Goal: Information Seeking & Learning: Find specific fact

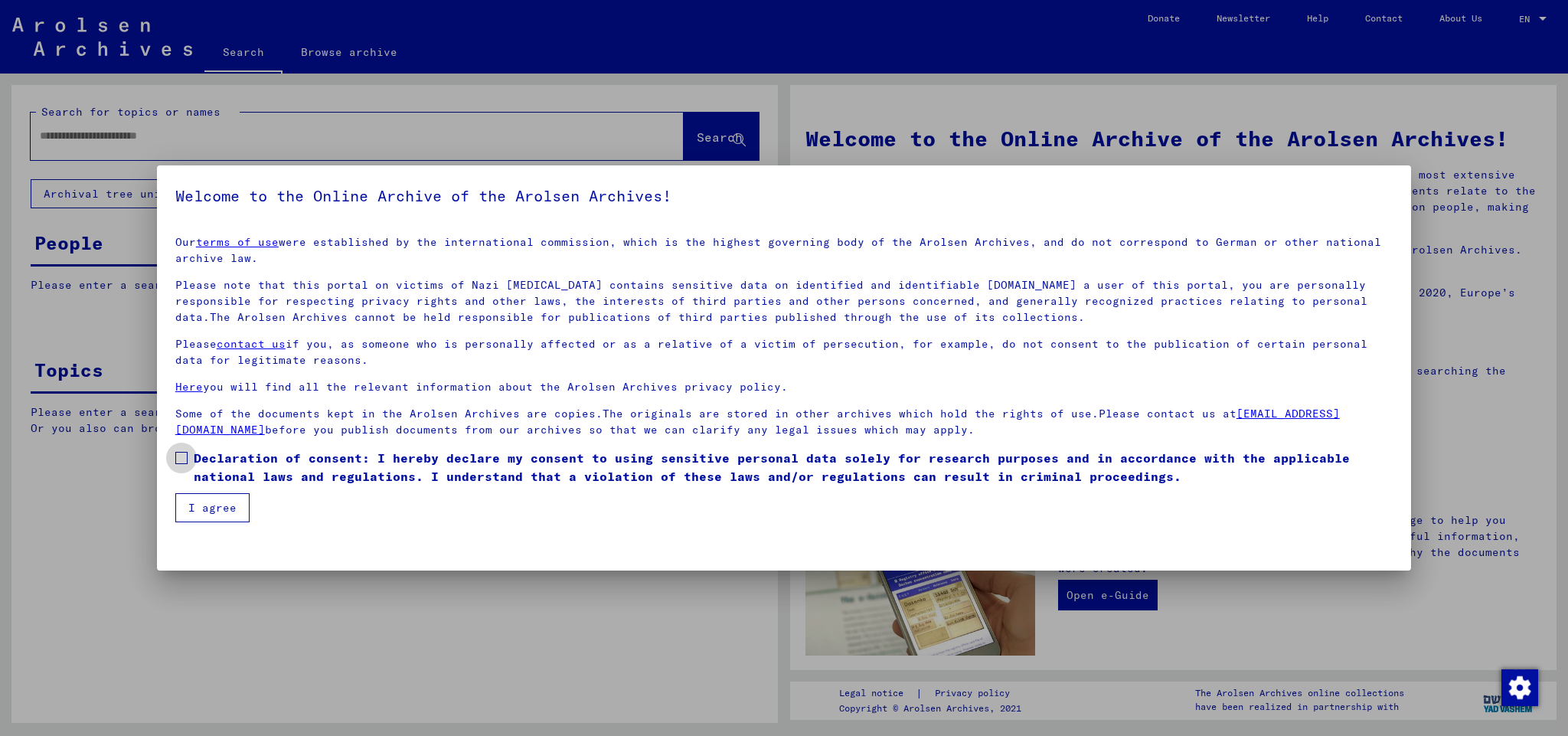
click at [184, 459] on span at bounding box center [181, 457] width 12 height 12
click at [225, 507] on button "I agree" at bounding box center [212, 507] width 75 height 29
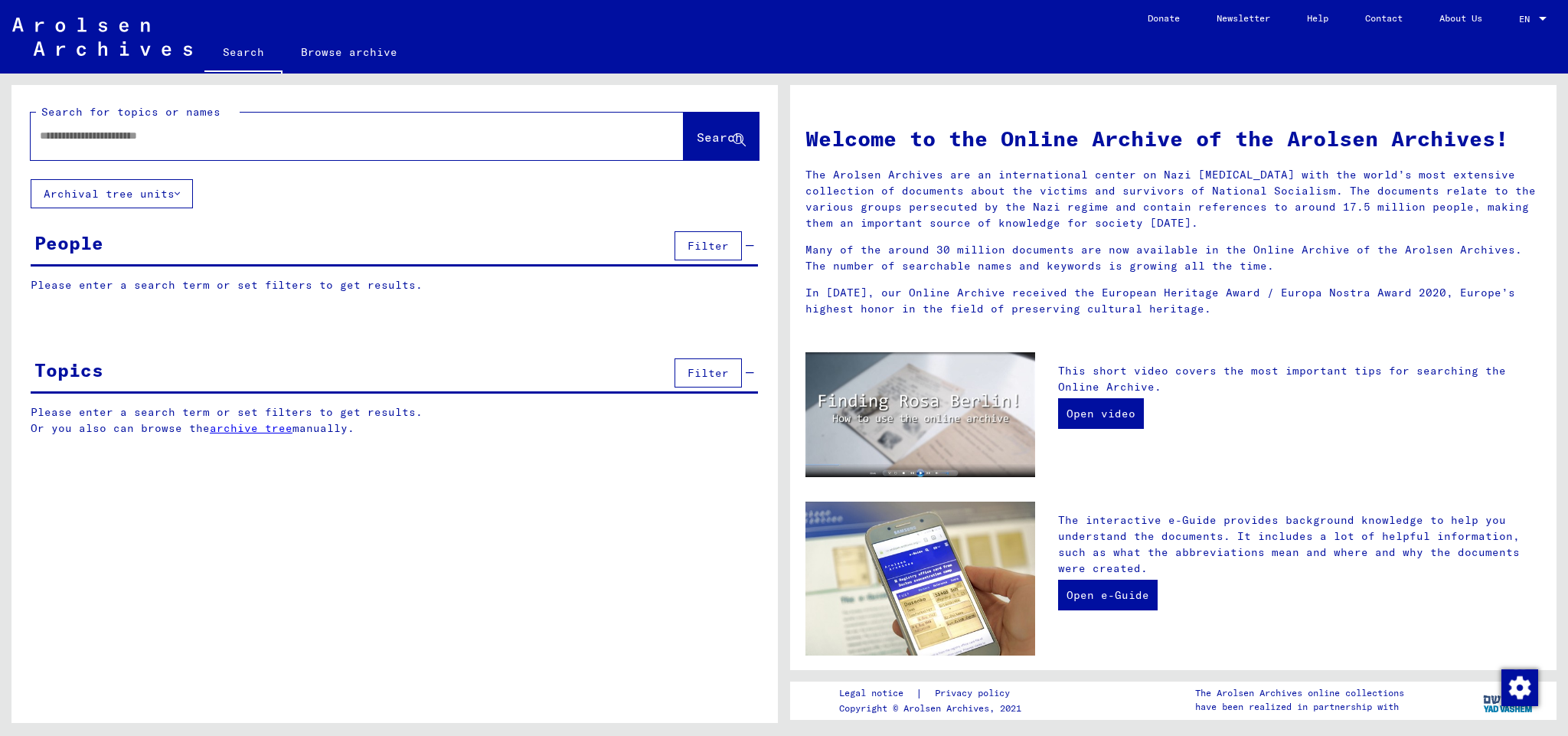
click at [59, 143] on input "text" at bounding box center [339, 135] width 598 height 16
type input "**********"
click at [702, 138] on span "Search" at bounding box center [719, 137] width 46 height 15
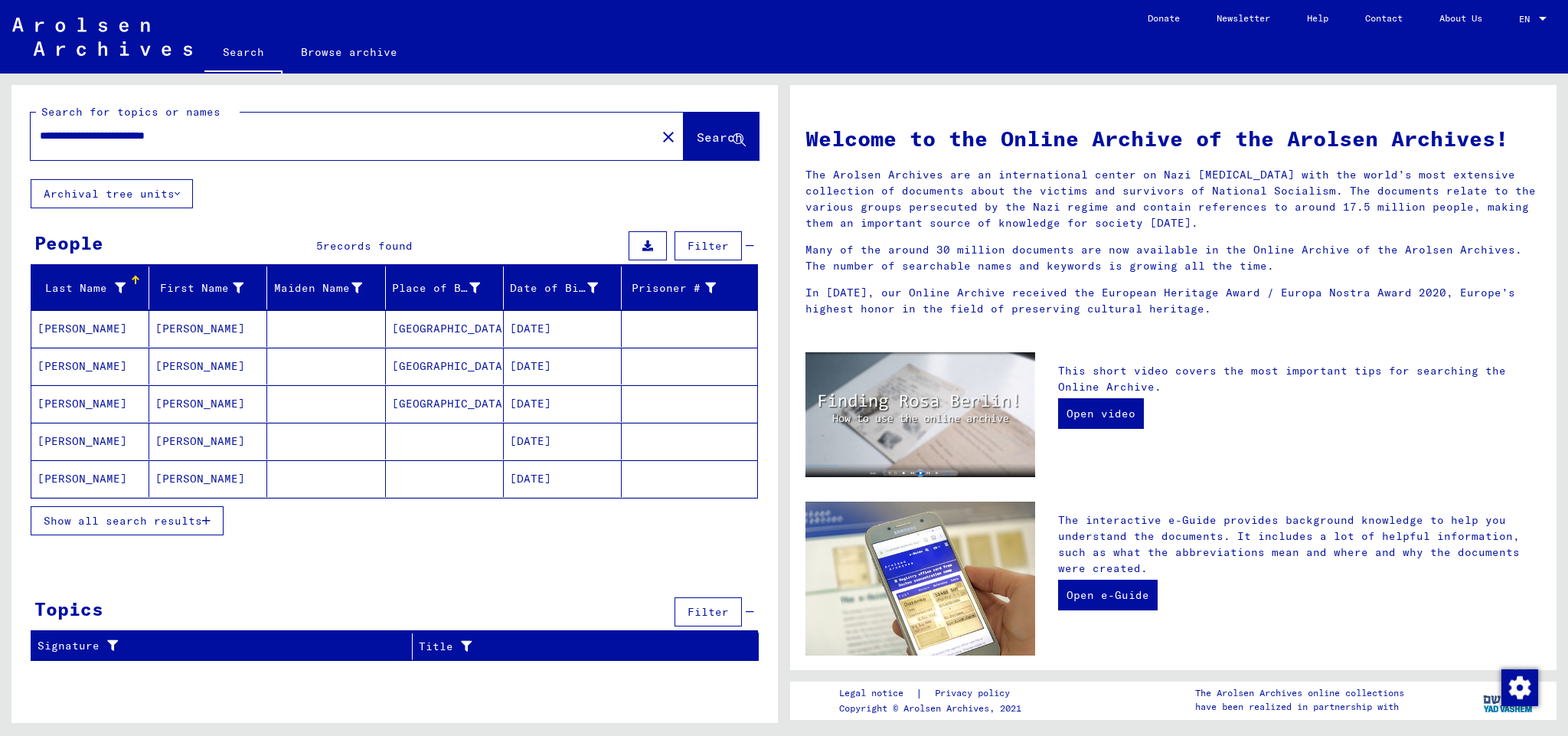
click at [659, 140] on mat-icon "close" at bounding box center [668, 137] width 19 height 19
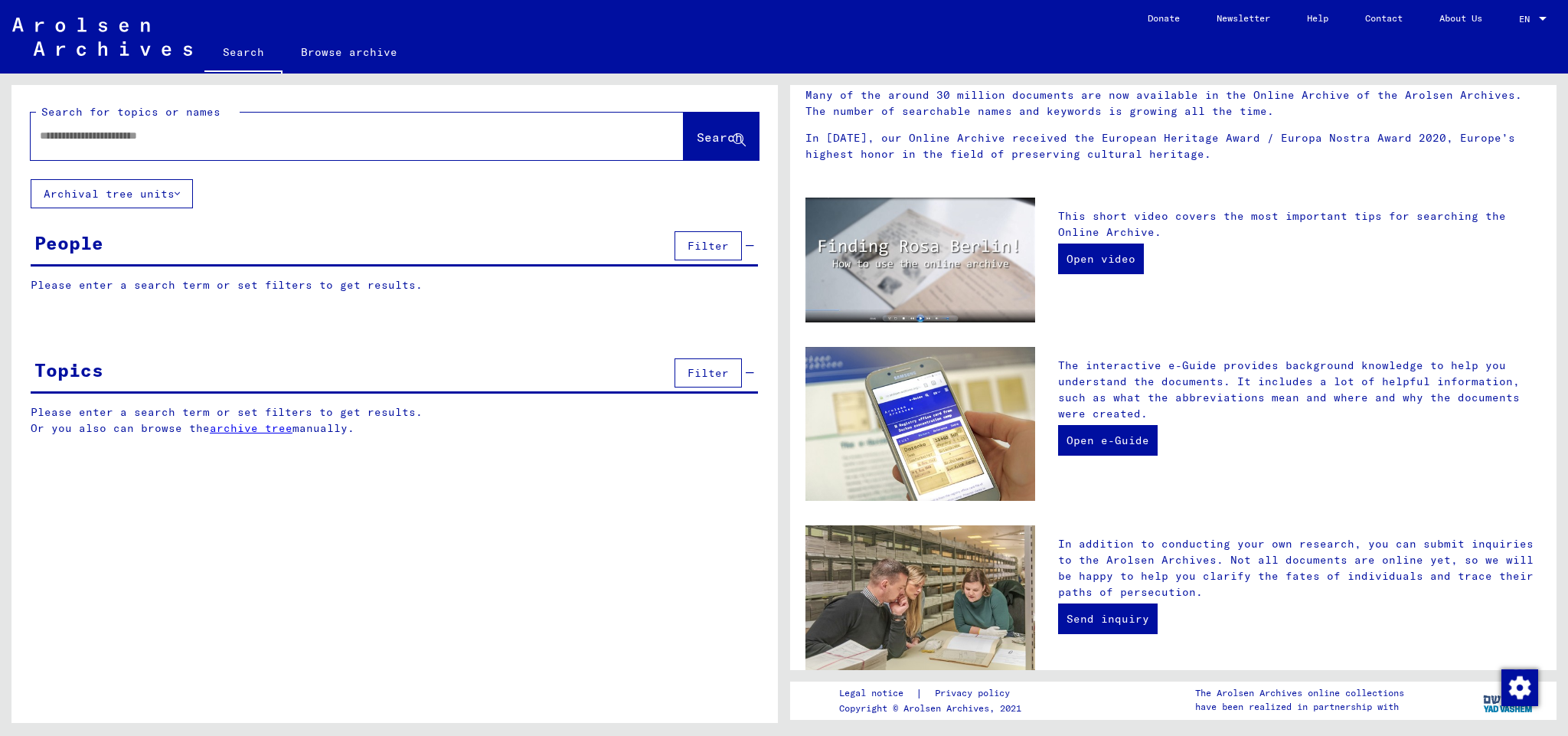
scroll to position [236, 0]
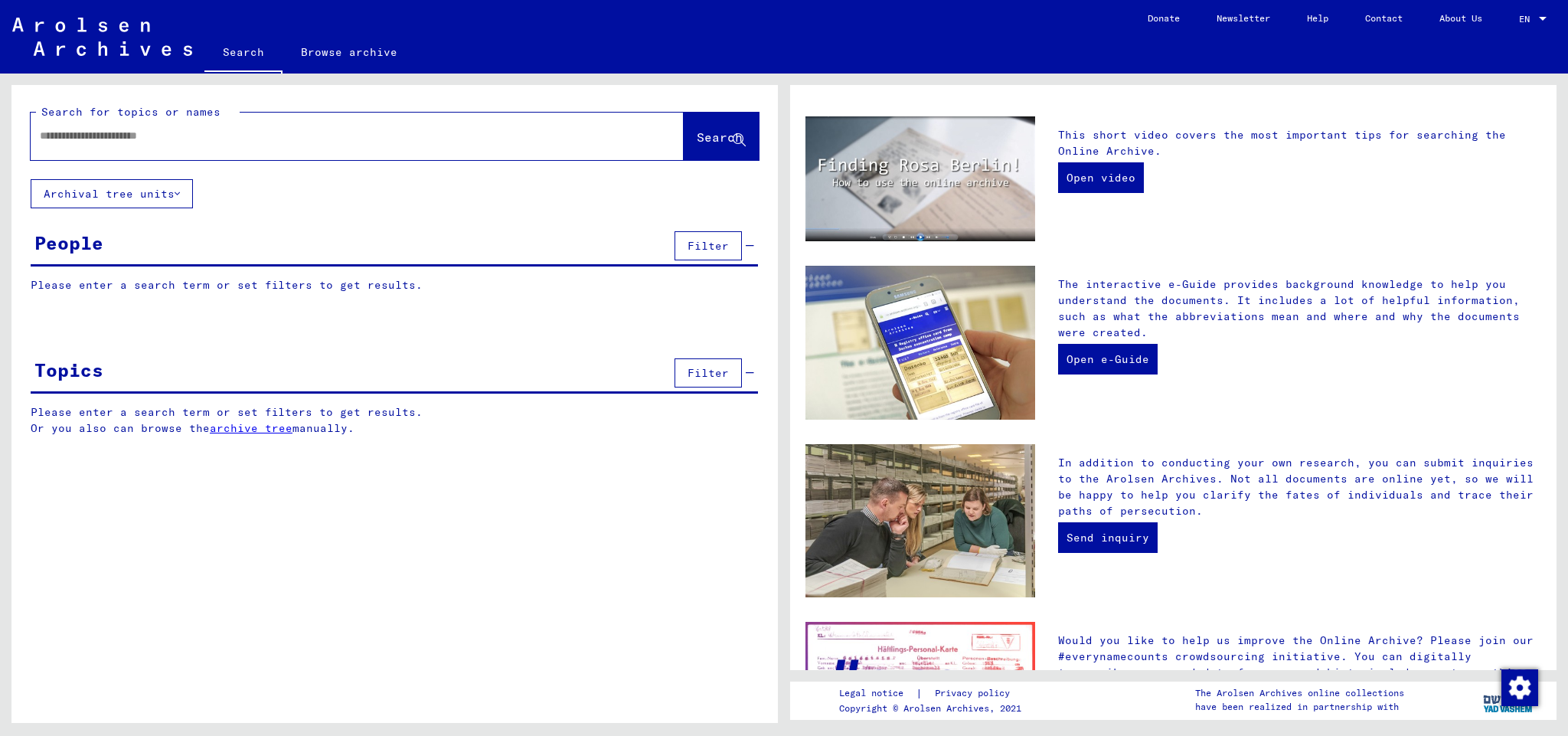
click at [203, 422] on p "Please enter a search term or set filters to get results. Or you also can brows…" at bounding box center [394, 420] width 728 height 33
click at [137, 195] on button "Archival tree units" at bounding box center [112, 193] width 162 height 29
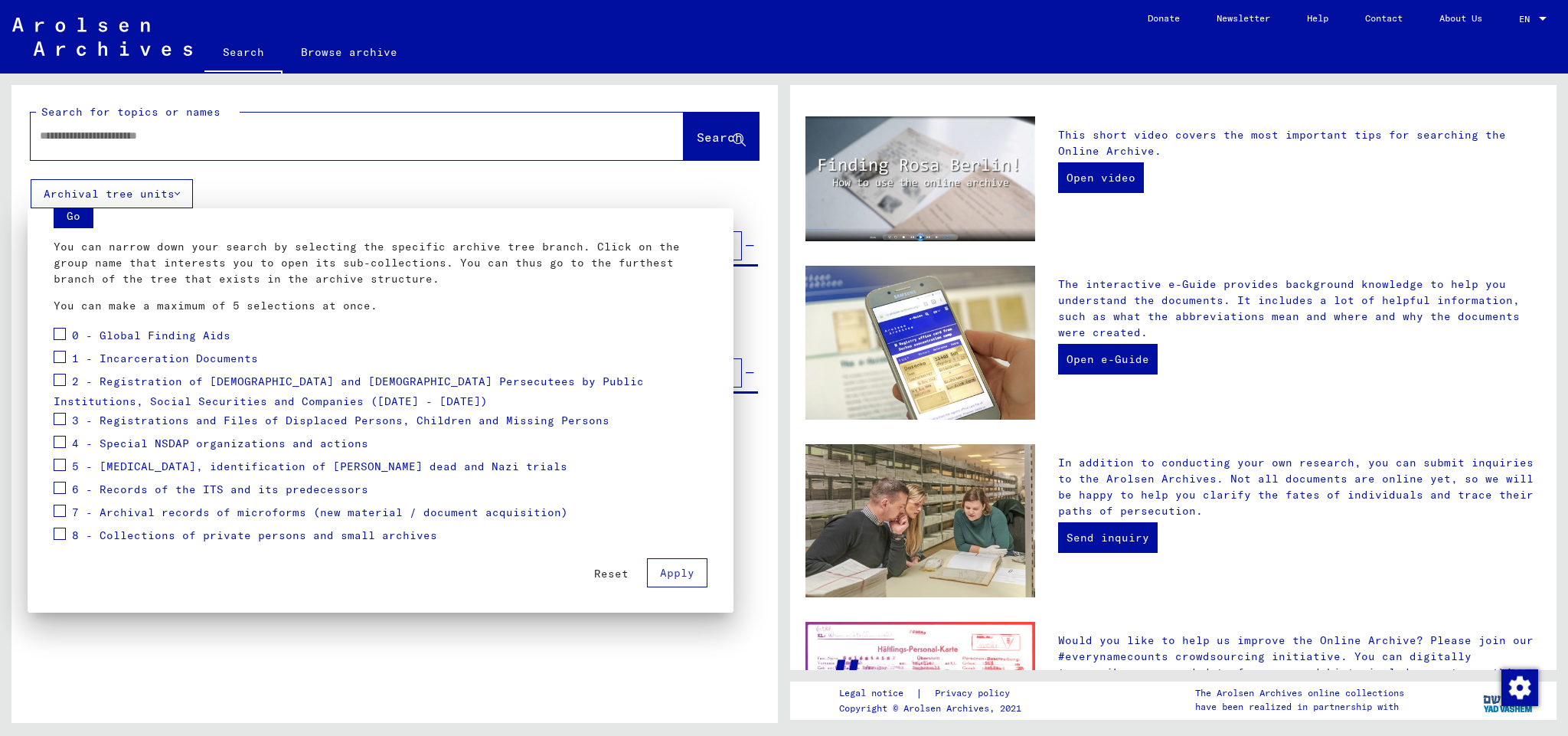
scroll to position [49, 0]
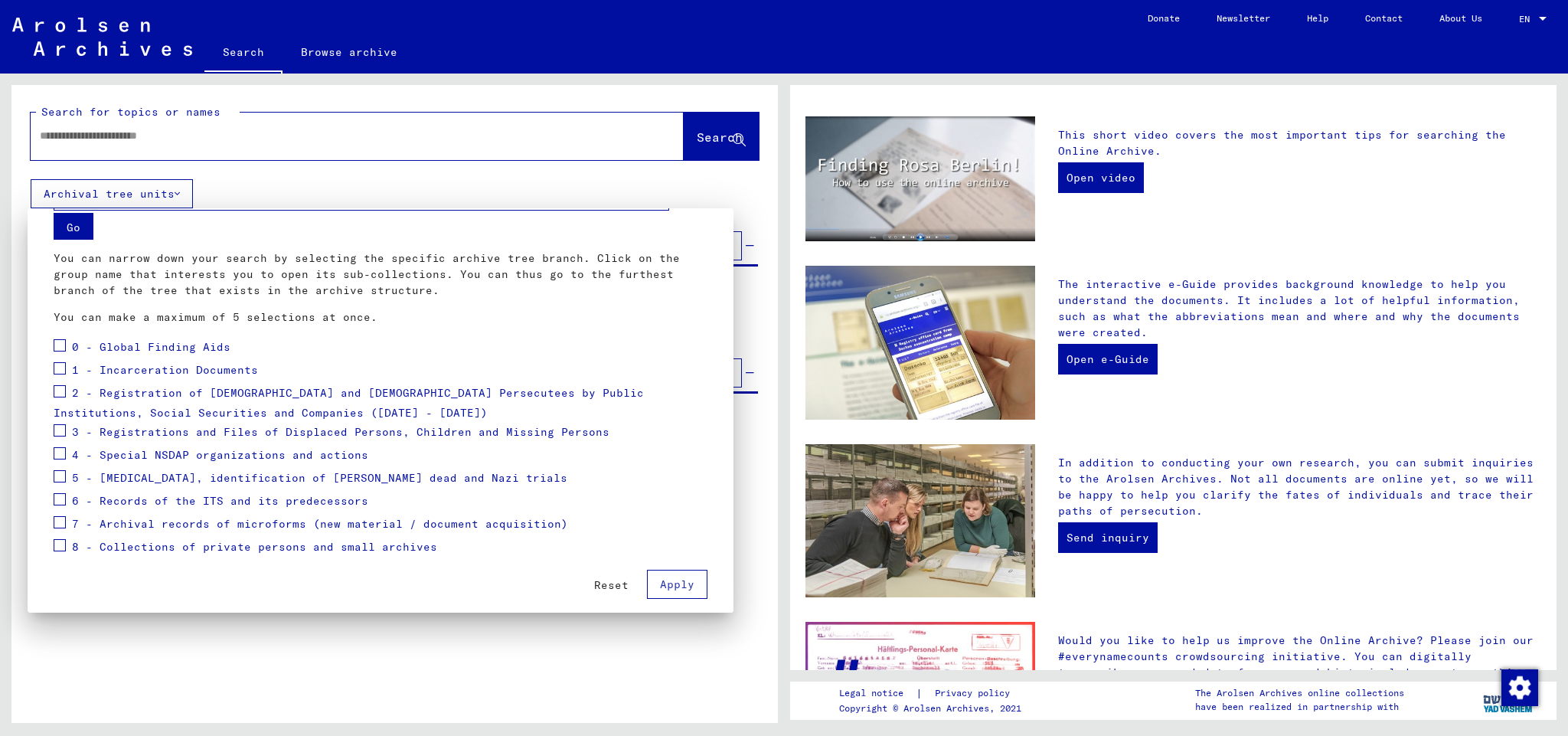
click at [62, 345] on span at bounding box center [60, 345] width 12 height 12
click at [669, 580] on span "Apply" at bounding box center [676, 583] width 34 height 14
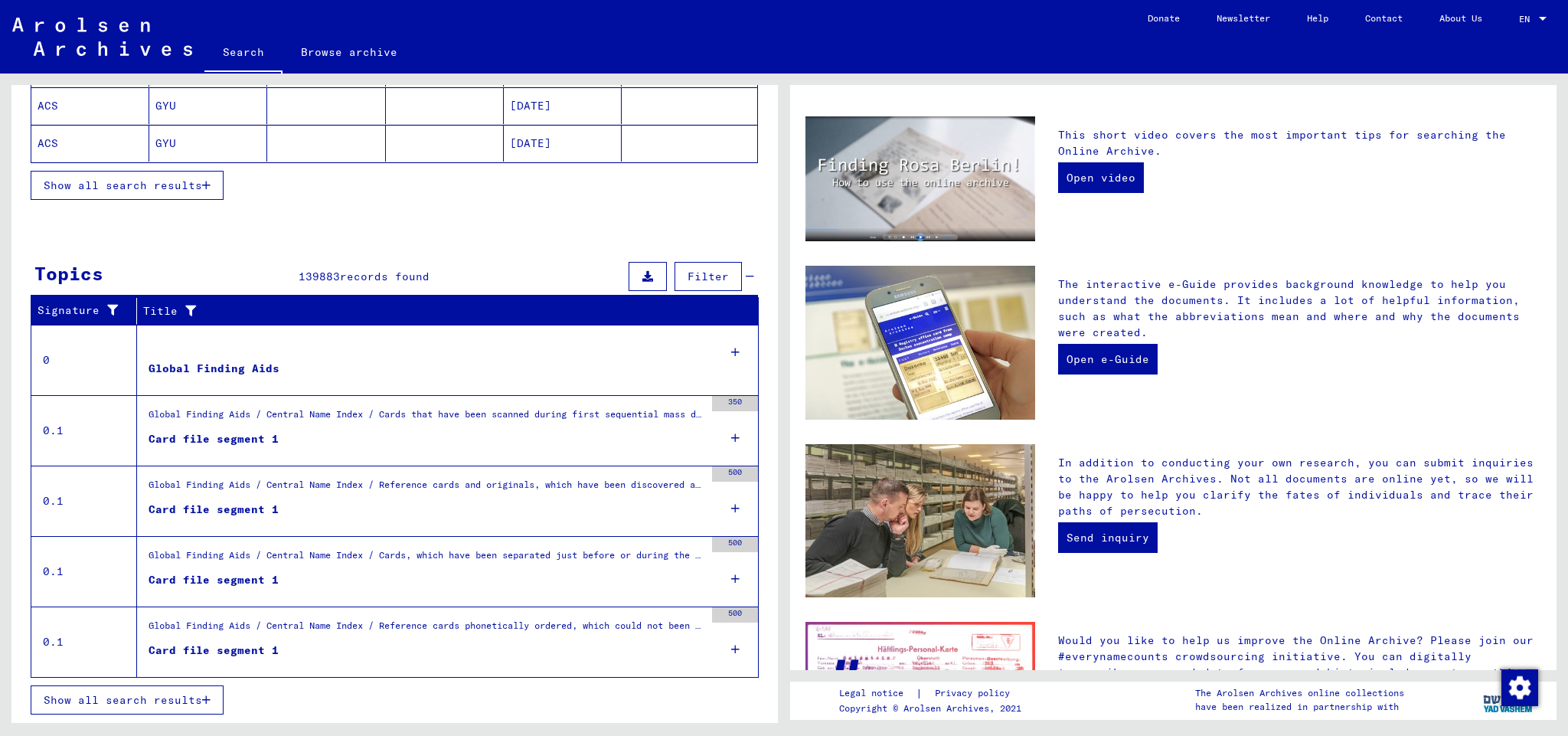
scroll to position [0, 0]
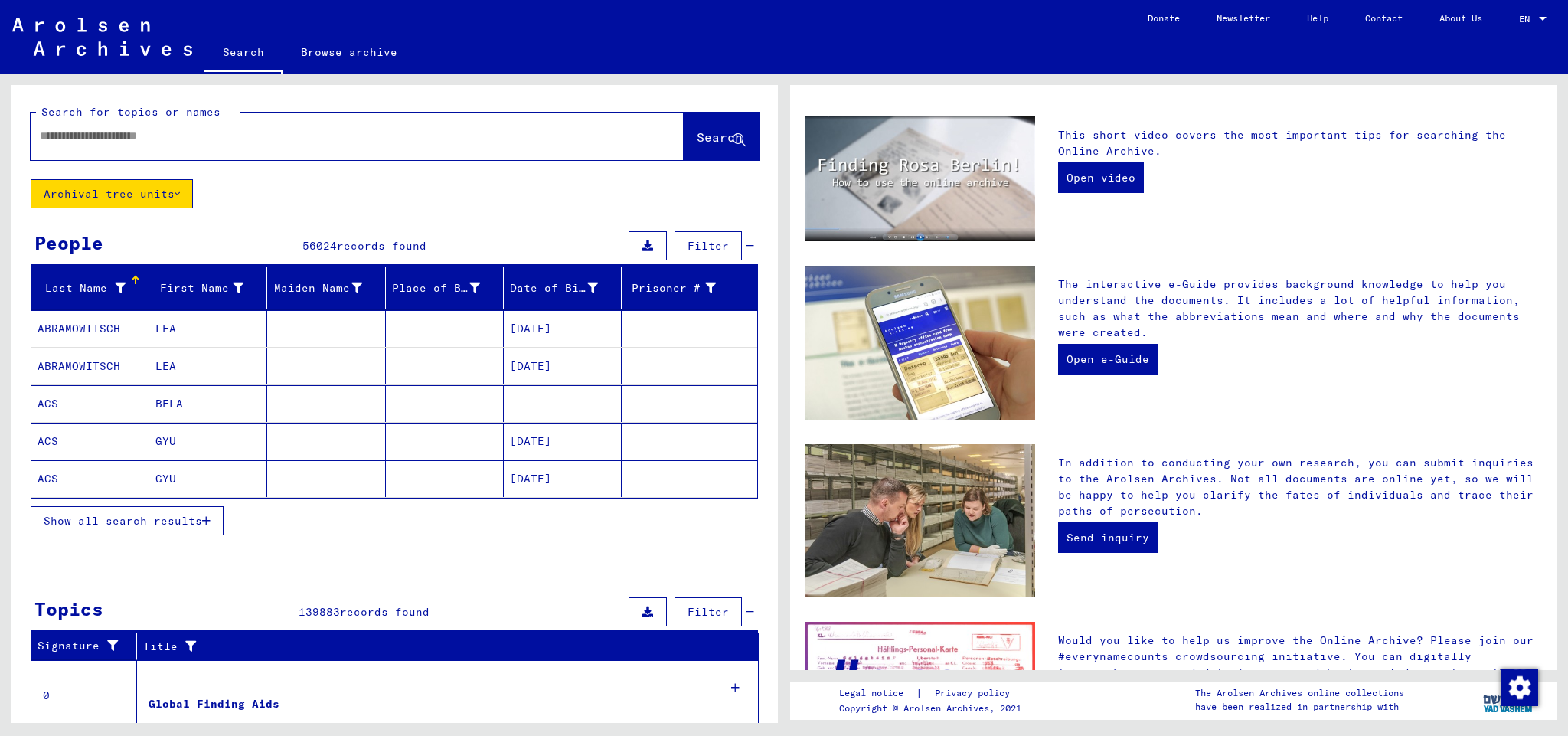
click at [355, 53] on link "Browse archive" at bounding box center [348, 51] width 133 height 36
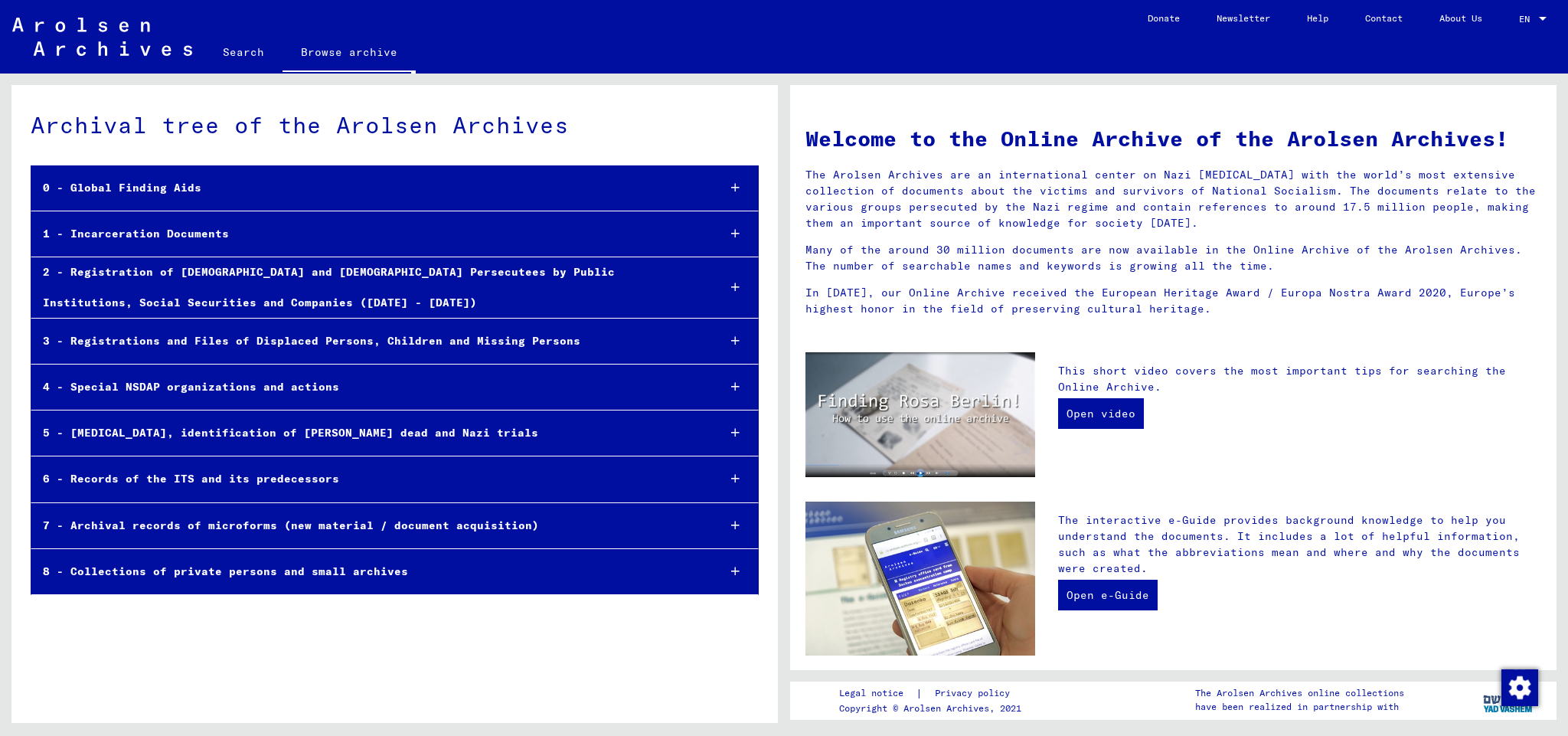
click at [248, 52] on link "Search" at bounding box center [243, 51] width 78 height 36
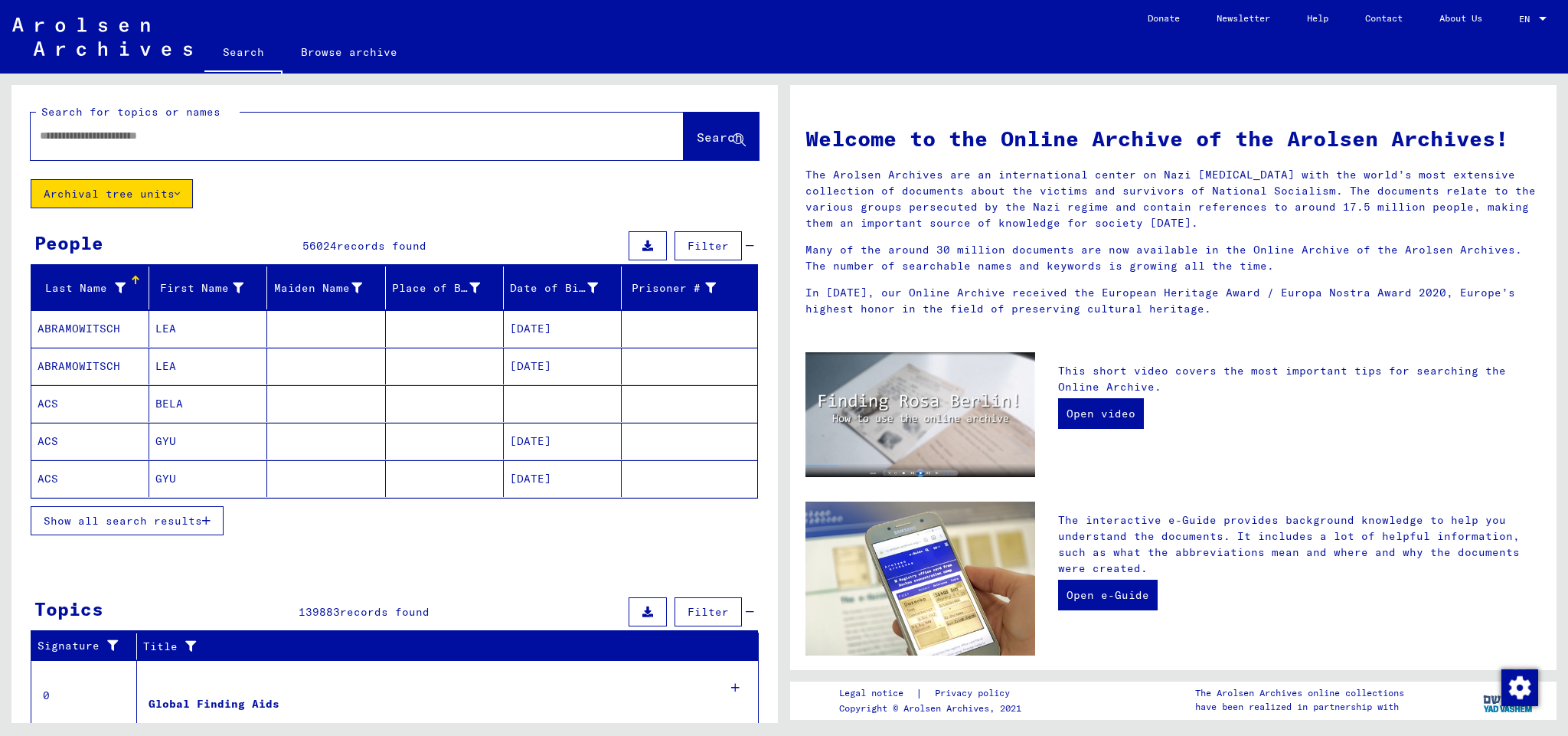
click at [111, 127] on div at bounding box center [334, 135] width 607 height 34
click at [93, 135] on input "text" at bounding box center [339, 135] width 598 height 16
type input "******"
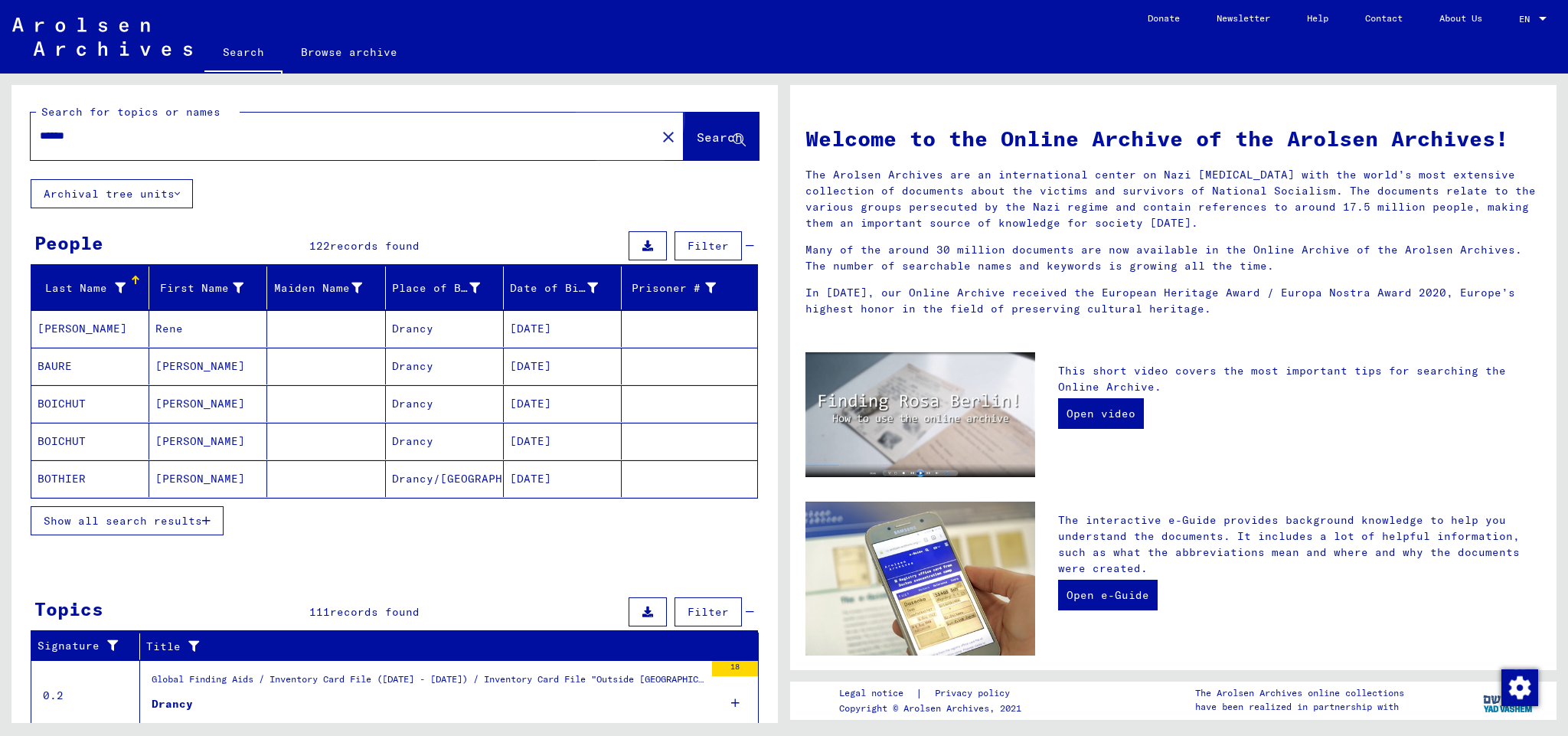
click at [697, 135] on span "Search" at bounding box center [719, 137] width 46 height 15
click at [697, 136] on span "Search" at bounding box center [719, 137] width 46 height 15
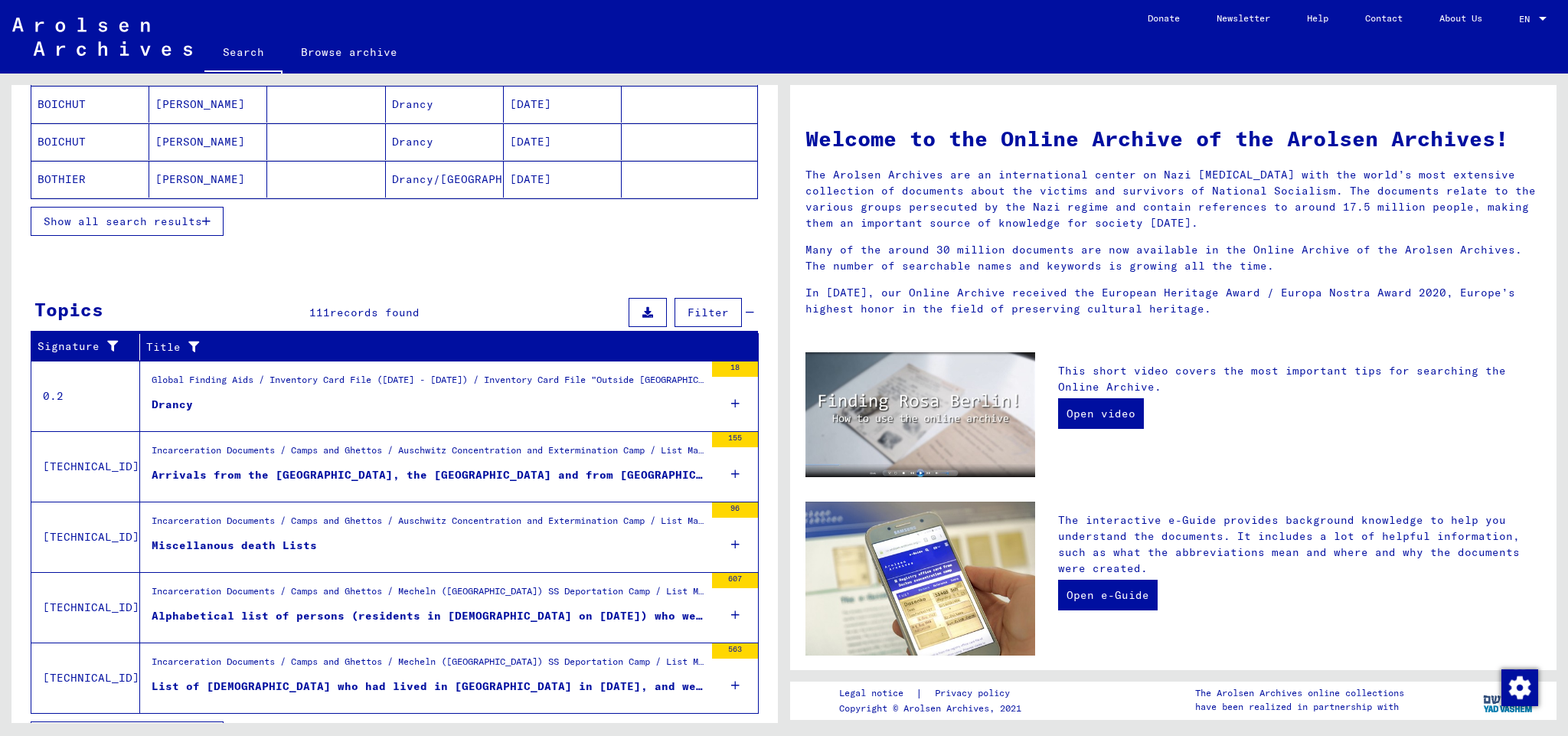
scroll to position [335, 0]
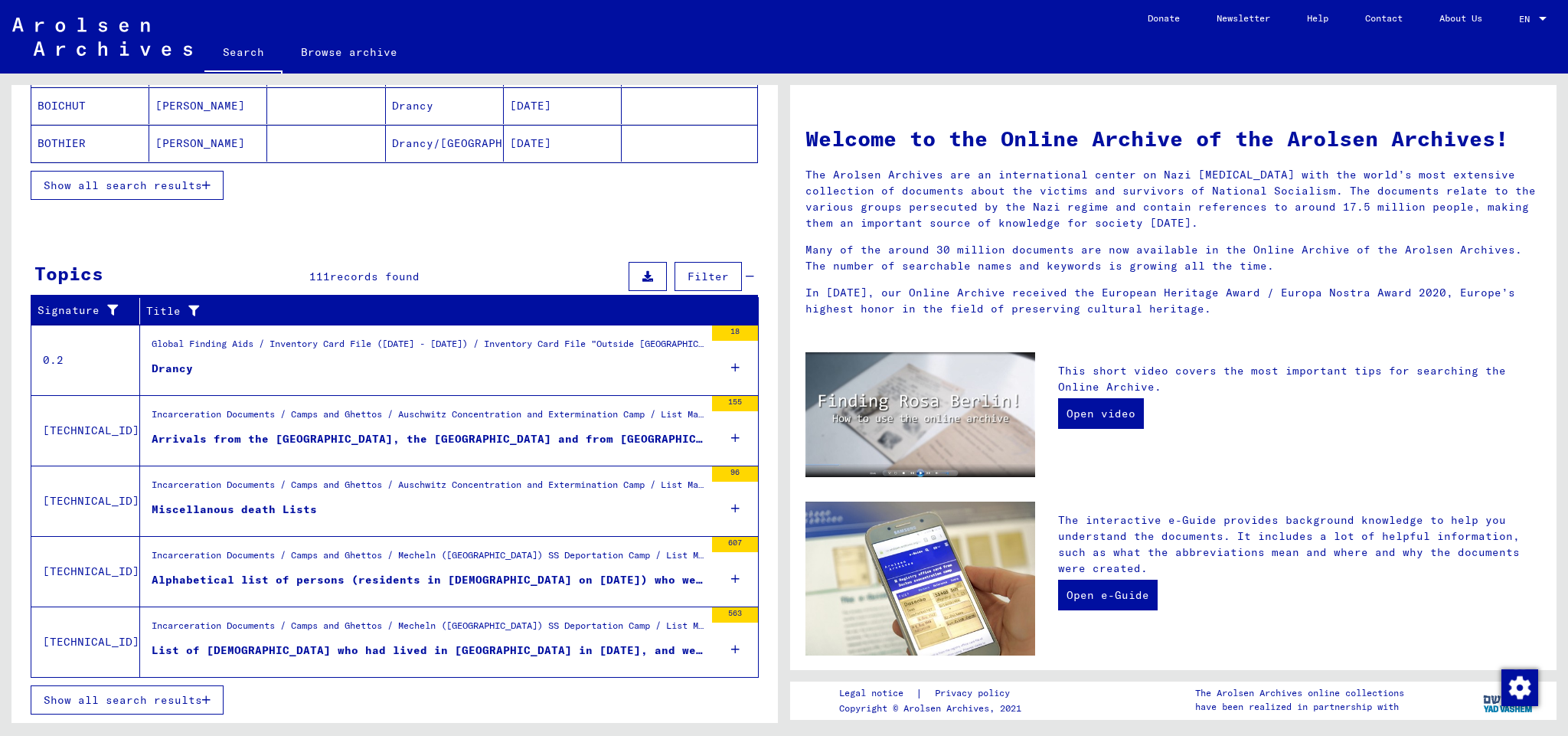
click at [634, 578] on div "Alphabetical list of persons (residents in [DEMOGRAPHIC_DATA] on [DATE]) who we…" at bounding box center [428, 579] width 552 height 16
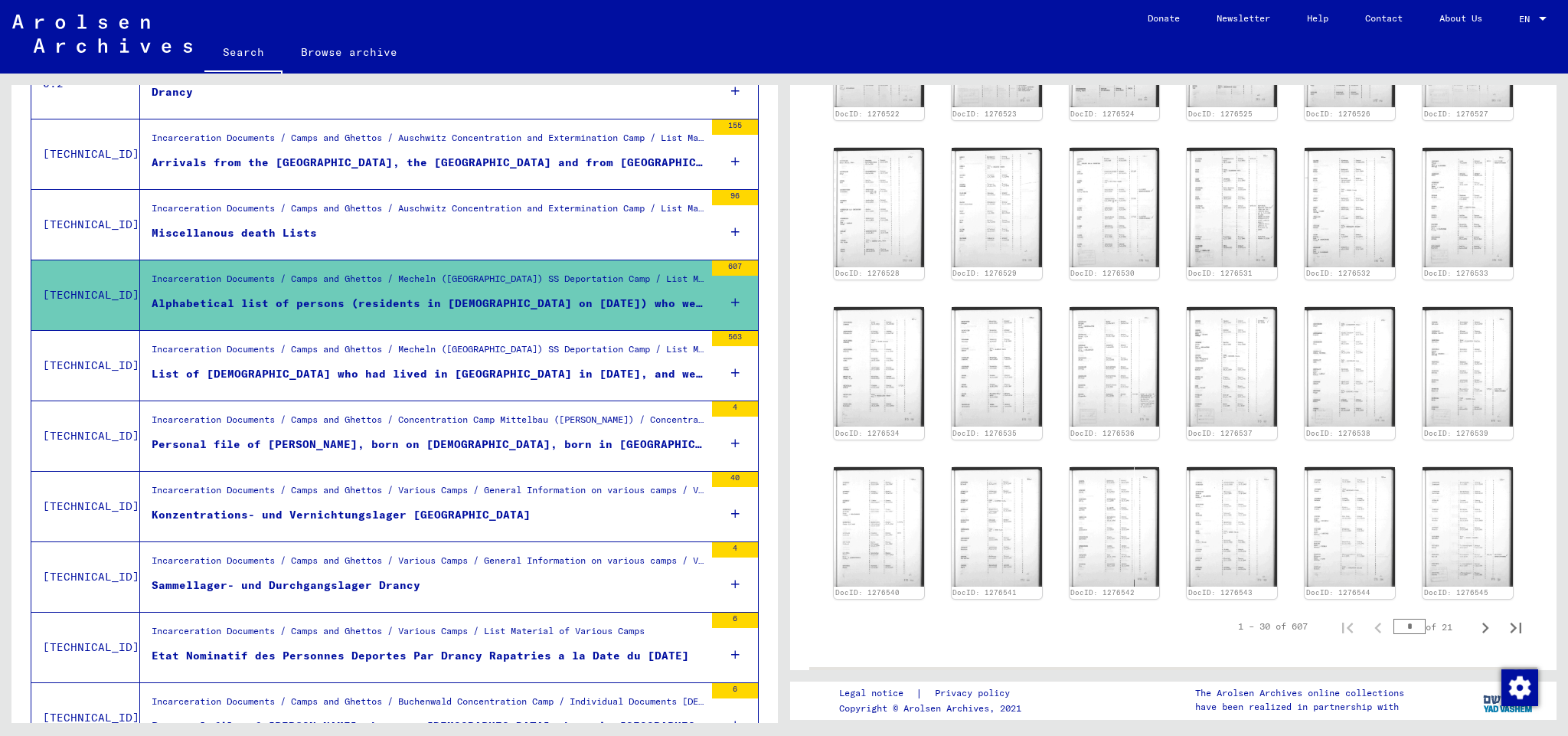
scroll to position [902, 0]
click at [1482, 626] on icon "Next page" at bounding box center [1485, 632] width 7 height 11
type input "*"
click at [1507, 620] on icon "Last page" at bounding box center [1515, 631] width 21 height 21
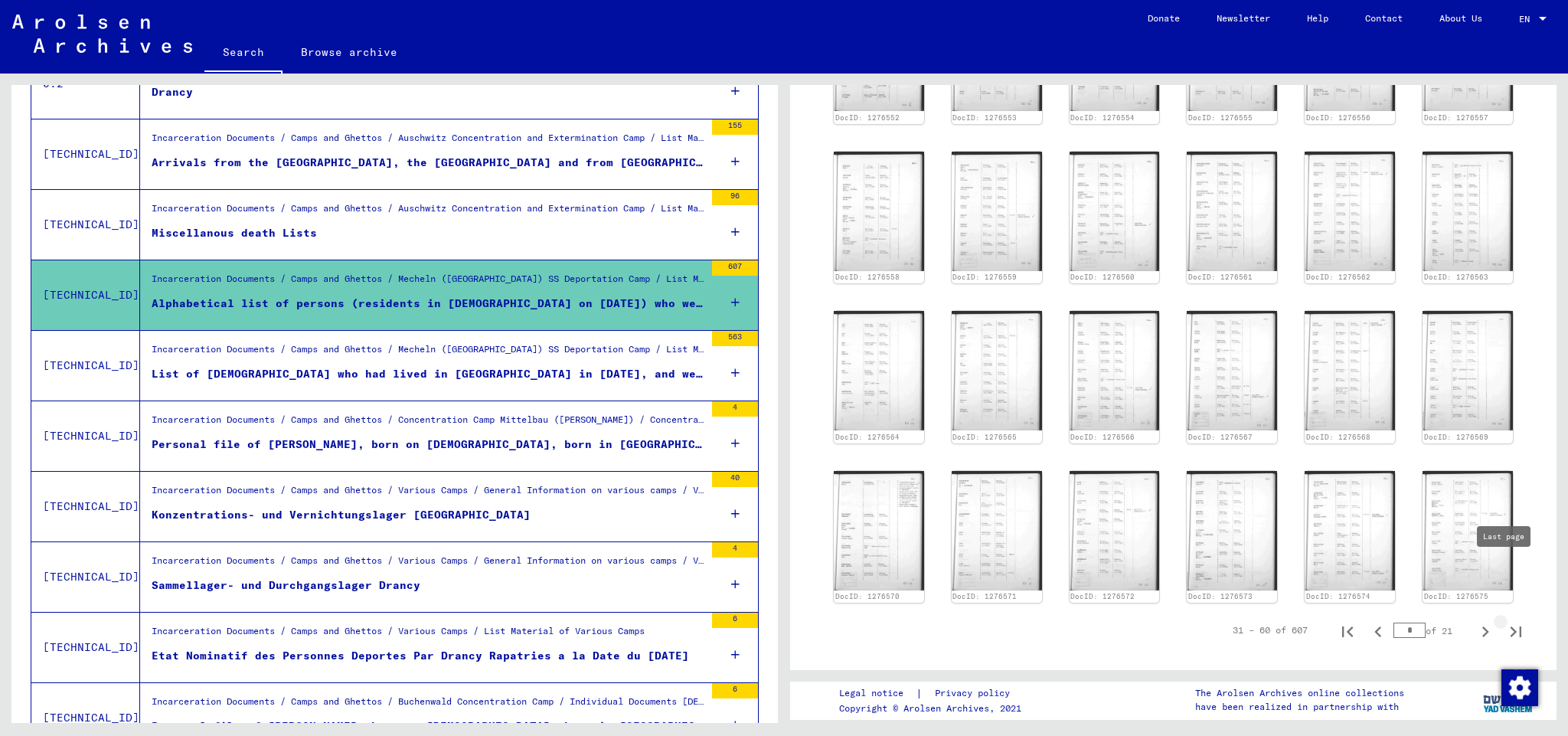
type input "**"
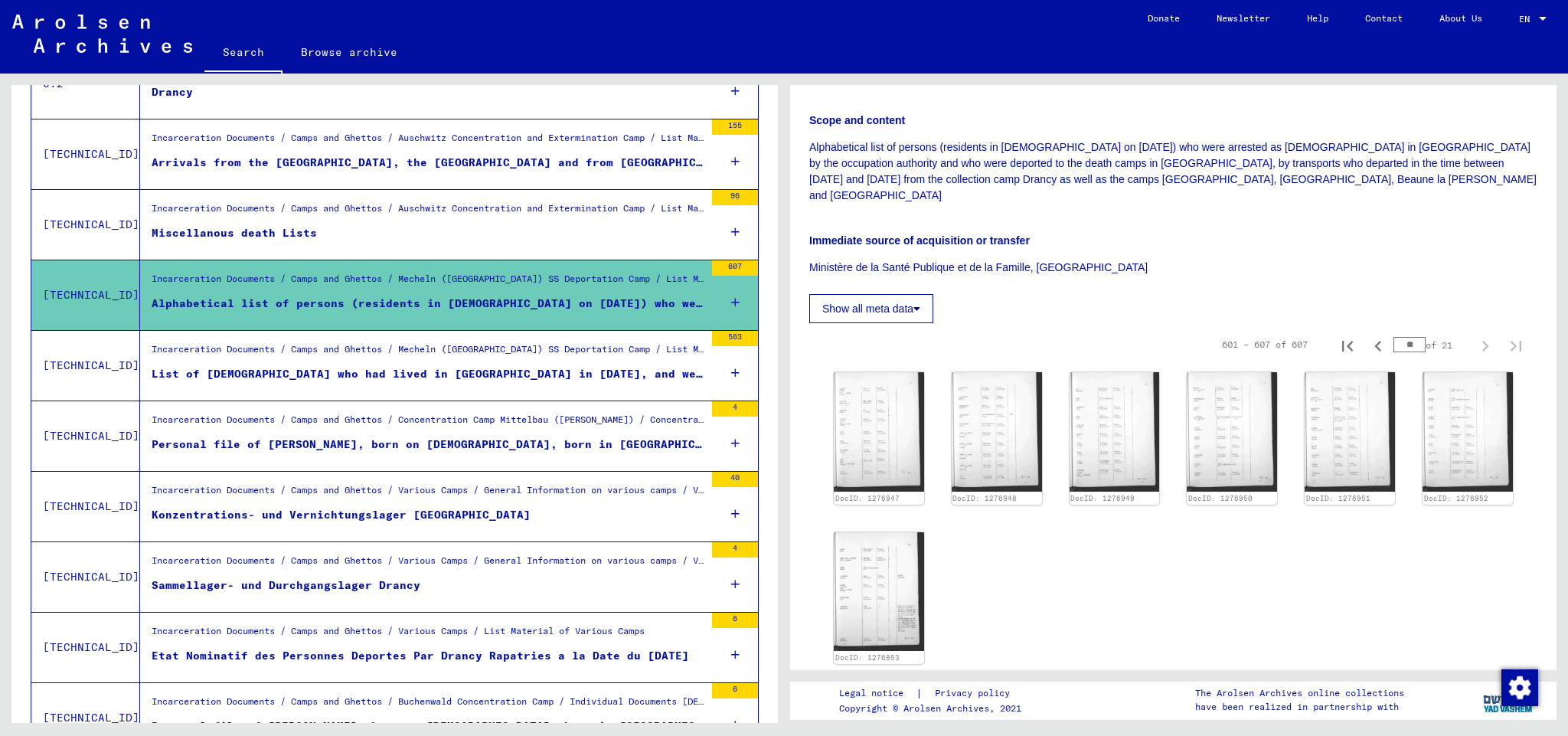
scroll to position [352, 0]
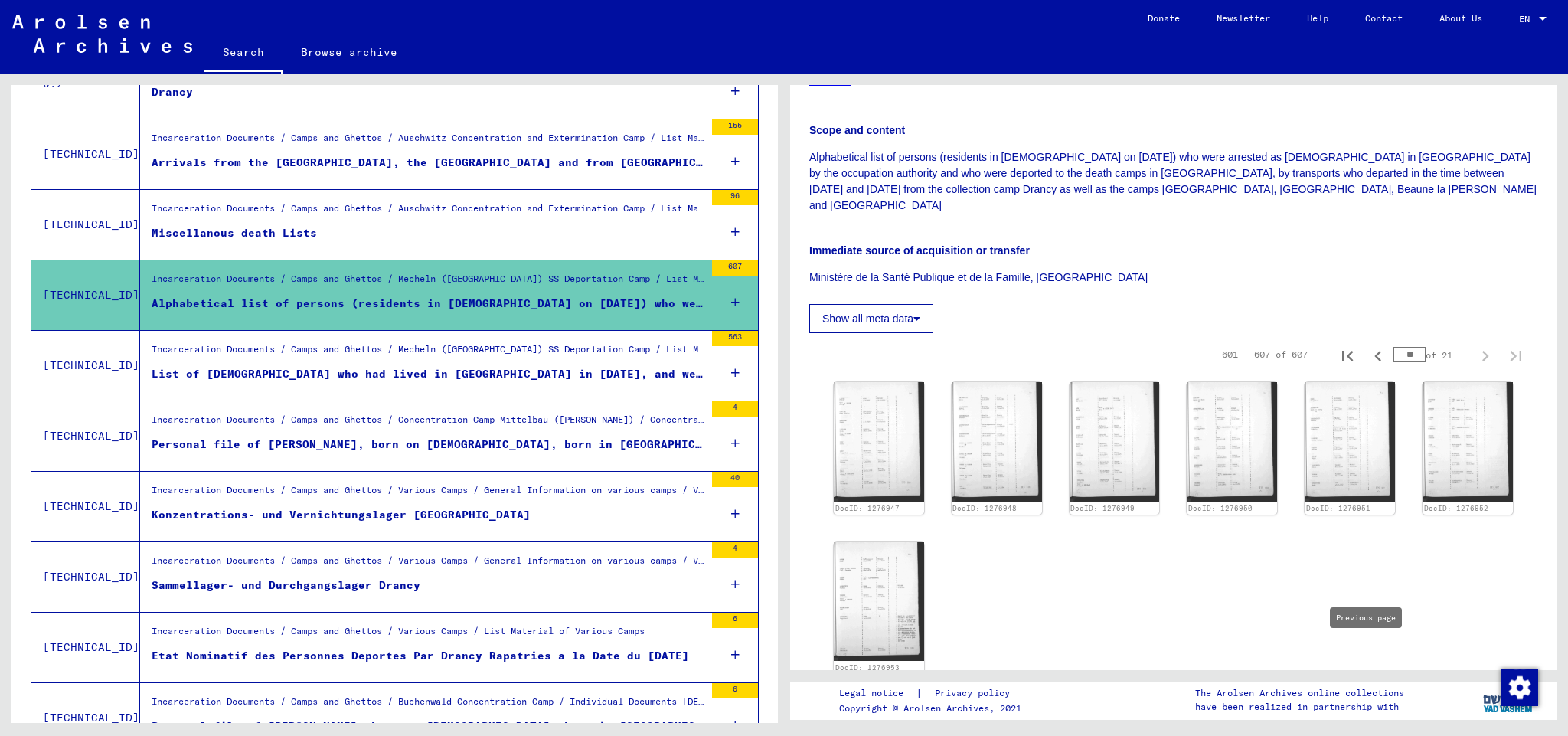
click at [1374, 697] on icon "Previous page" at bounding box center [1377, 702] width 7 height 11
type input "**"
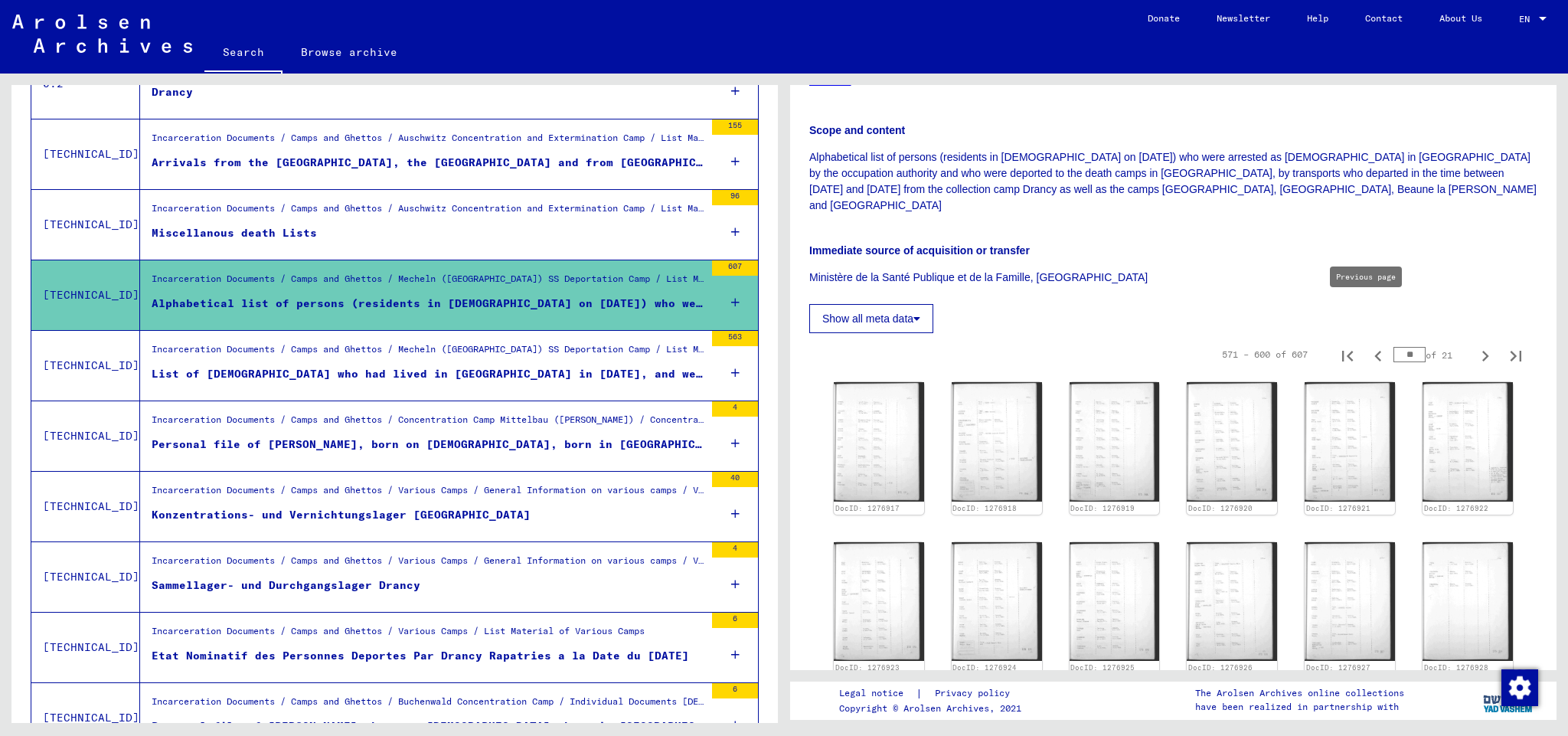
click at [1368, 346] on icon "Previous page" at bounding box center [1377, 356] width 21 height 21
type input "**"
click at [1374, 350] on icon "Previous page" at bounding box center [1377, 356] width 7 height 11
type input "**"
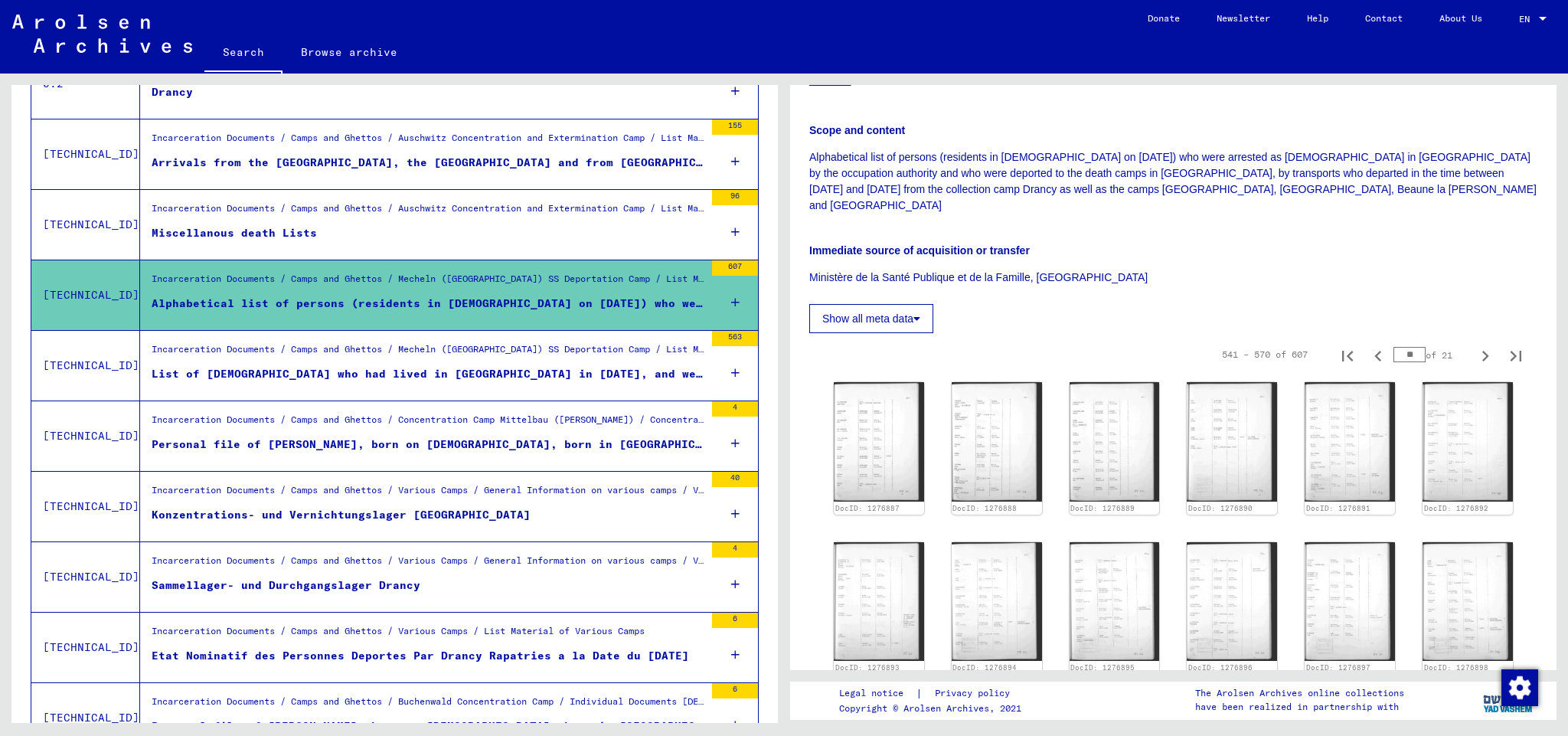
type input "**"
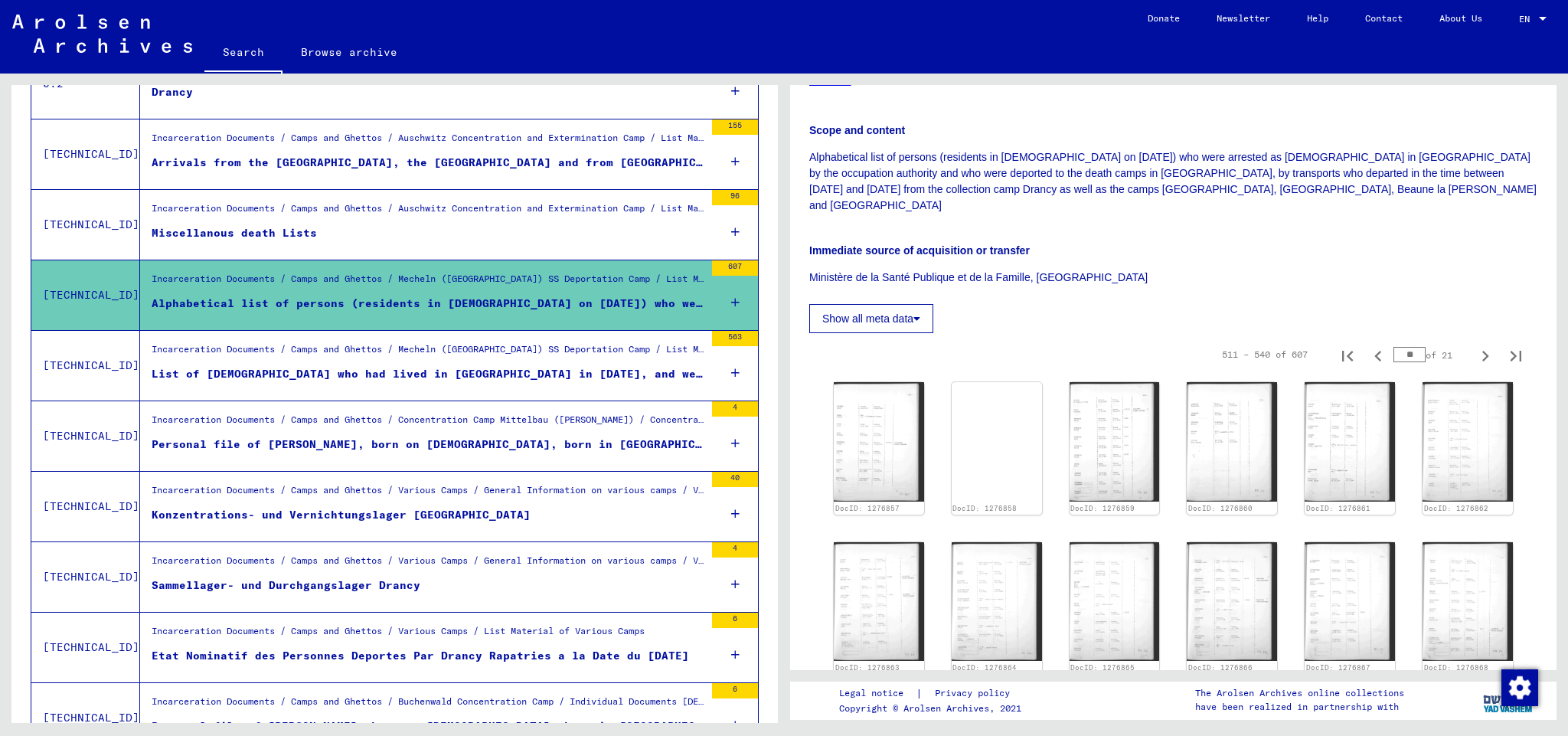
scroll to position [544, 0]
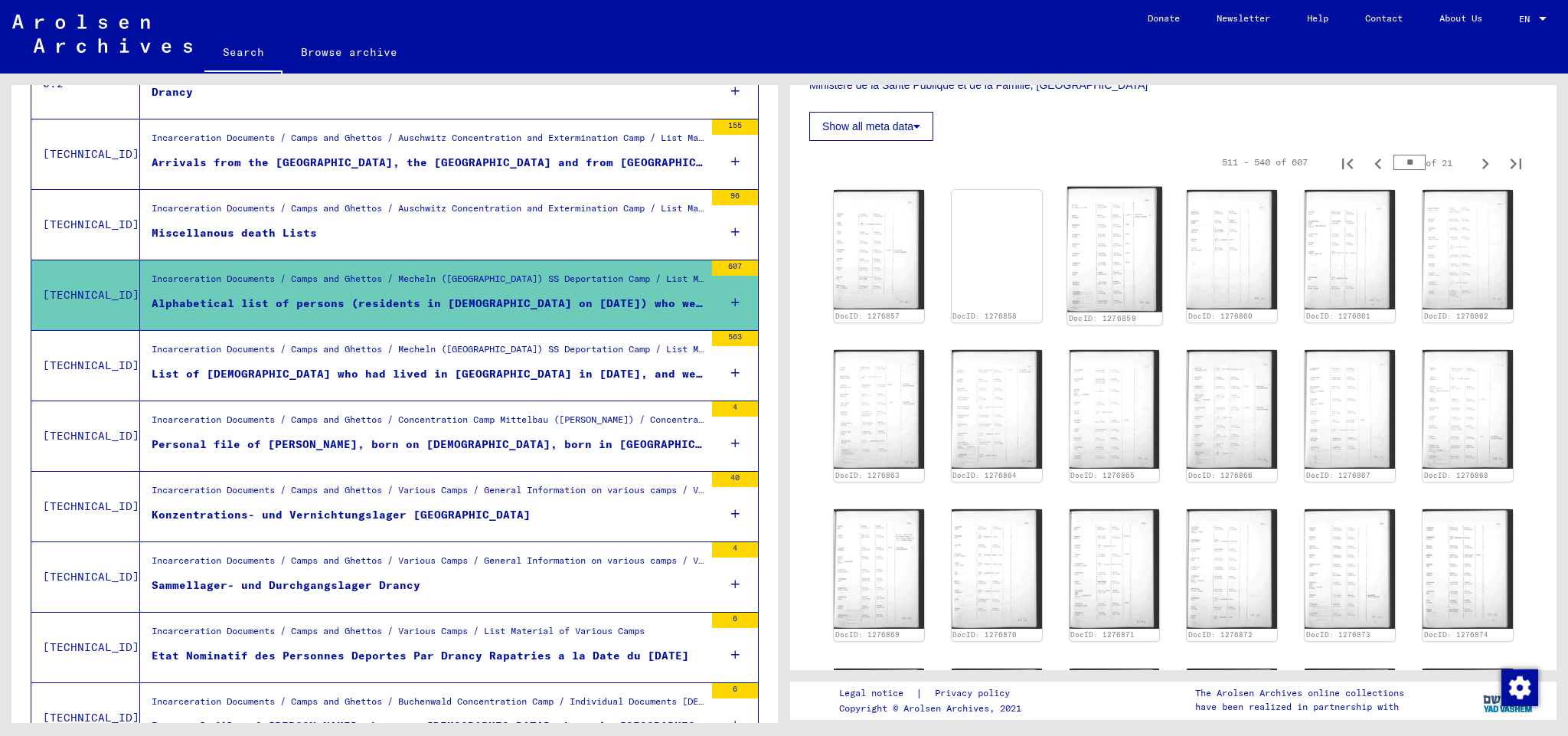
click at [1107, 221] on img at bounding box center [1114, 249] width 95 height 125
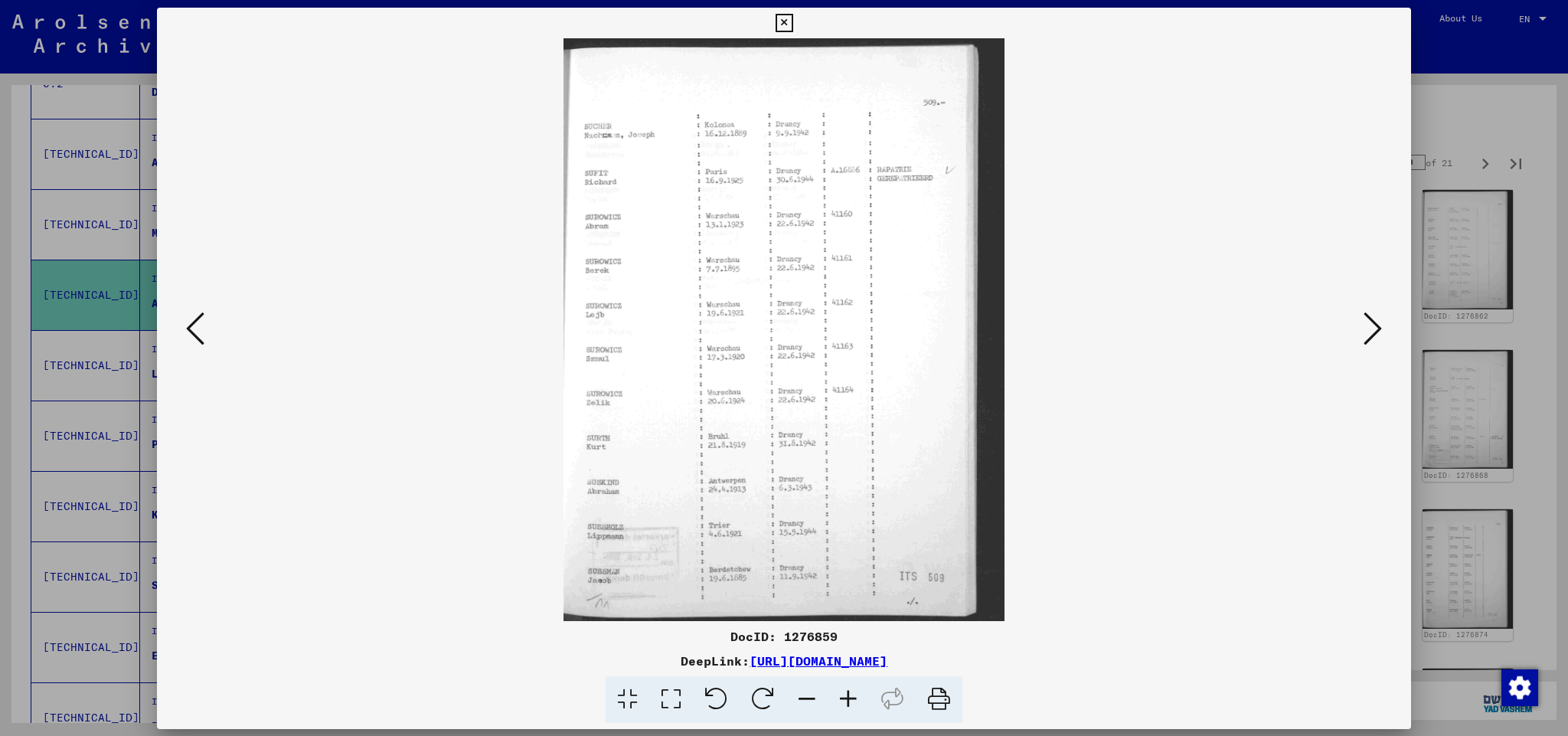
click at [1107, 221] on img at bounding box center [784, 329] width 1150 height 582
click at [1374, 326] on icon at bounding box center [1372, 328] width 19 height 36
click at [1370, 328] on icon at bounding box center [1372, 328] width 19 height 36
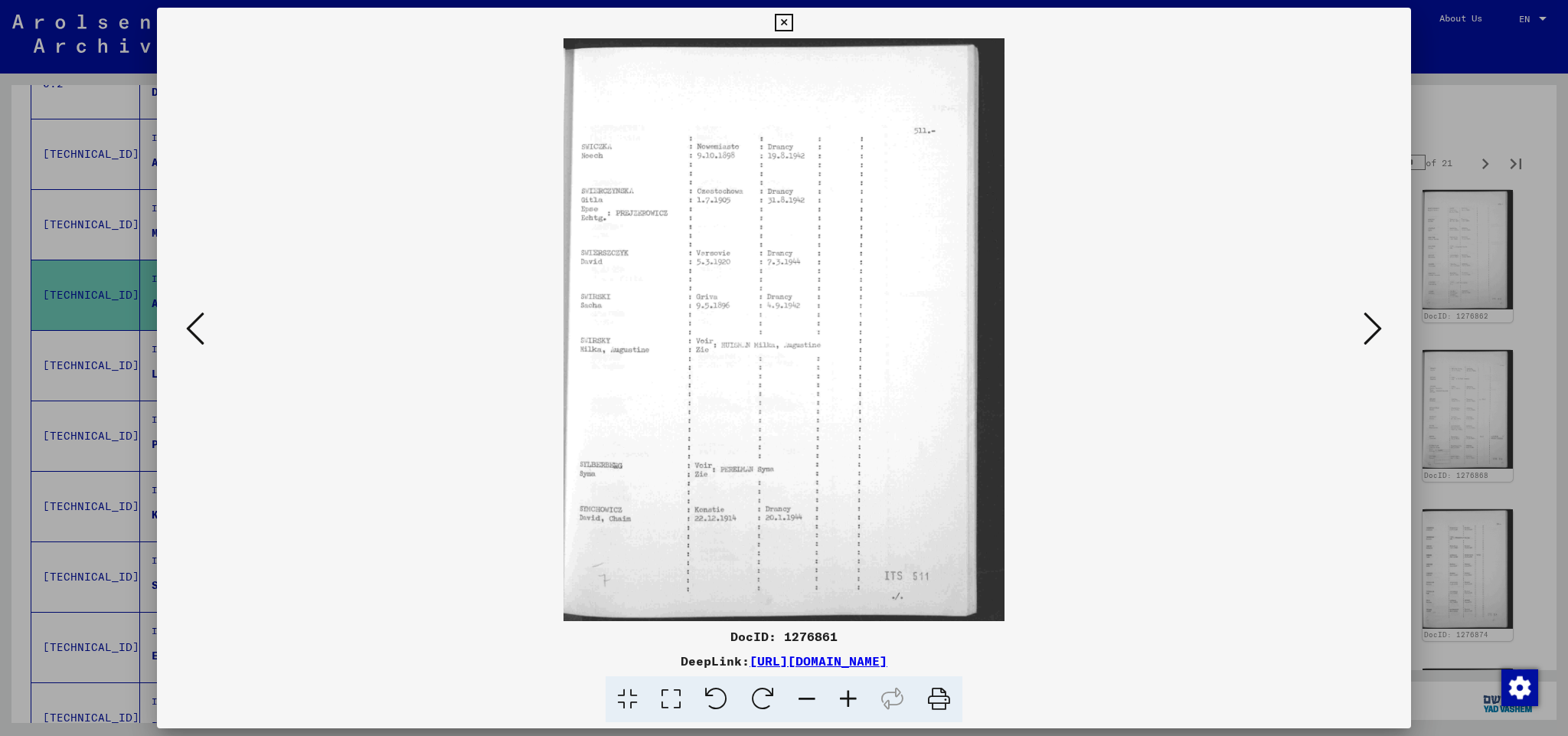
click at [1370, 328] on icon at bounding box center [1372, 328] width 19 height 36
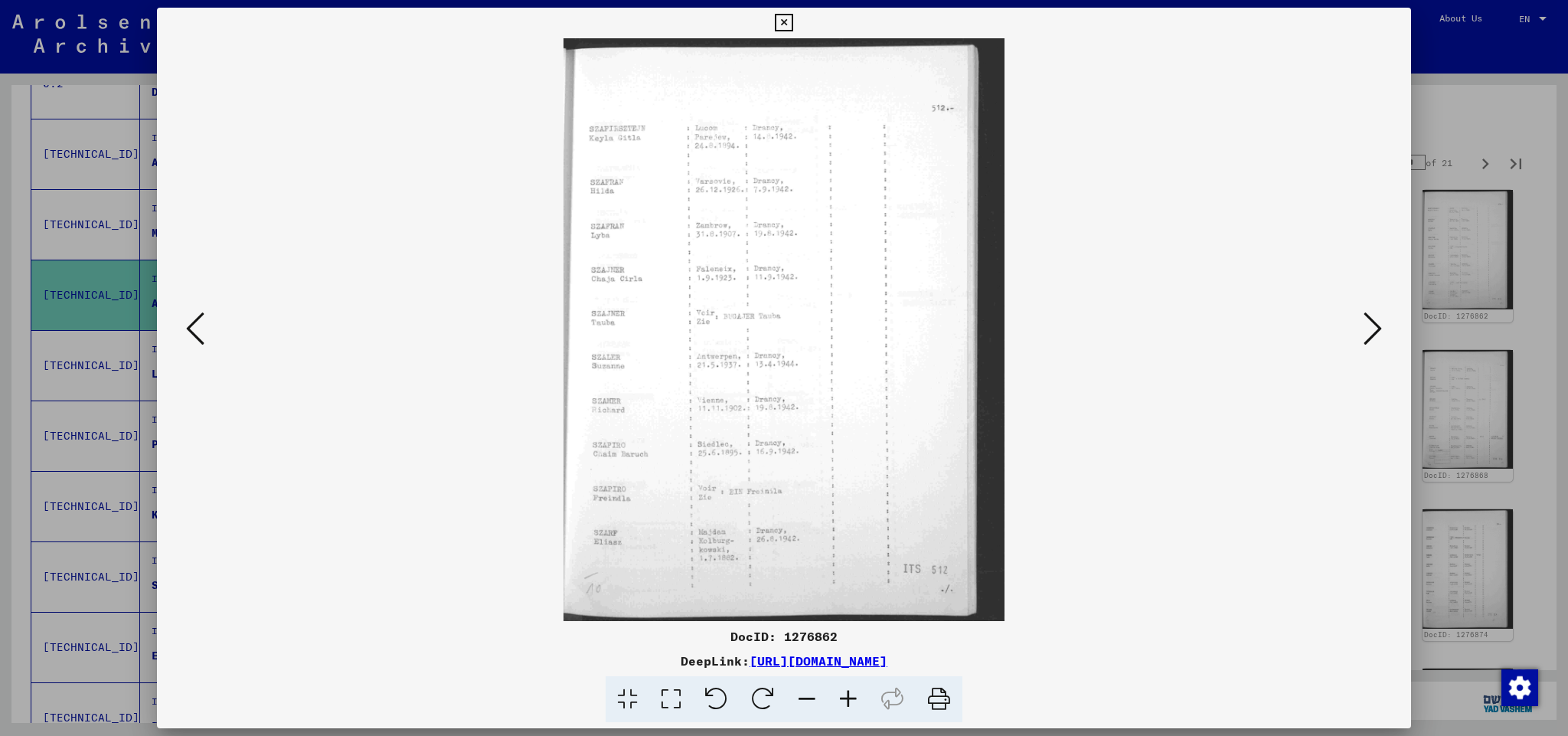
click at [1370, 328] on icon at bounding box center [1372, 328] width 19 height 36
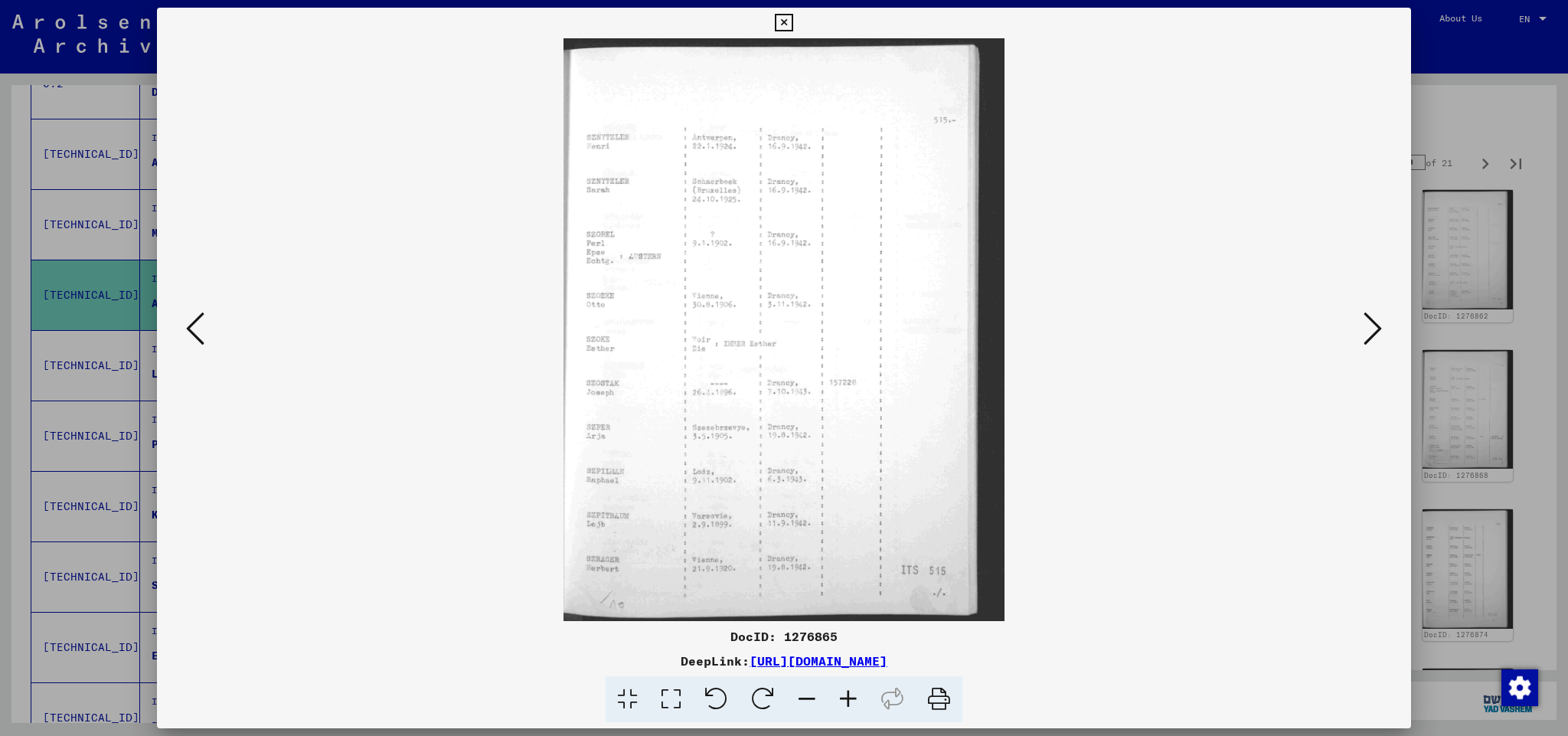
click at [1370, 328] on icon at bounding box center [1372, 328] width 19 height 36
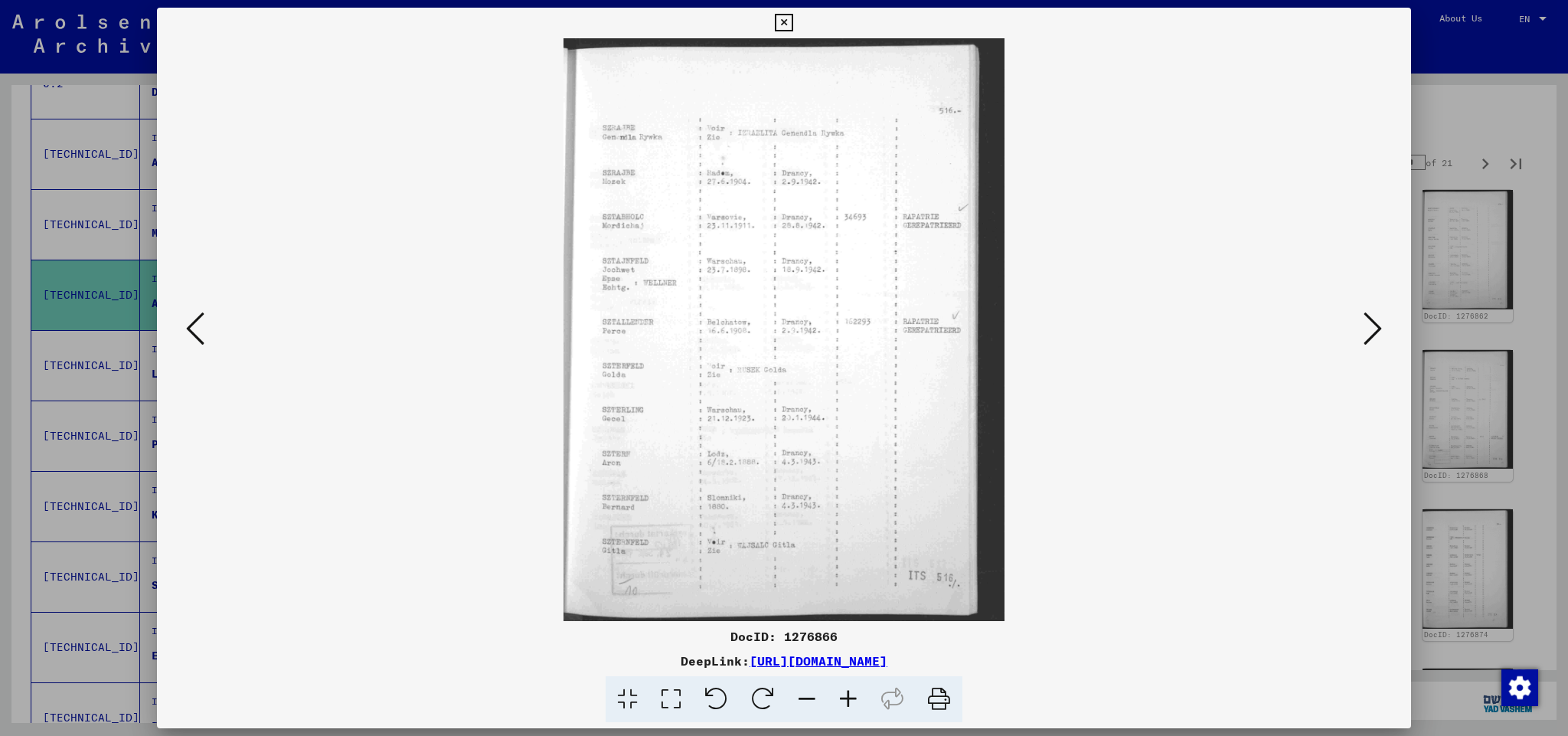
click at [1370, 328] on icon at bounding box center [1372, 328] width 19 height 36
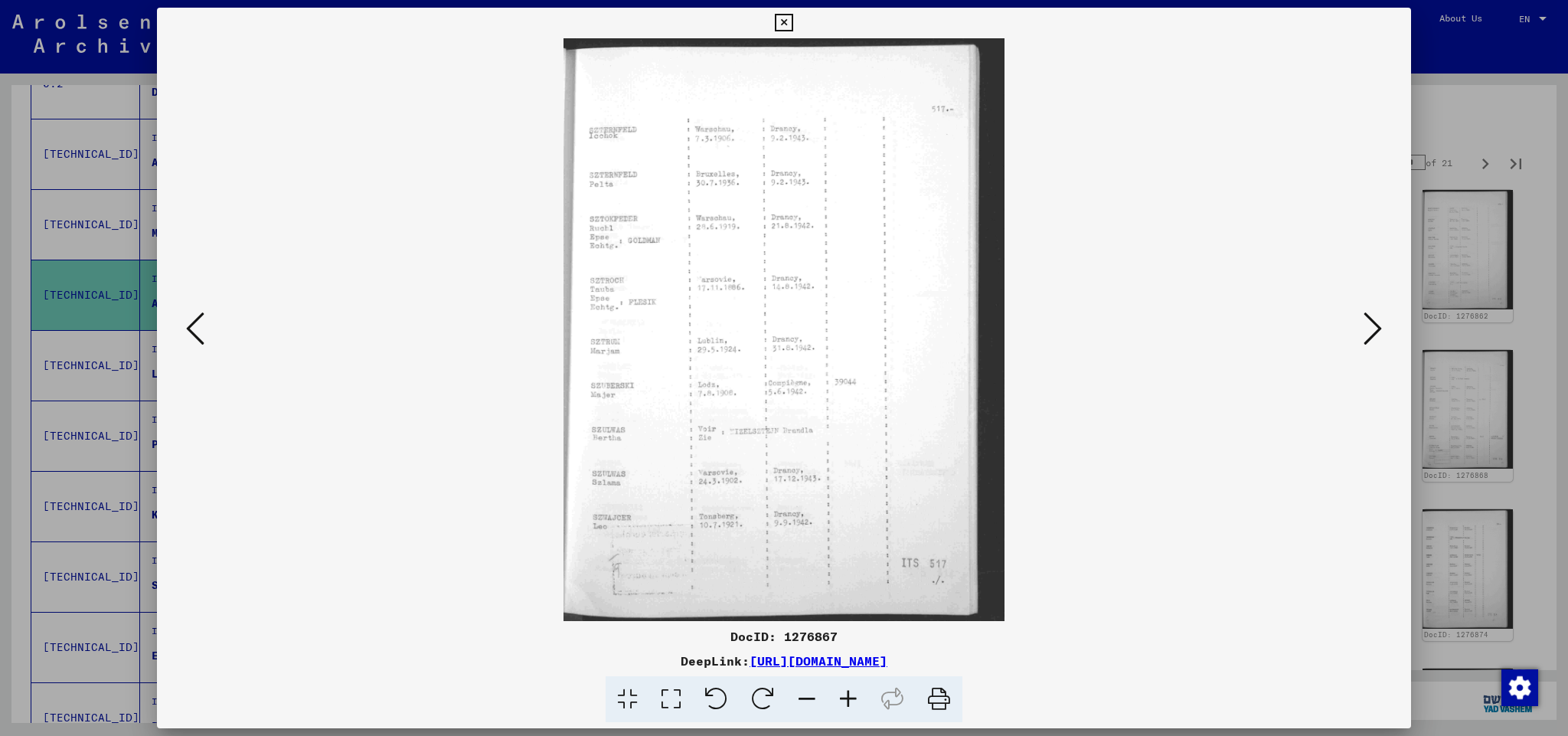
click at [1370, 328] on icon at bounding box center [1372, 328] width 19 height 36
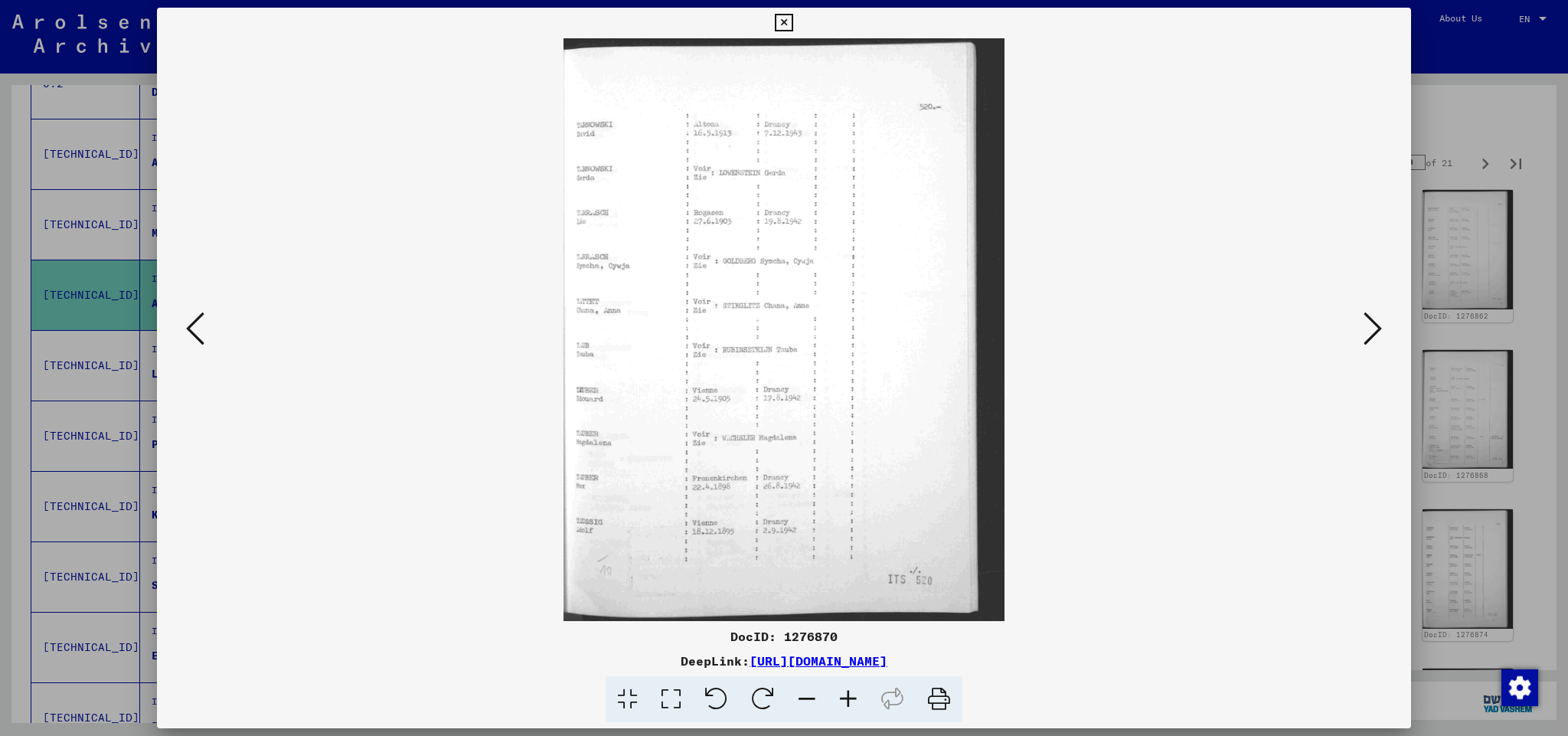
click at [1370, 328] on icon at bounding box center [1372, 328] width 19 height 36
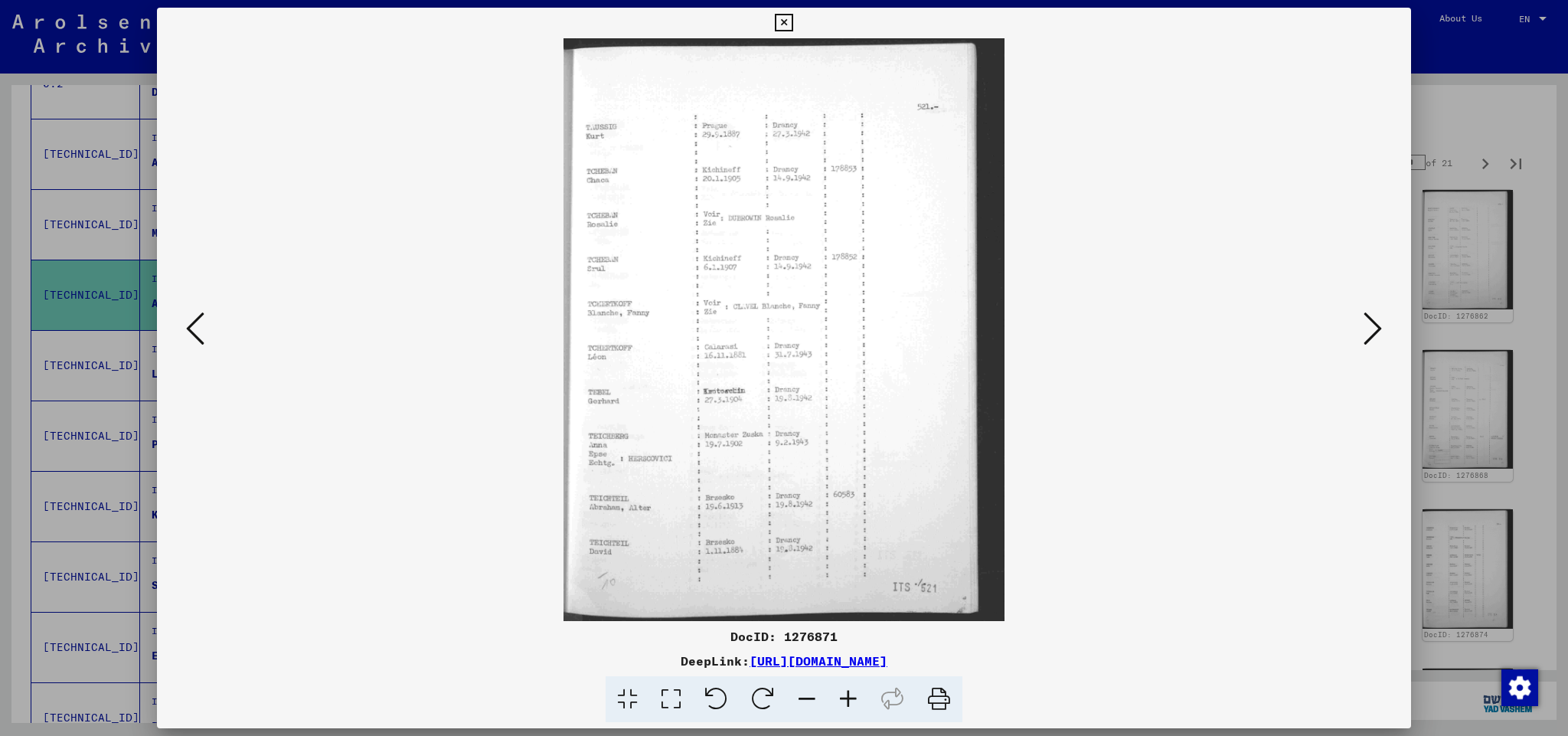
click at [1370, 328] on icon at bounding box center [1372, 328] width 19 height 36
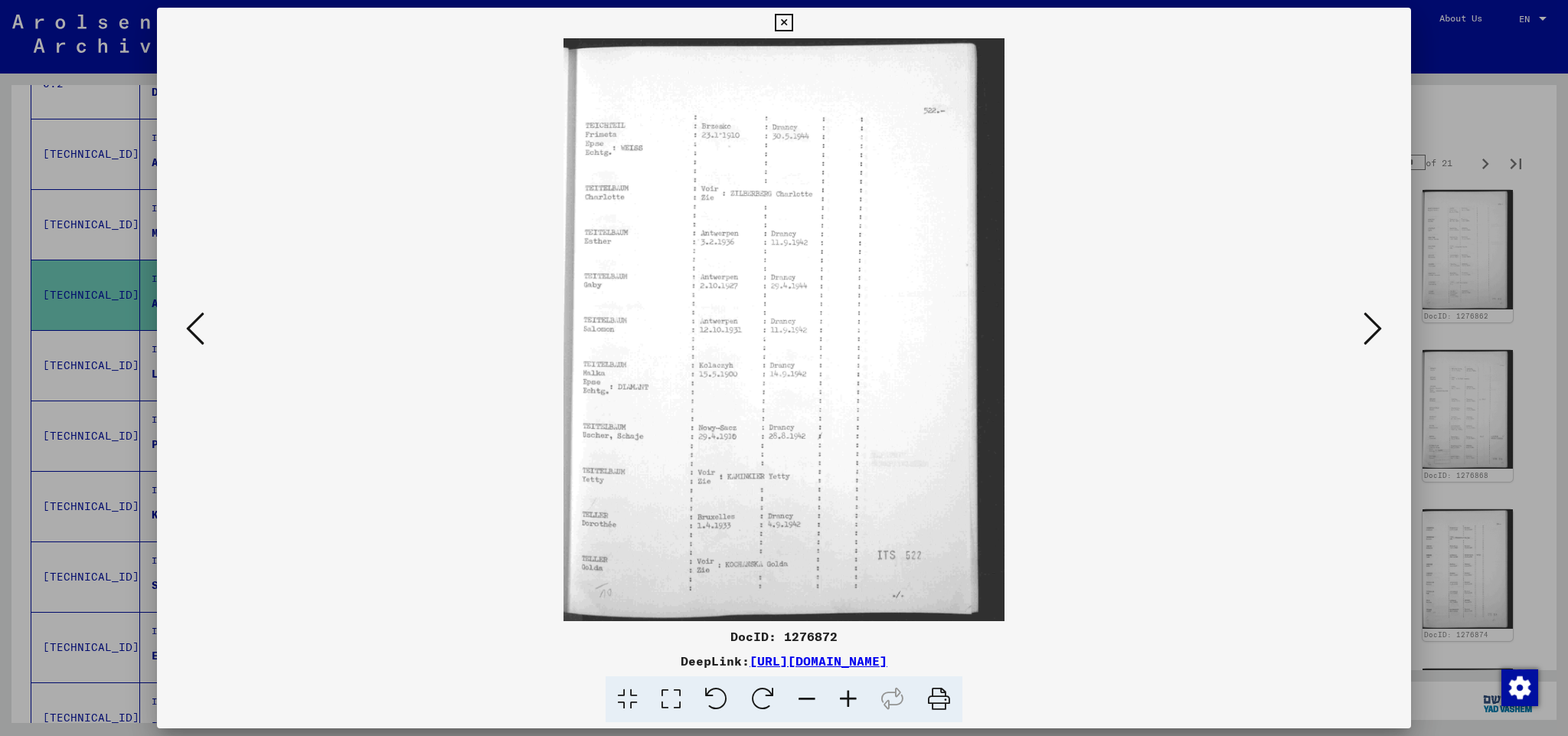
click at [1370, 328] on icon at bounding box center [1372, 328] width 19 height 36
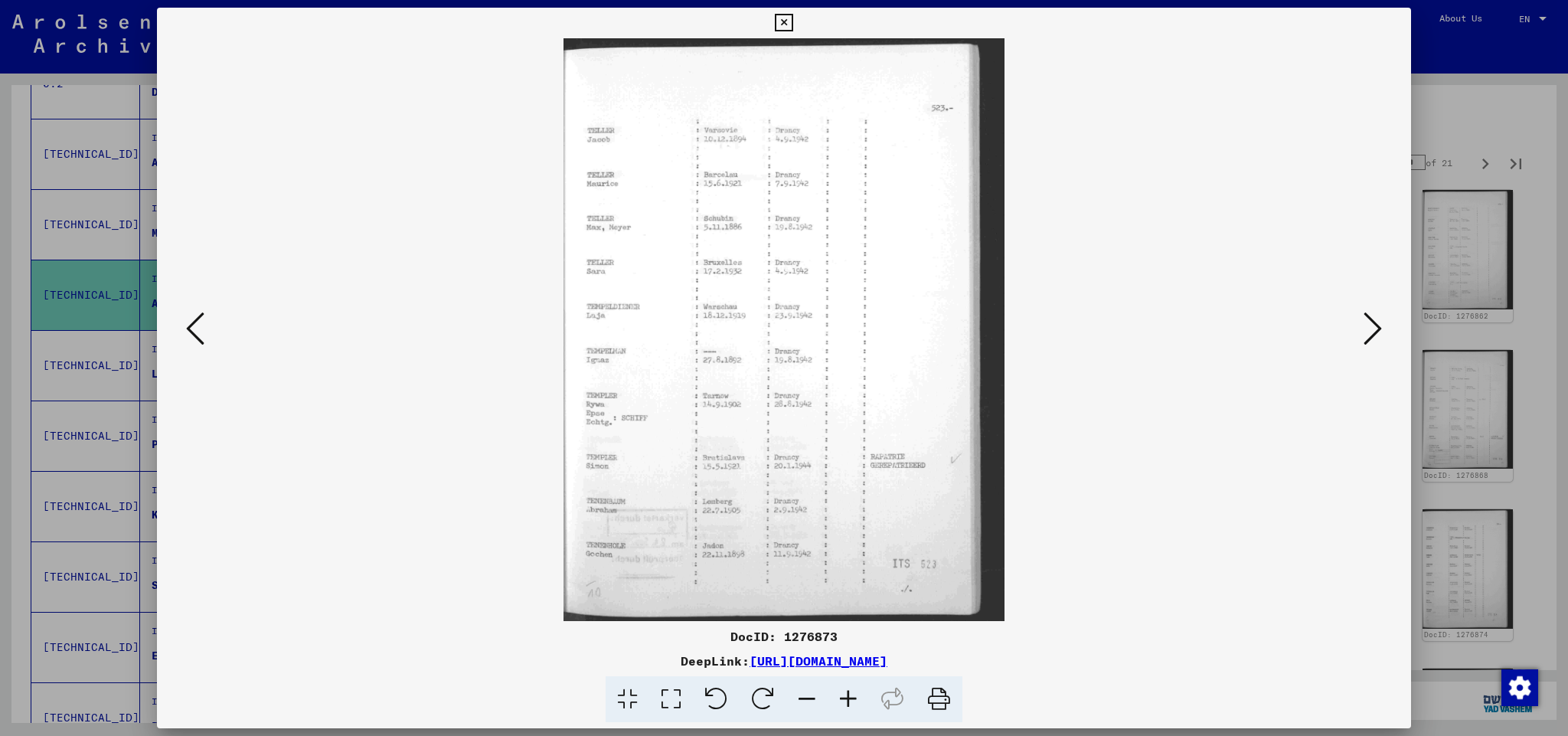
click at [1370, 328] on icon at bounding box center [1372, 328] width 19 height 36
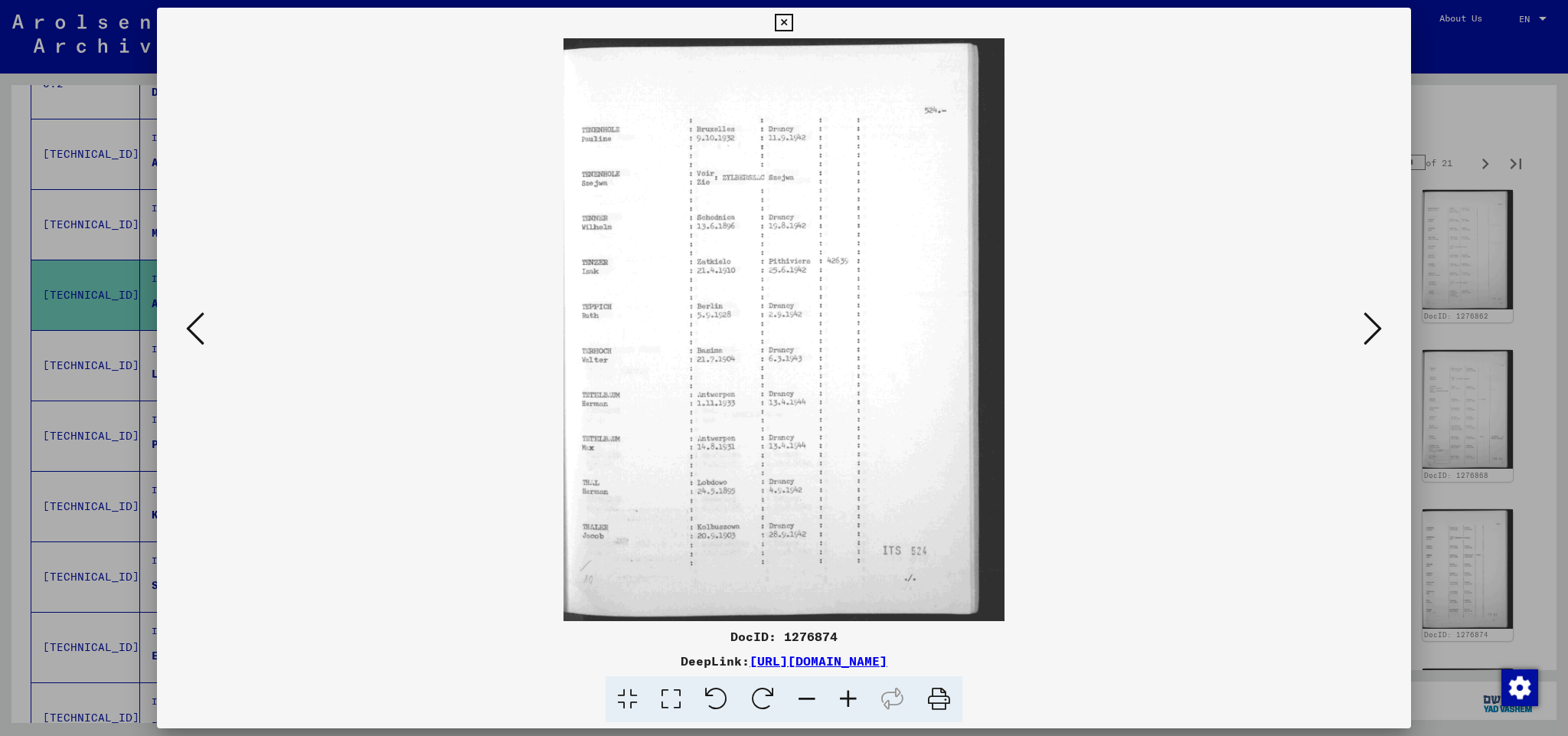
click at [1370, 328] on icon at bounding box center [1372, 328] width 19 height 36
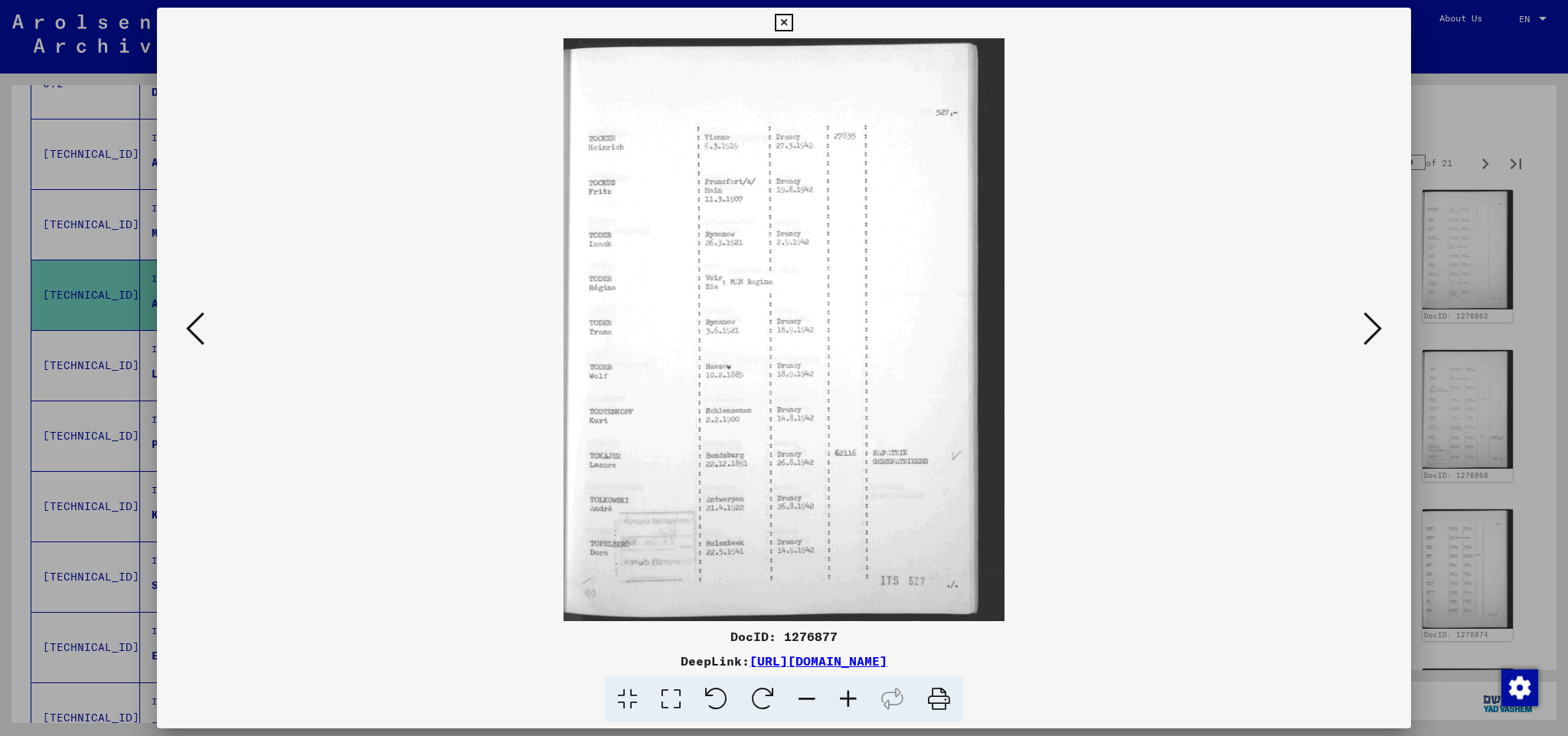
click at [1370, 328] on icon at bounding box center [1372, 328] width 19 height 36
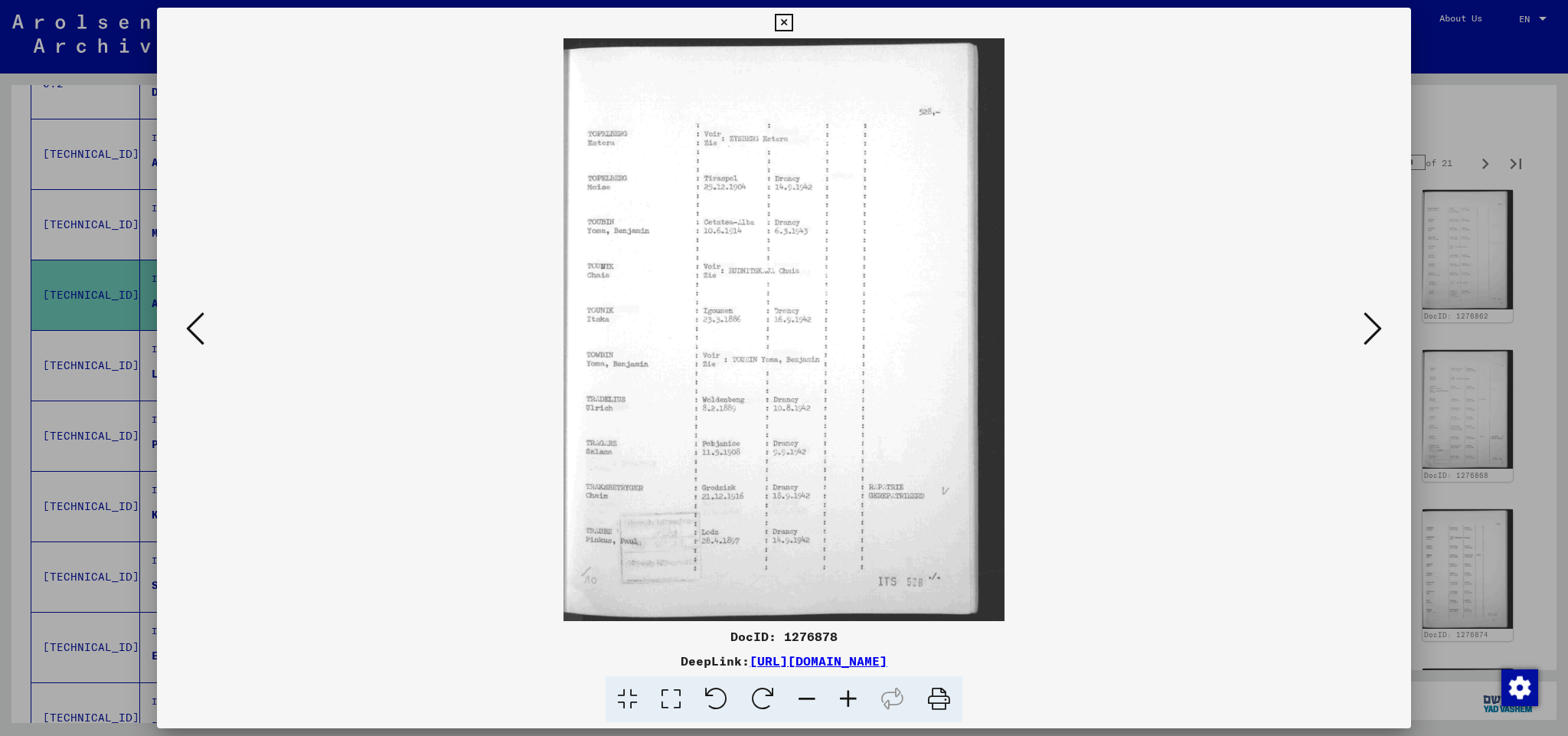
click at [1370, 328] on icon at bounding box center [1372, 328] width 19 height 36
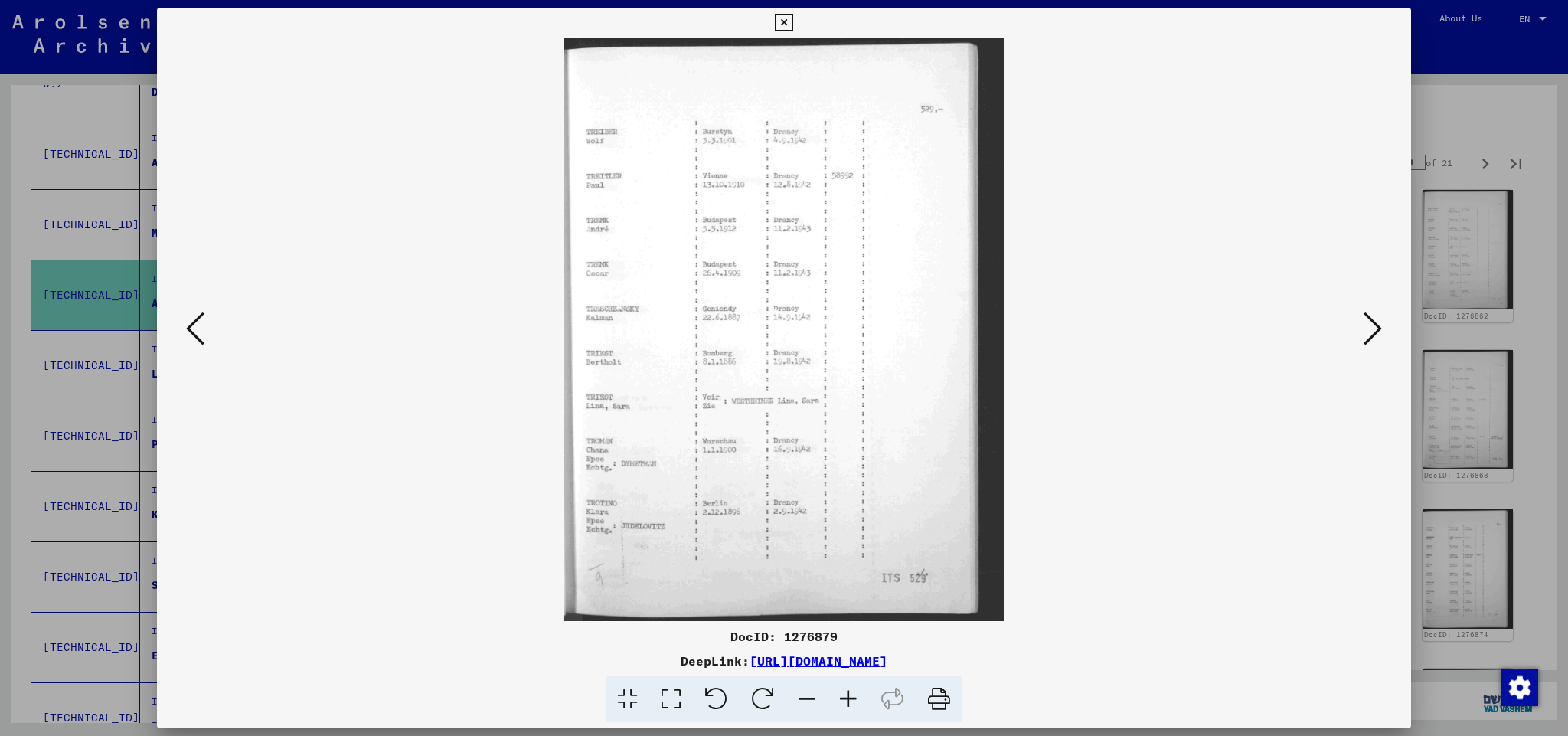
click at [1370, 328] on icon at bounding box center [1372, 328] width 19 height 36
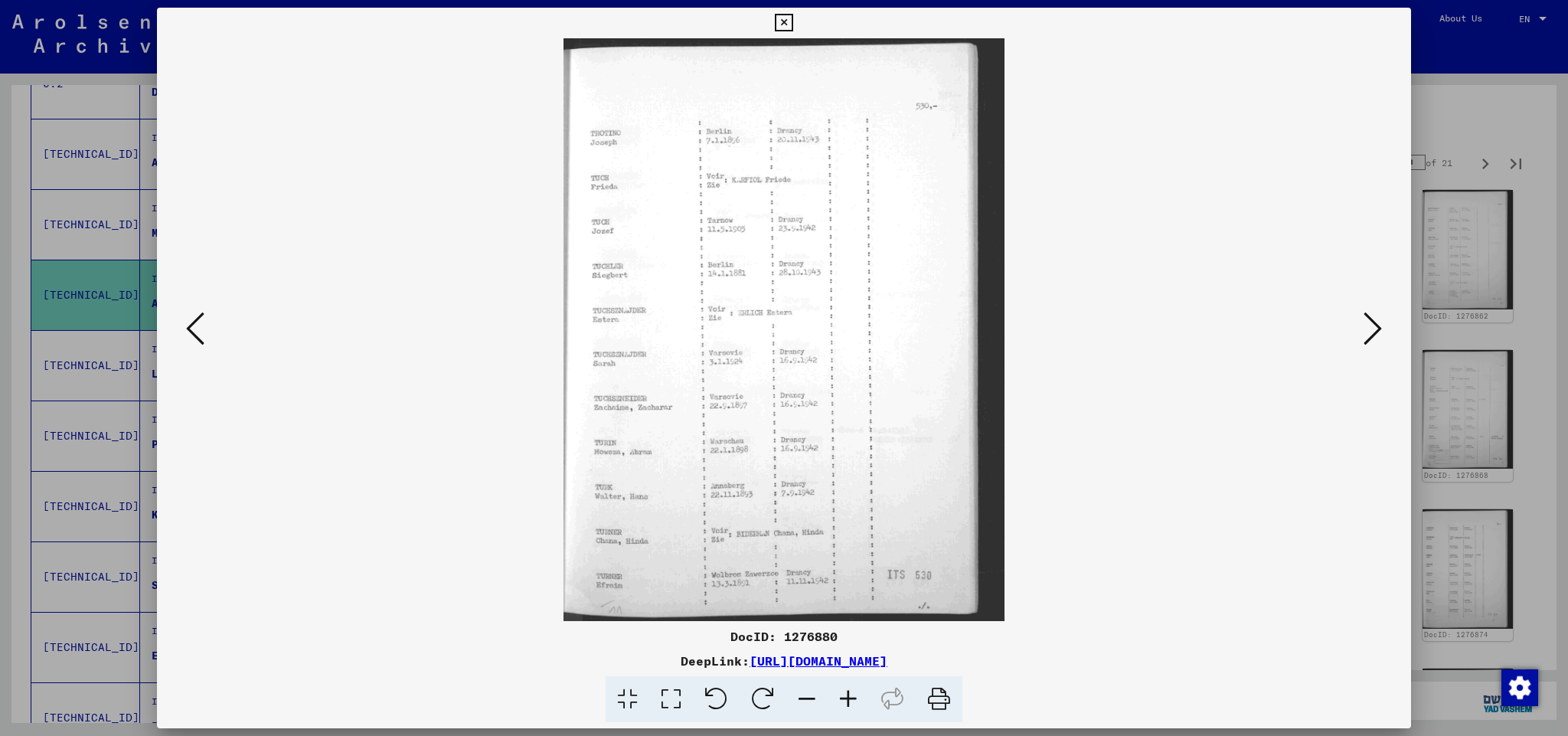
click at [1370, 328] on icon at bounding box center [1372, 328] width 19 height 36
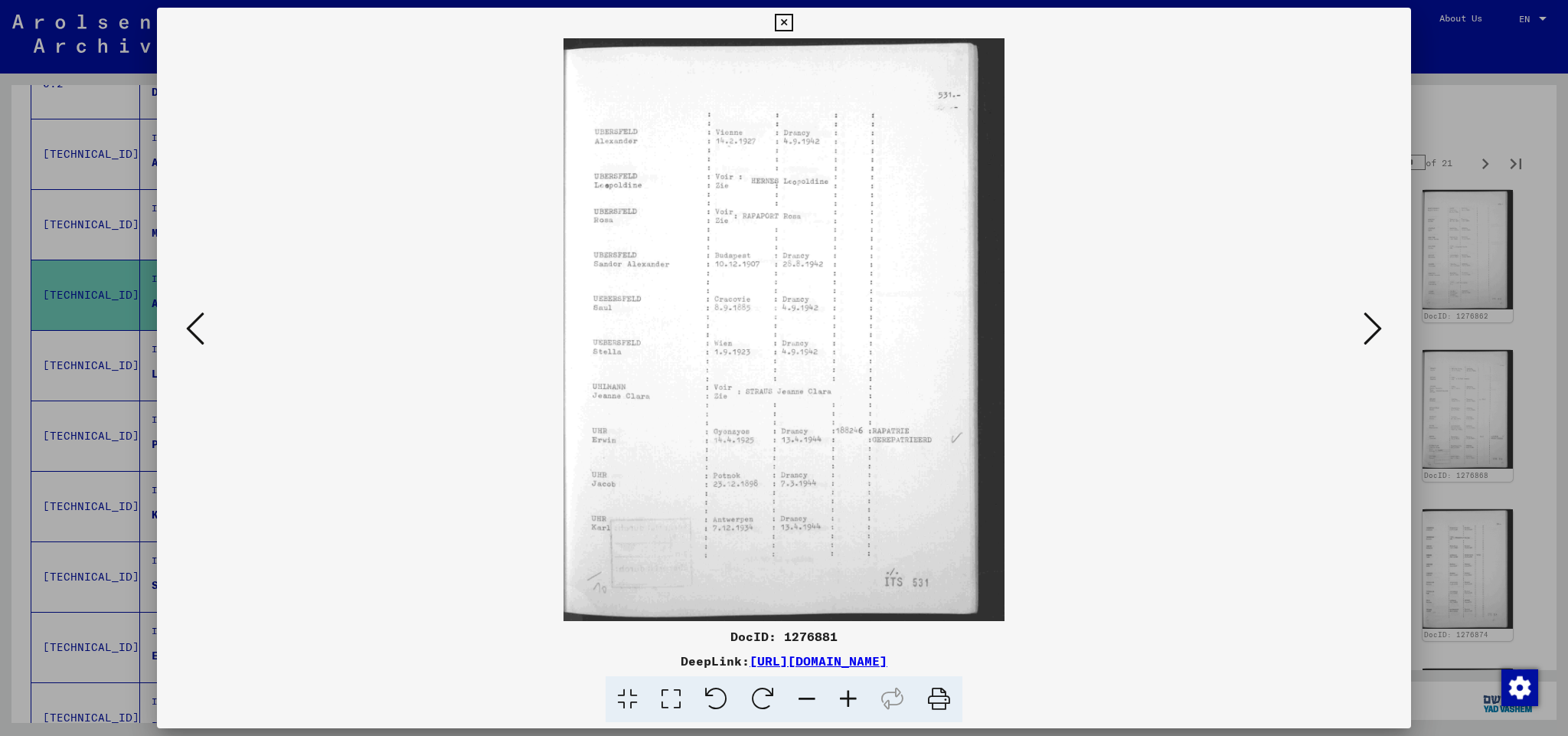
click at [1370, 328] on icon at bounding box center [1372, 328] width 19 height 36
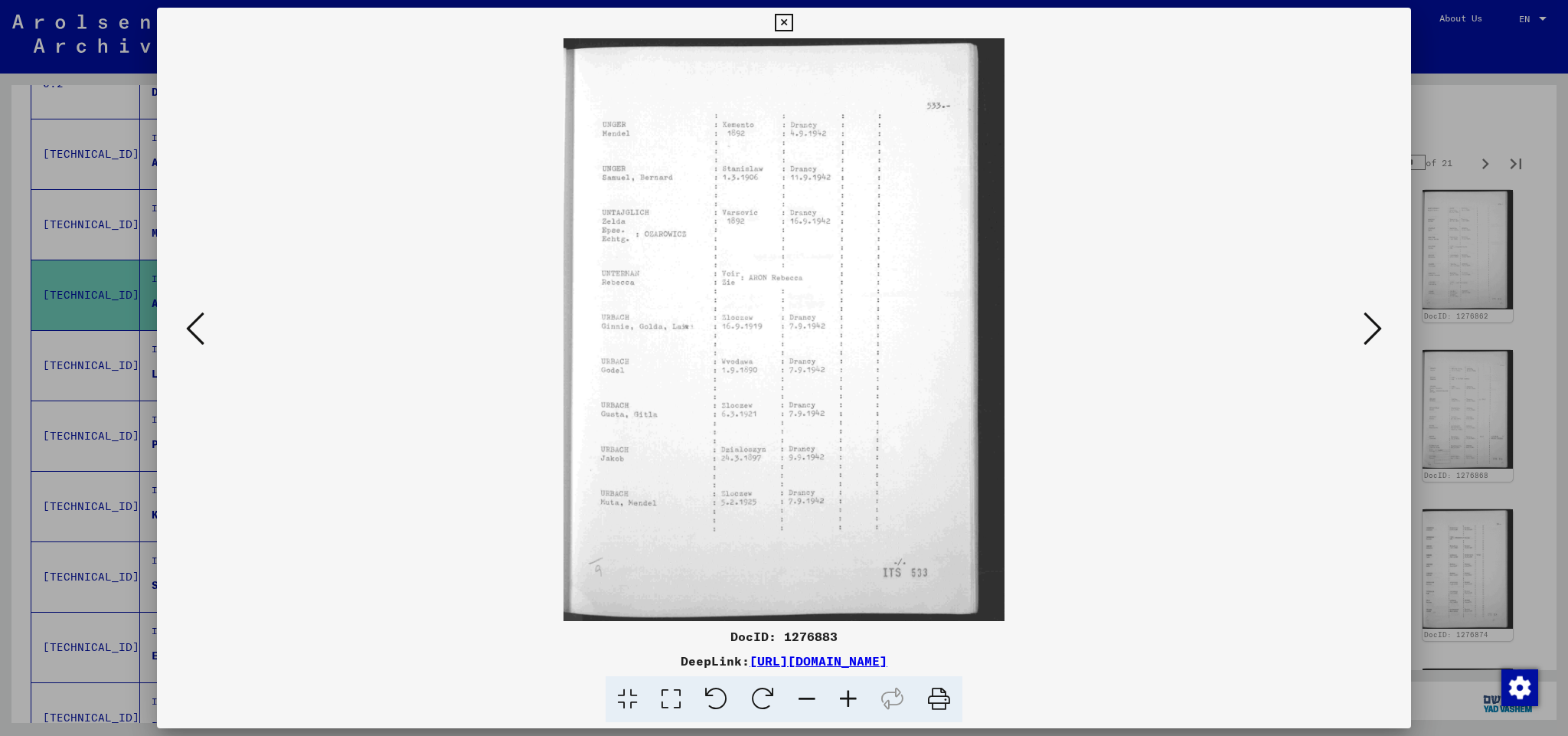
click at [1370, 328] on icon at bounding box center [1372, 328] width 19 height 36
click at [194, 327] on icon at bounding box center [196, 328] width 19 height 36
click at [1378, 328] on icon at bounding box center [1372, 328] width 19 height 36
click at [792, 20] on icon at bounding box center [783, 23] width 18 height 19
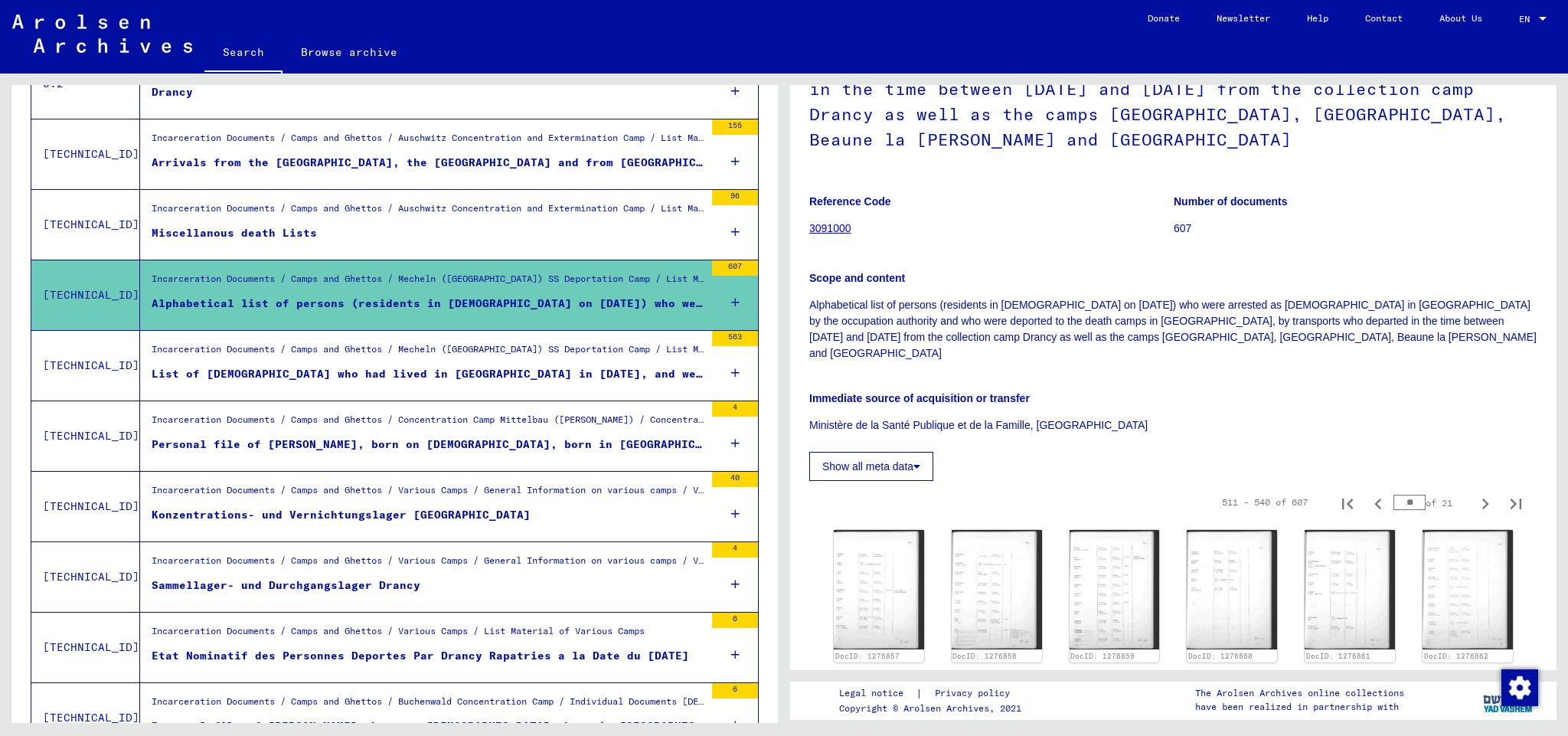
scroll to position [48, 0]
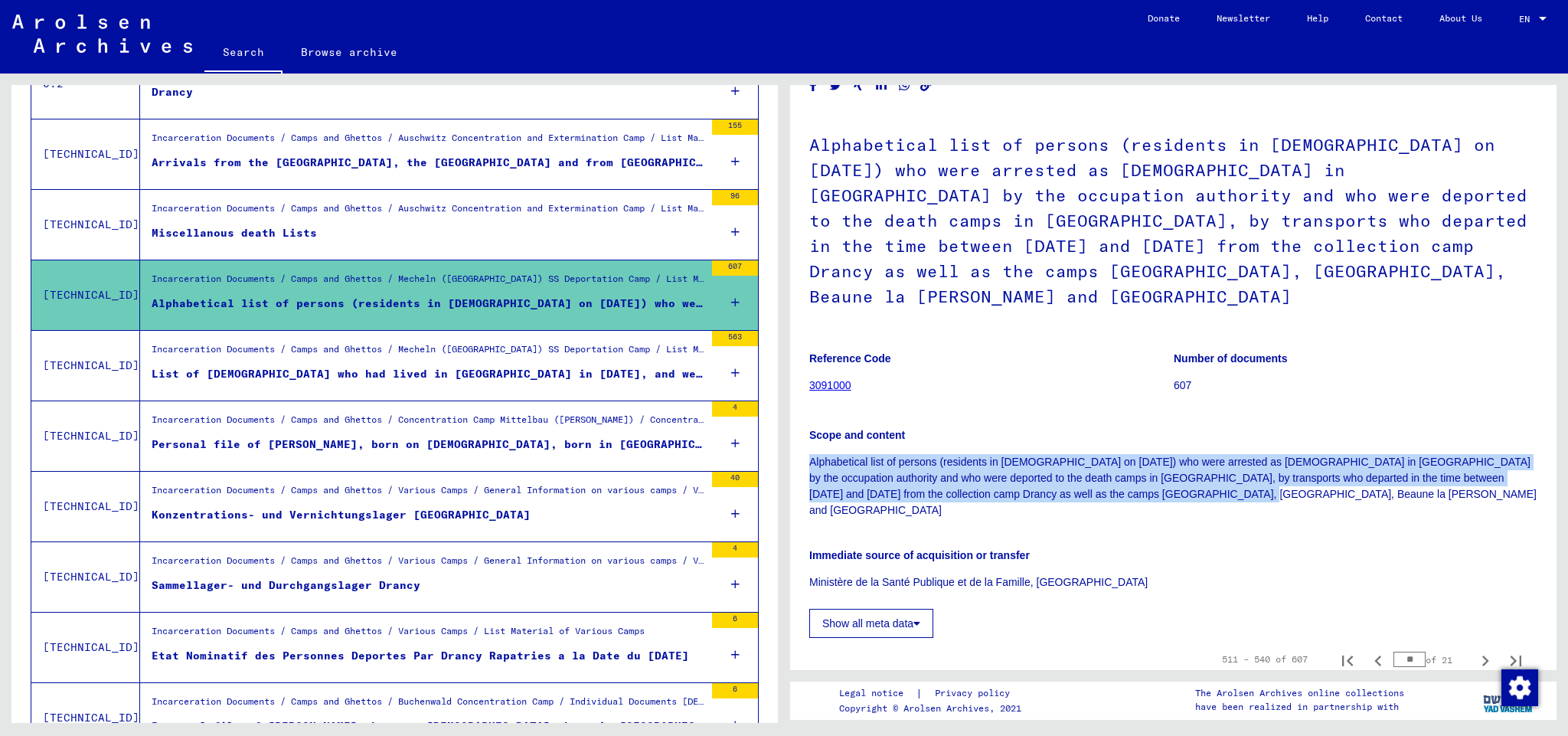
drag, startPoint x: 810, startPoint y: 434, endPoint x: 1266, endPoint y: 475, distance: 457.8
click at [1266, 475] on p "Alphabetical list of persons (residents in [DEMOGRAPHIC_DATA] on [DATE]) who we…" at bounding box center [1172, 485] width 728 height 64
copy p "Alphabetical list of persons (residents in [DEMOGRAPHIC_DATA] on [DATE]) who we…"
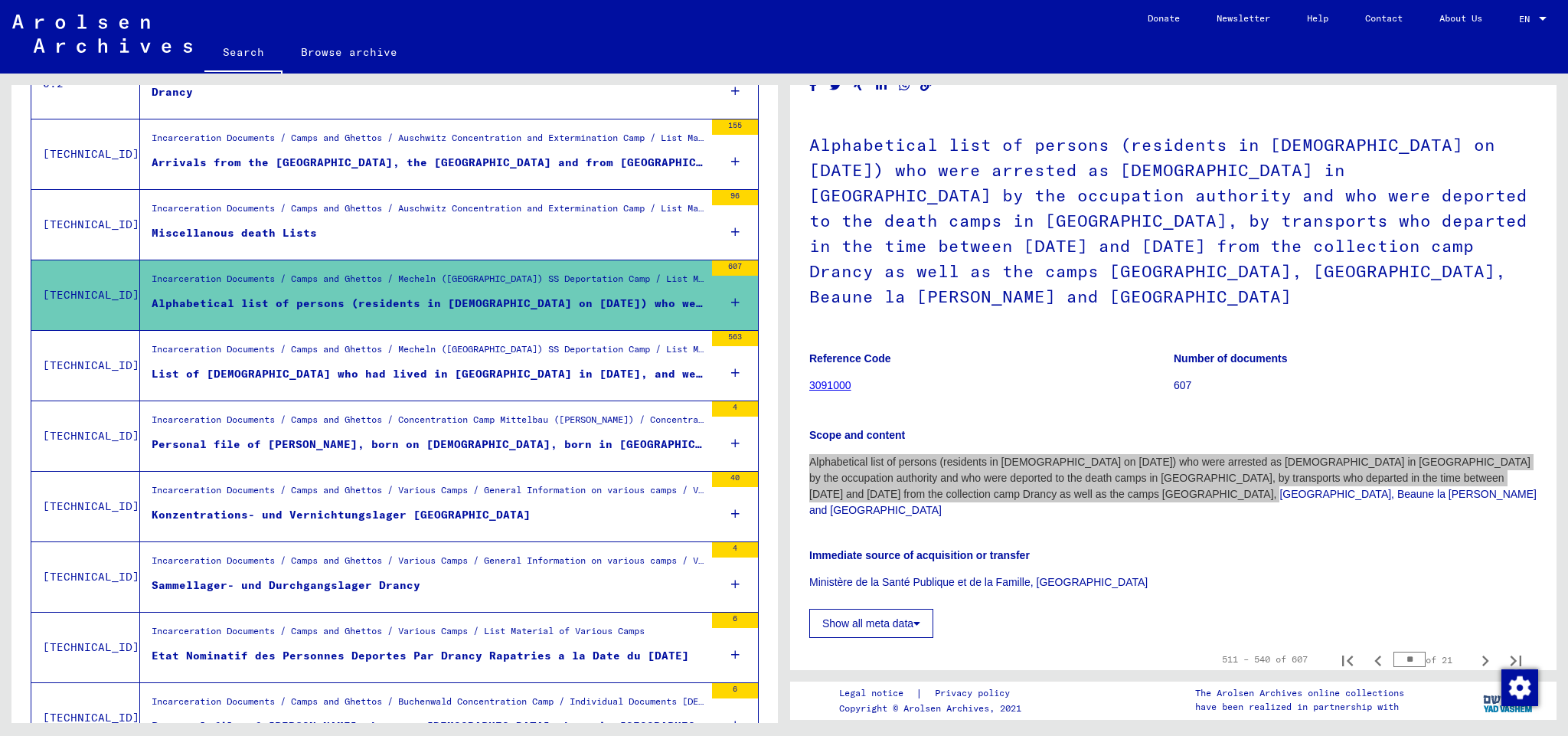
scroll to position [1165, 0]
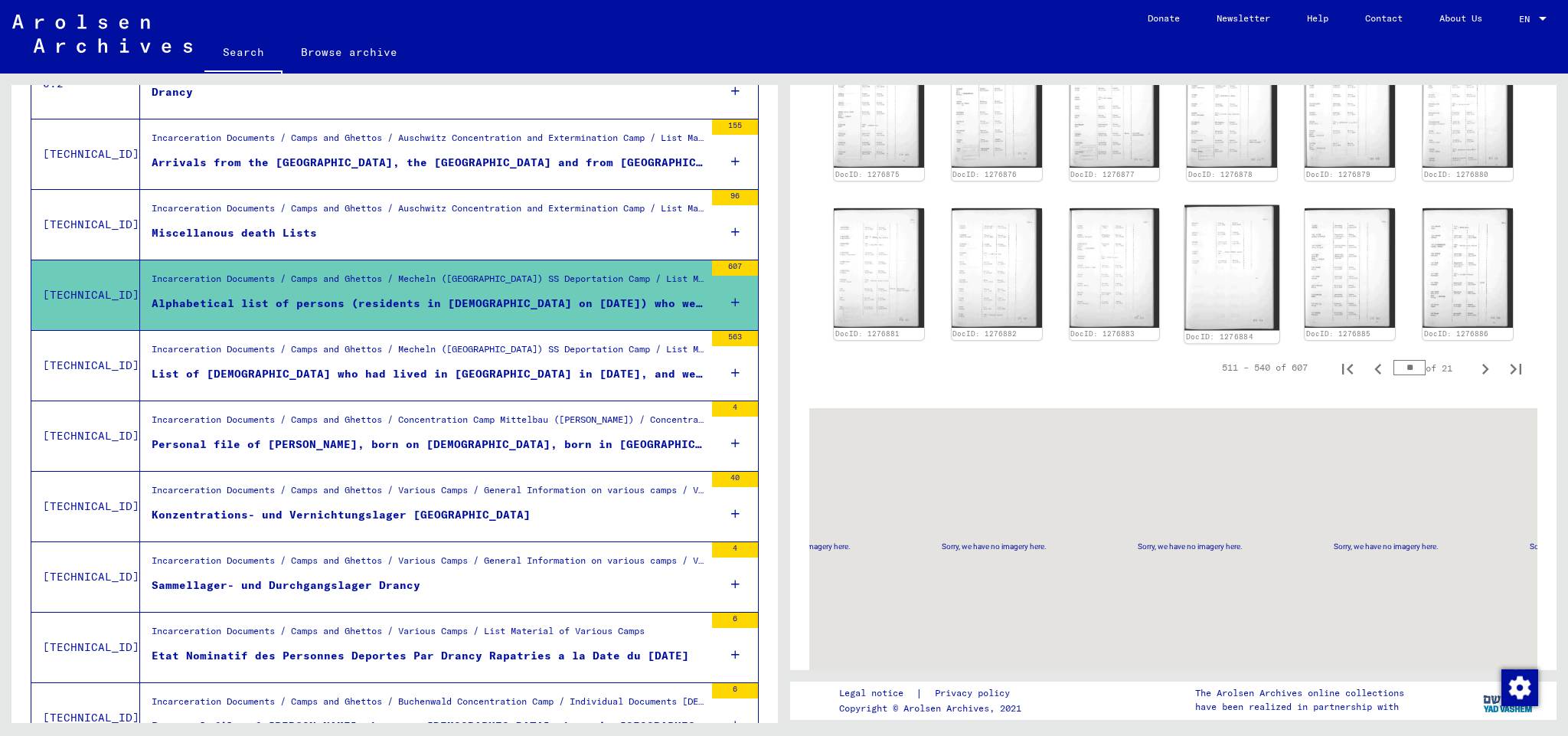
click at [1237, 205] on img at bounding box center [1233, 267] width 95 height 125
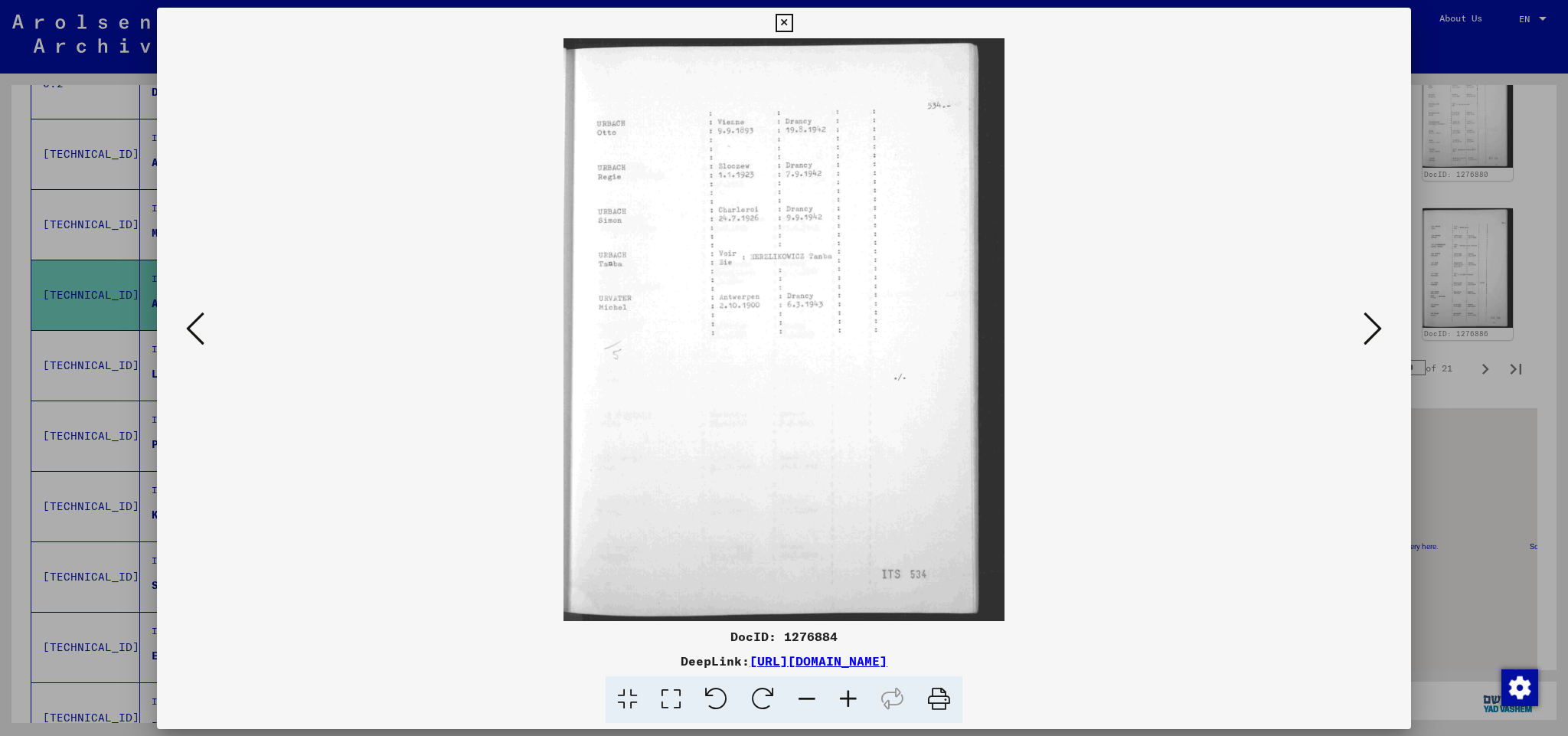
click at [1237, 201] on div "DocID: 1276884 DeepLink: [URL][DOMAIN_NAME]" at bounding box center [784, 368] width 1254 height 721
click at [192, 329] on icon at bounding box center [196, 328] width 19 height 36
click at [792, 20] on icon at bounding box center [783, 23] width 18 height 19
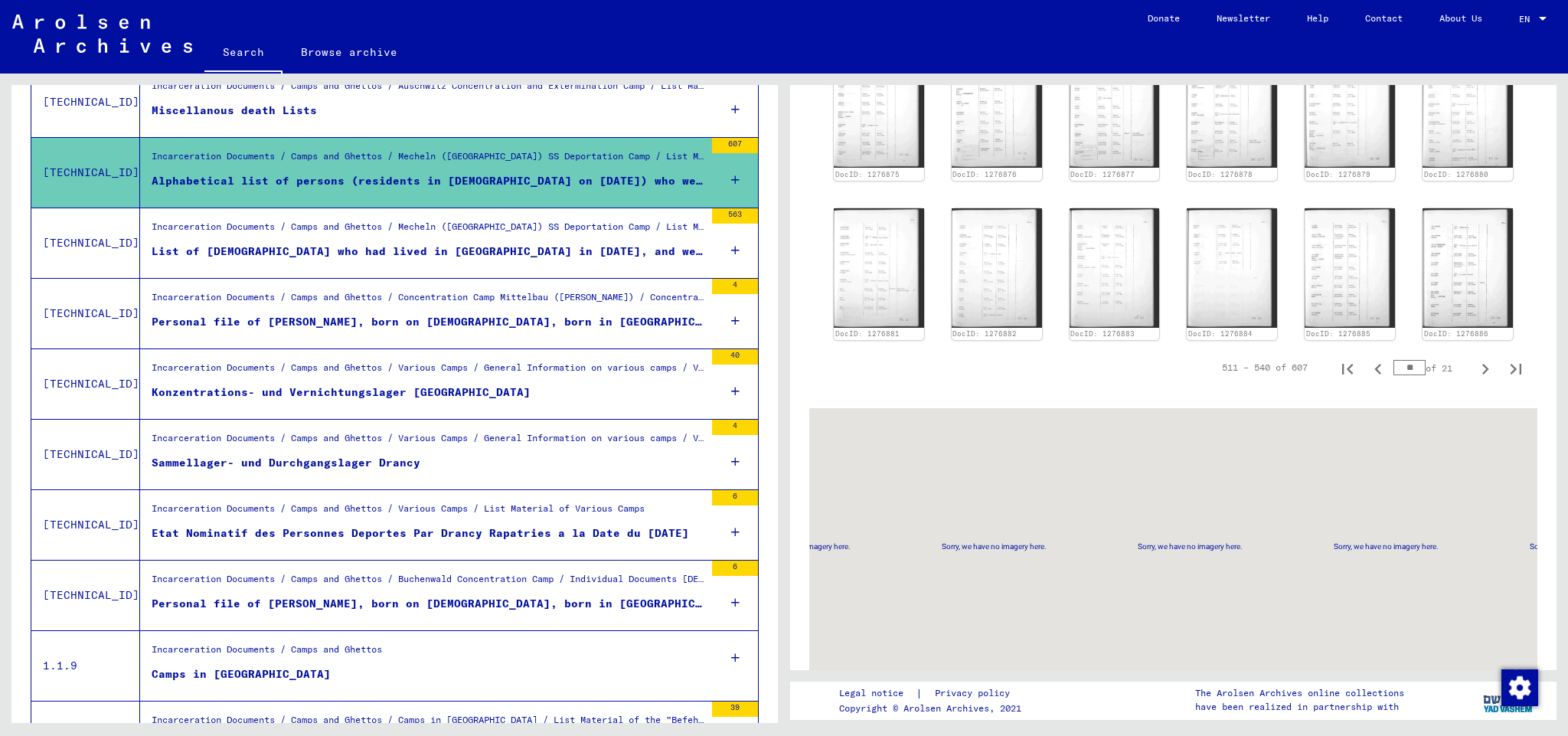
scroll to position [461, 0]
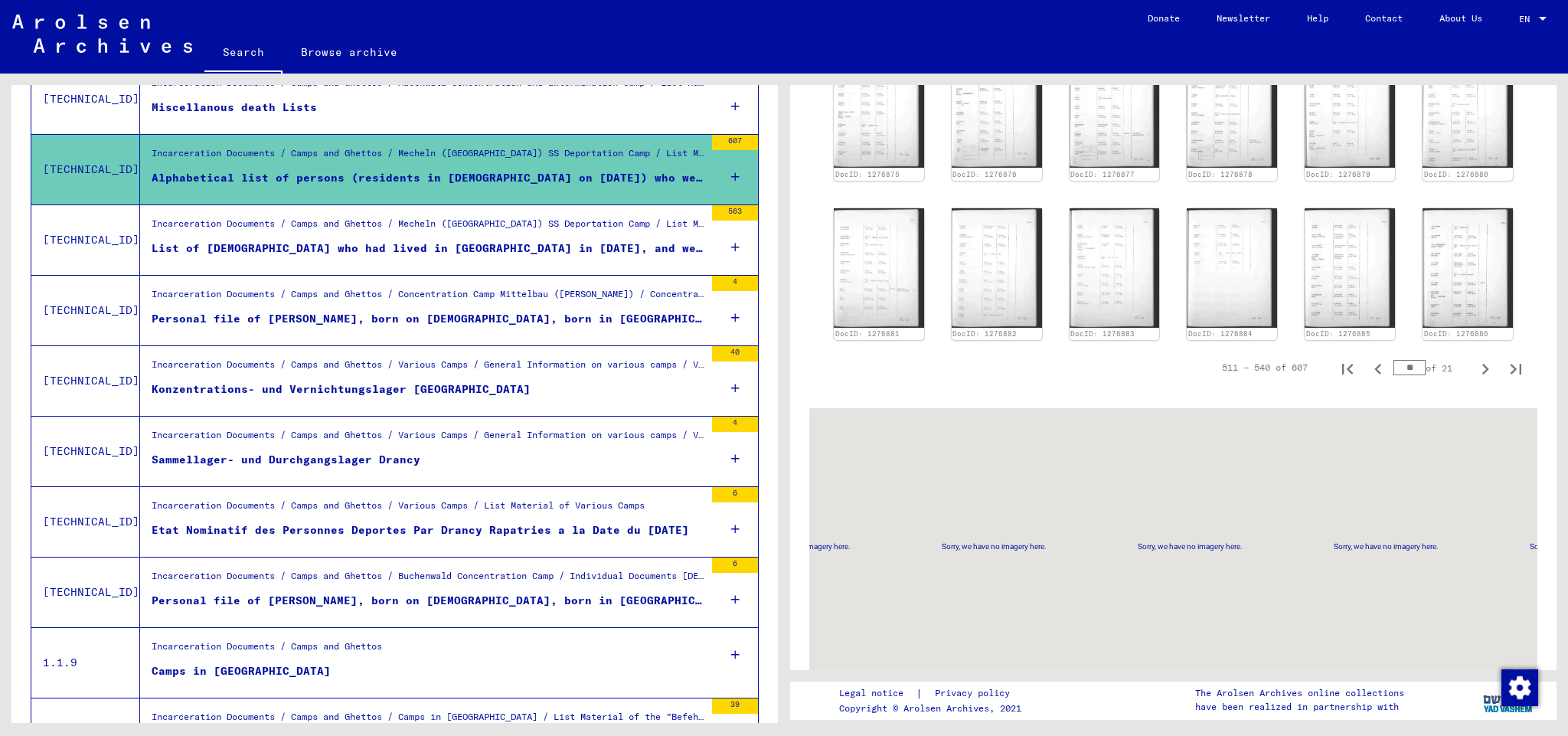
click at [323, 460] on div "Sammellager- und Durchgangslager Drancy" at bounding box center [286, 459] width 268 height 16
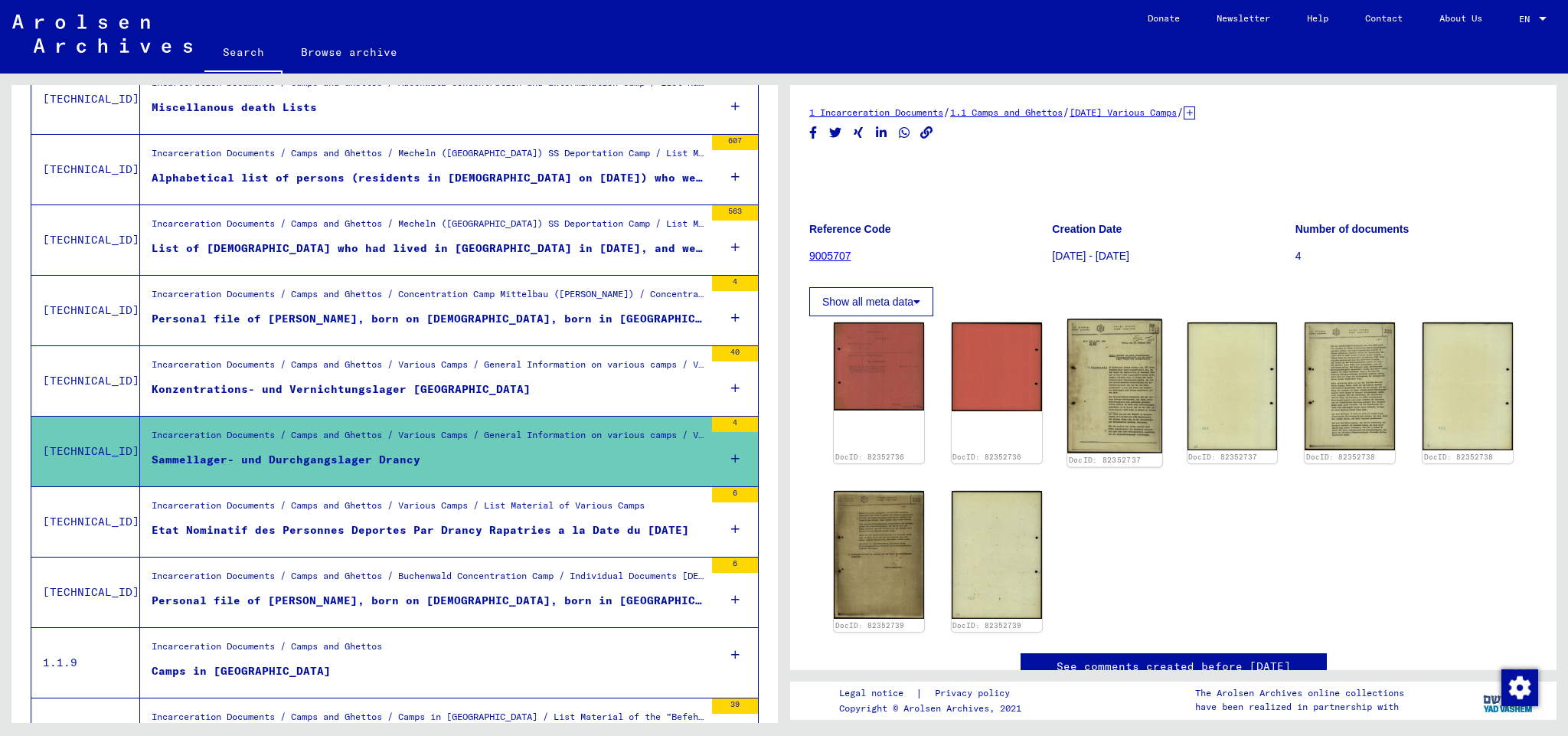
click at [1124, 375] on img at bounding box center [1114, 387] width 95 height 134
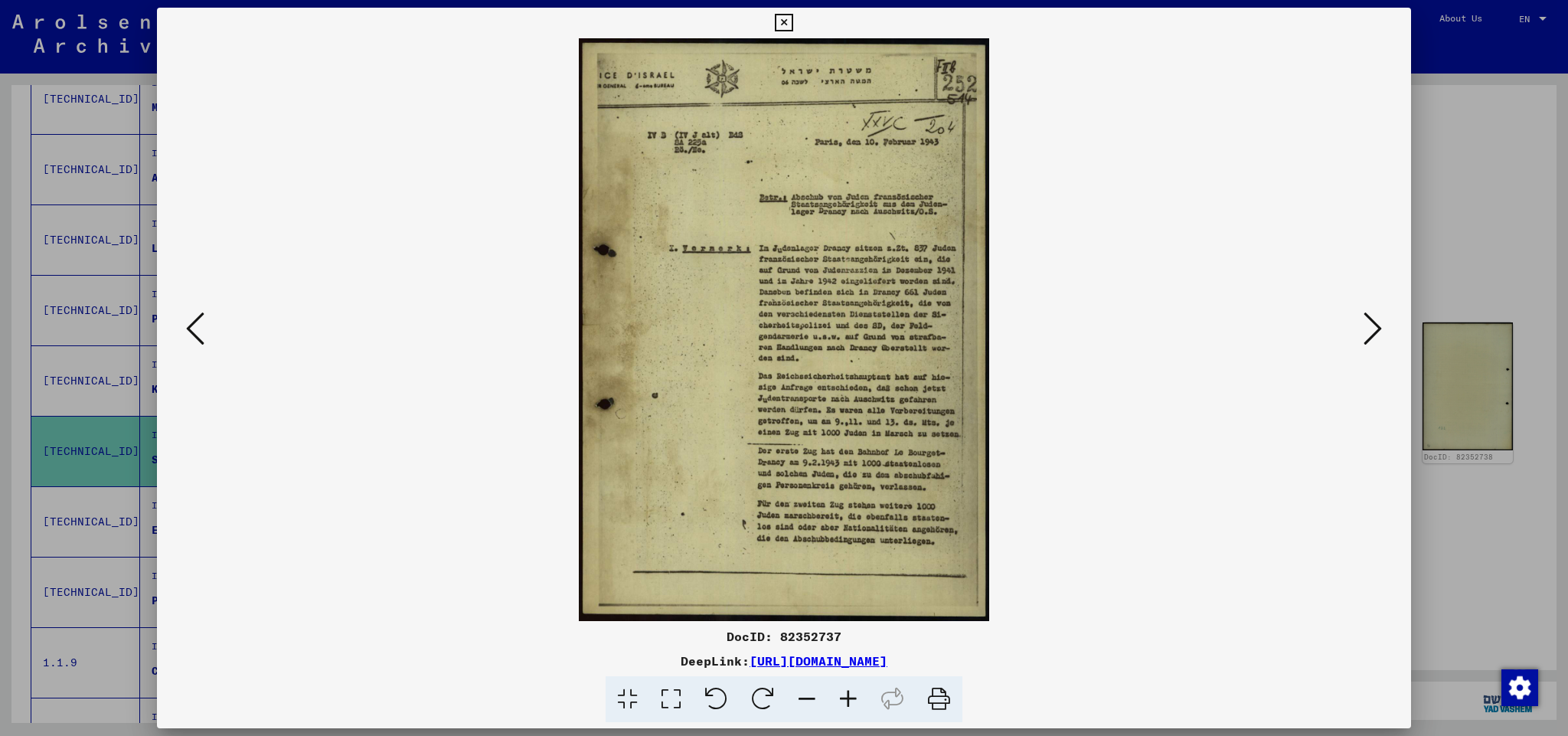
click at [198, 333] on icon at bounding box center [196, 328] width 19 height 36
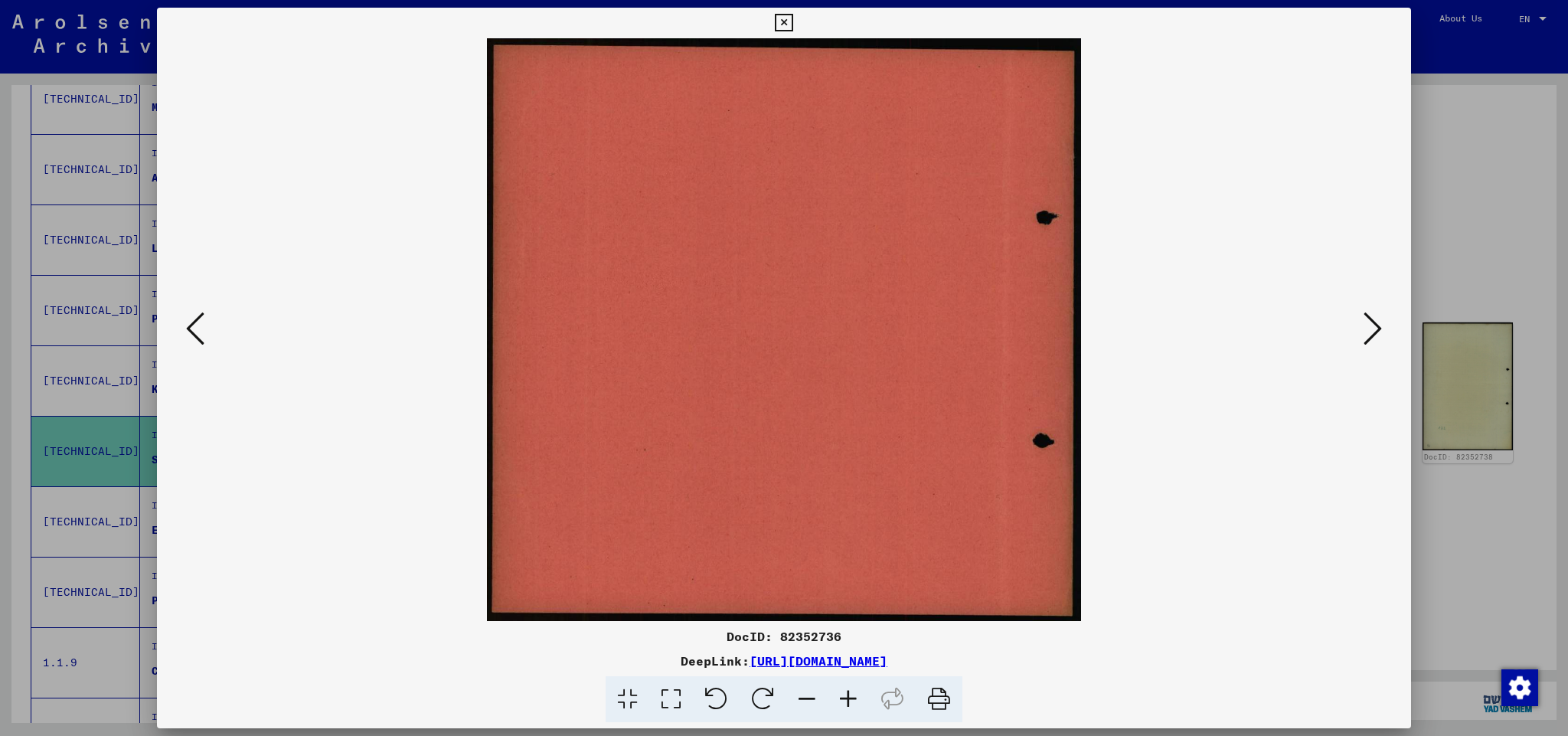
click at [792, 21] on icon at bounding box center [783, 23] width 18 height 19
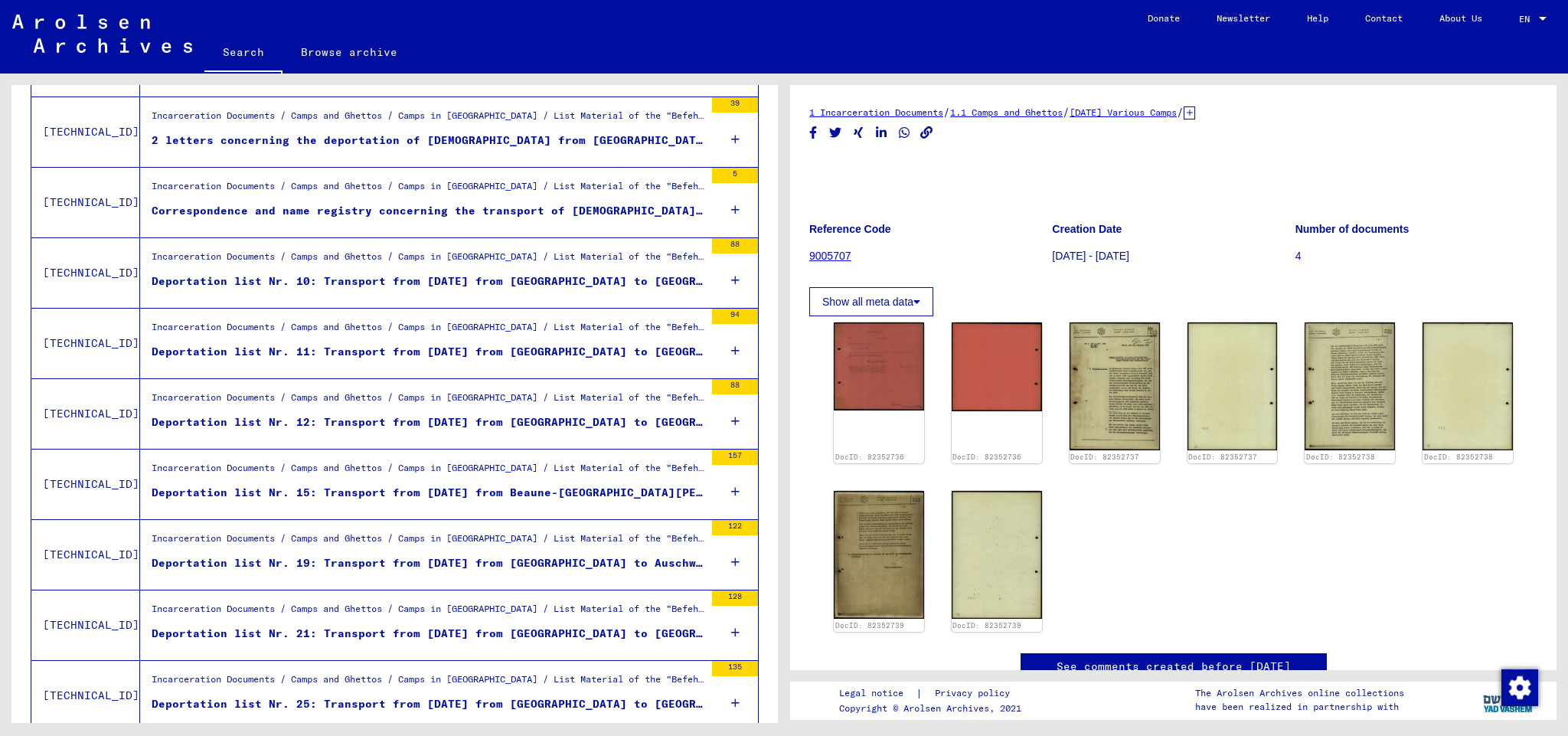
scroll to position [1259, 0]
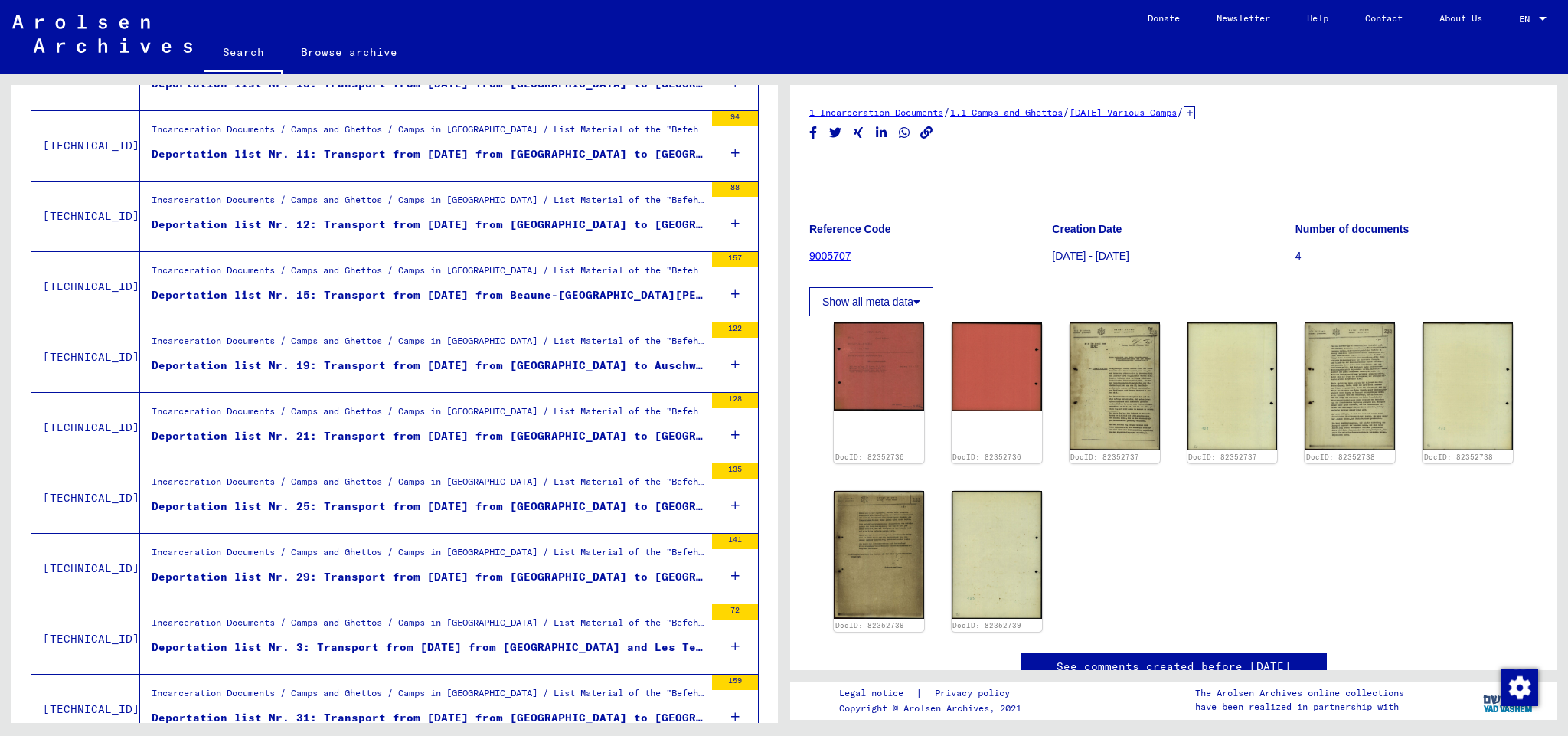
click at [424, 432] on div "Deportation list Nr. 21: Transport from [DATE] from [GEOGRAPHIC_DATA] to [GEOGR…" at bounding box center [428, 435] width 552 height 16
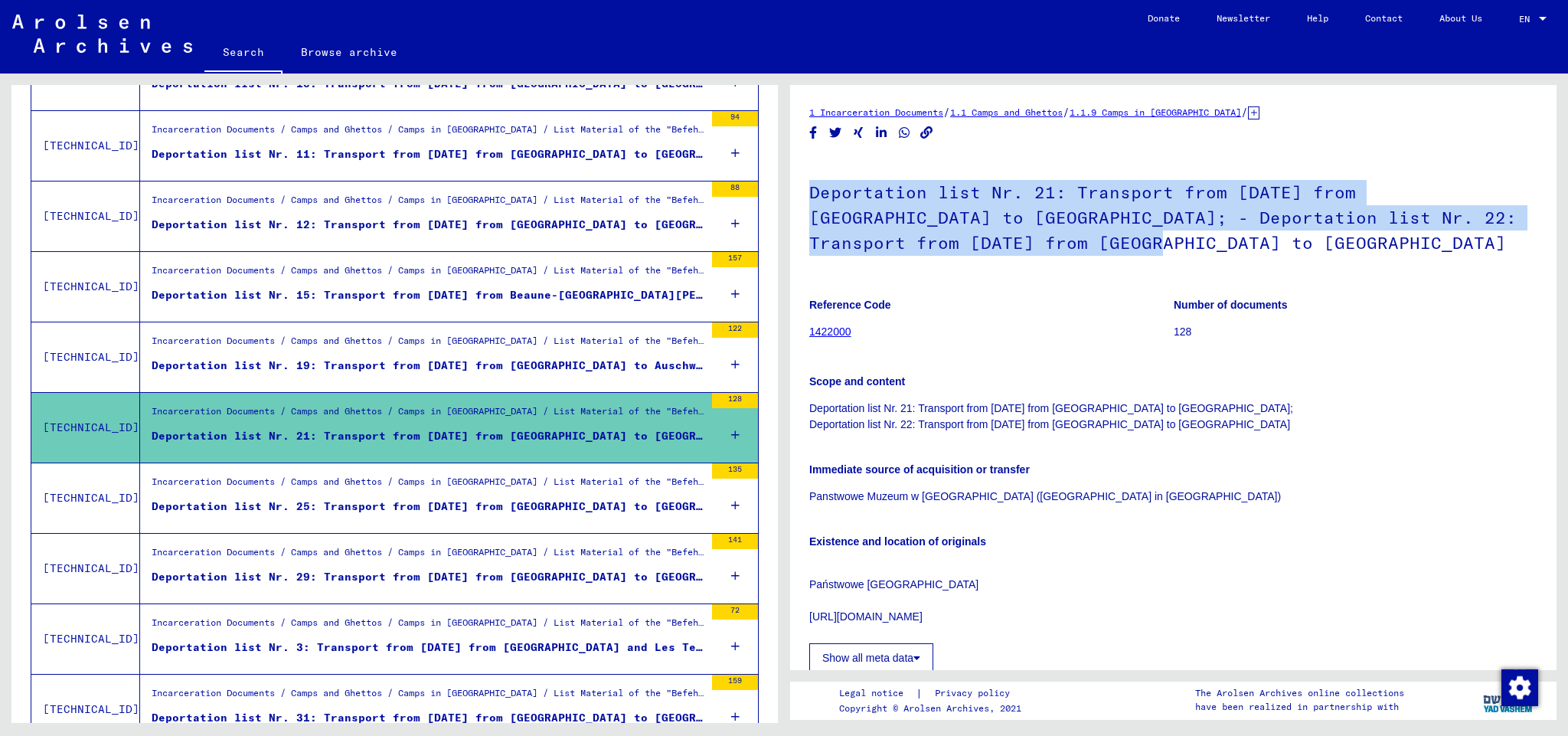
drag, startPoint x: 810, startPoint y: 194, endPoint x: 1163, endPoint y: 260, distance: 359.1
click at [1163, 260] on h1 "Deportation list Nr. 21: Transport from [DATE] from [GEOGRAPHIC_DATA] to [GEOGR…" at bounding box center [1172, 215] width 728 height 118
copy h1 "Deportation list Nr. 21: Transport from [DATE] from [GEOGRAPHIC_DATA] to [GEOGR…"
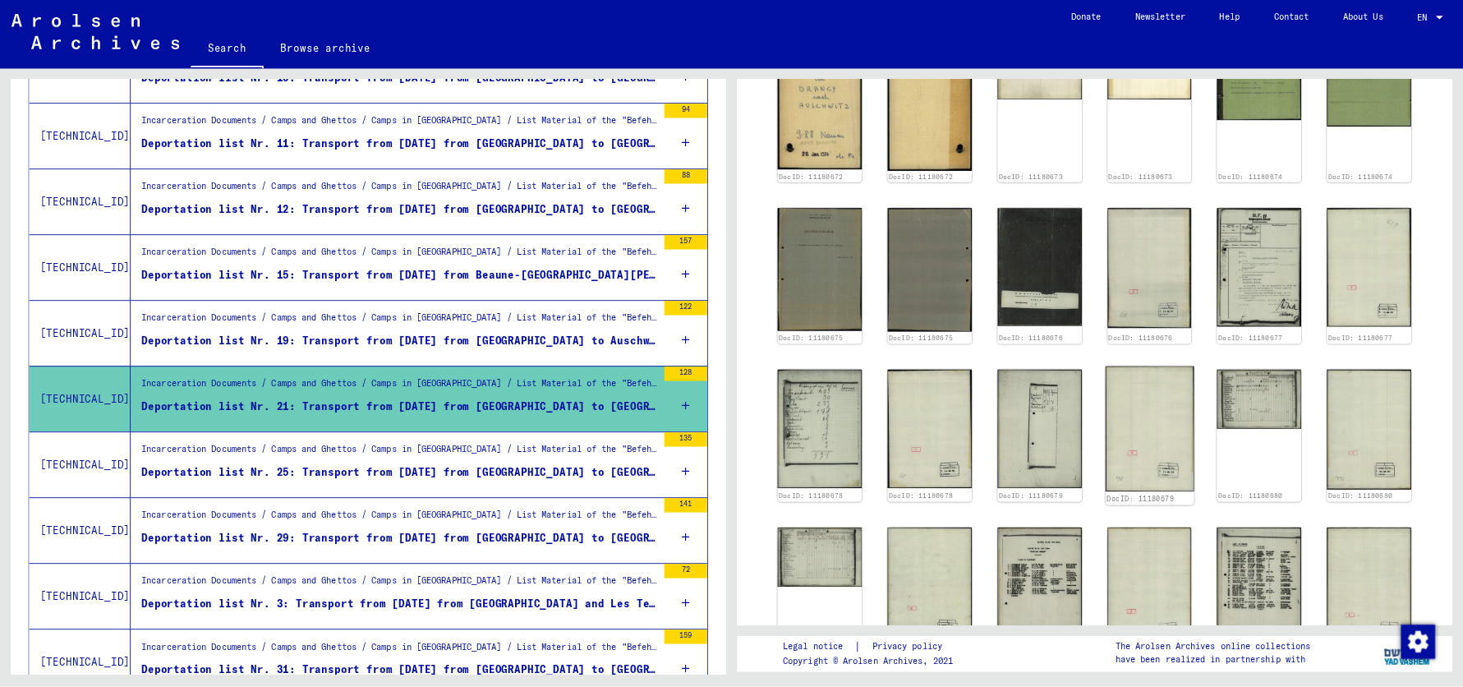
scroll to position [576, 0]
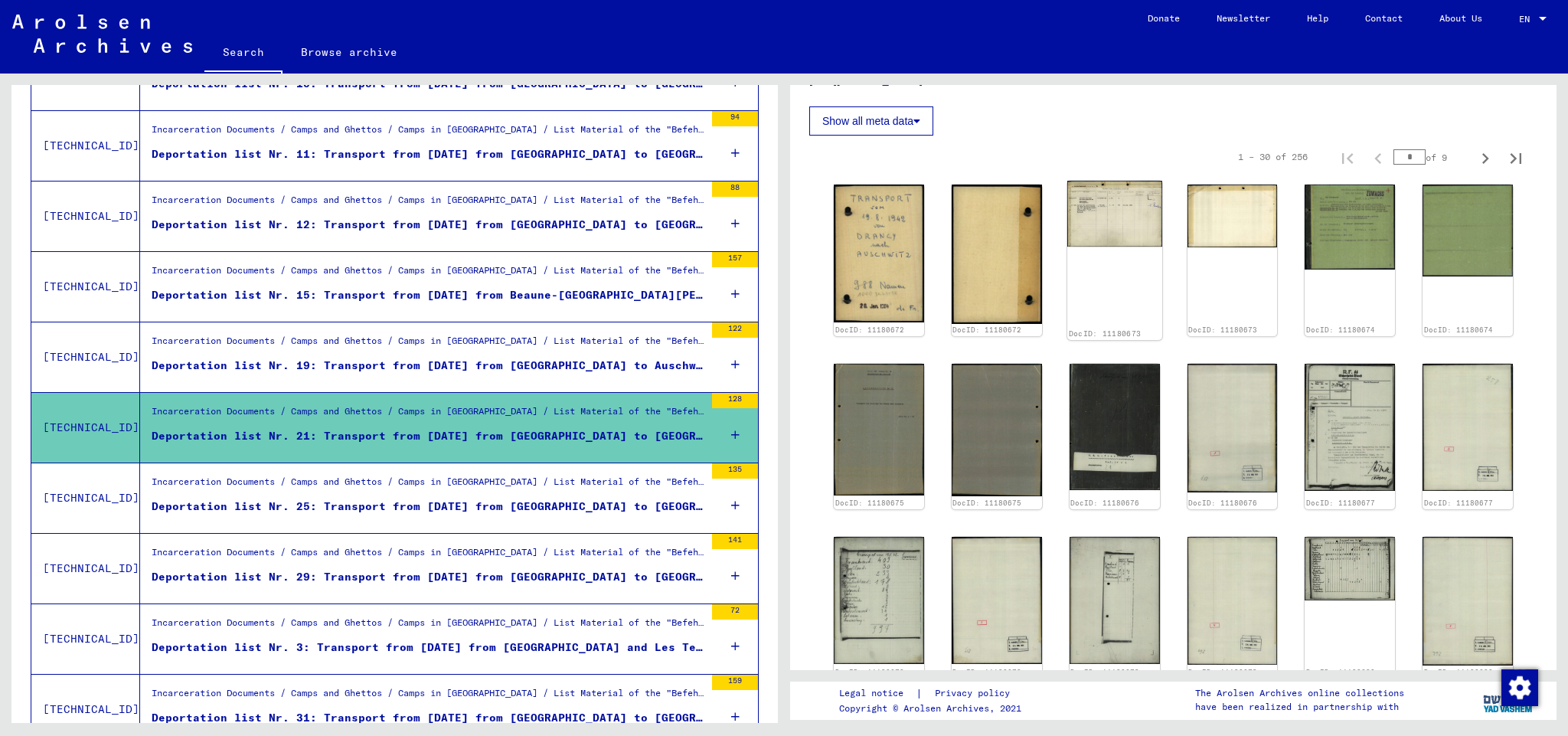
click at [1092, 216] on img at bounding box center [1114, 213] width 95 height 66
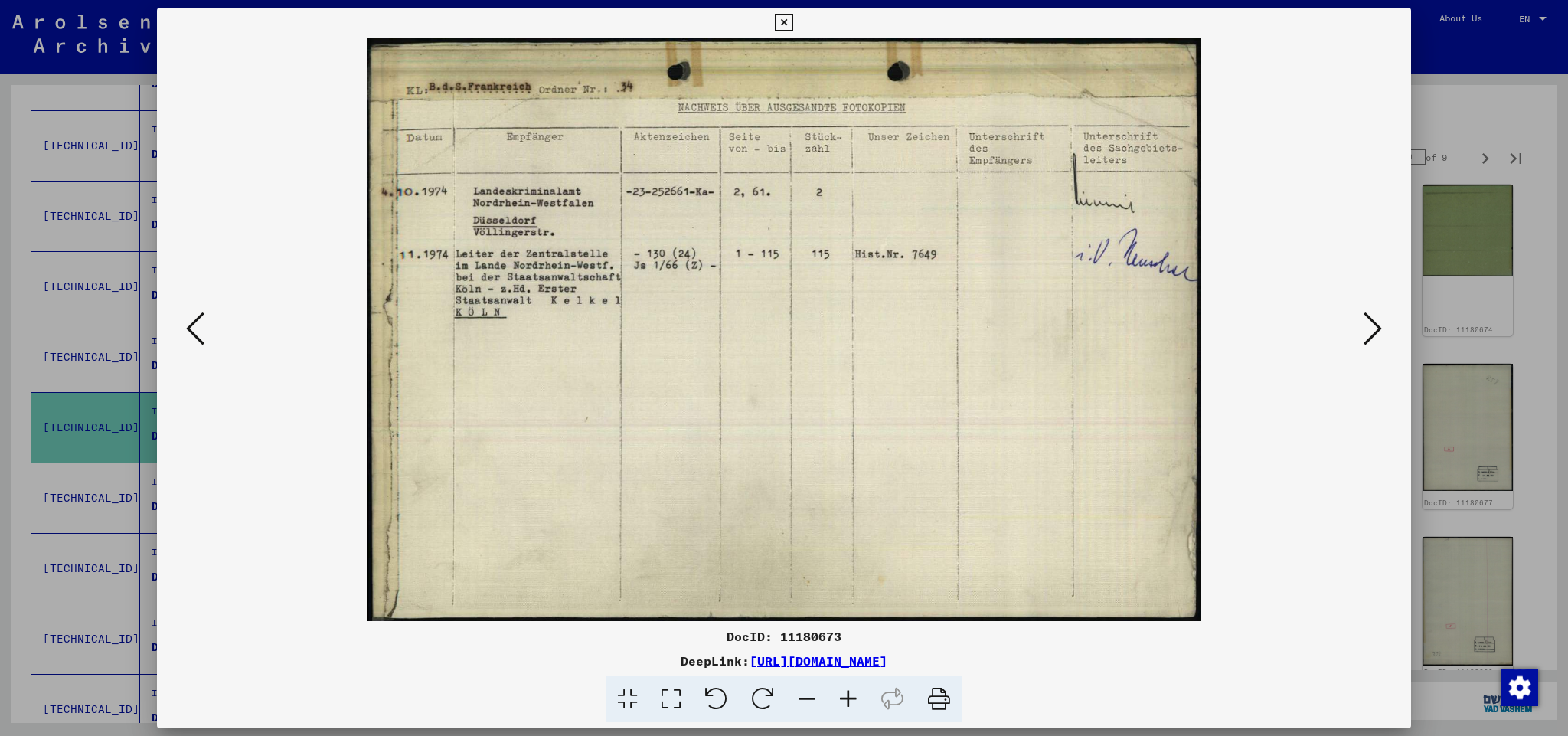
click at [1377, 323] on icon at bounding box center [1372, 328] width 19 height 36
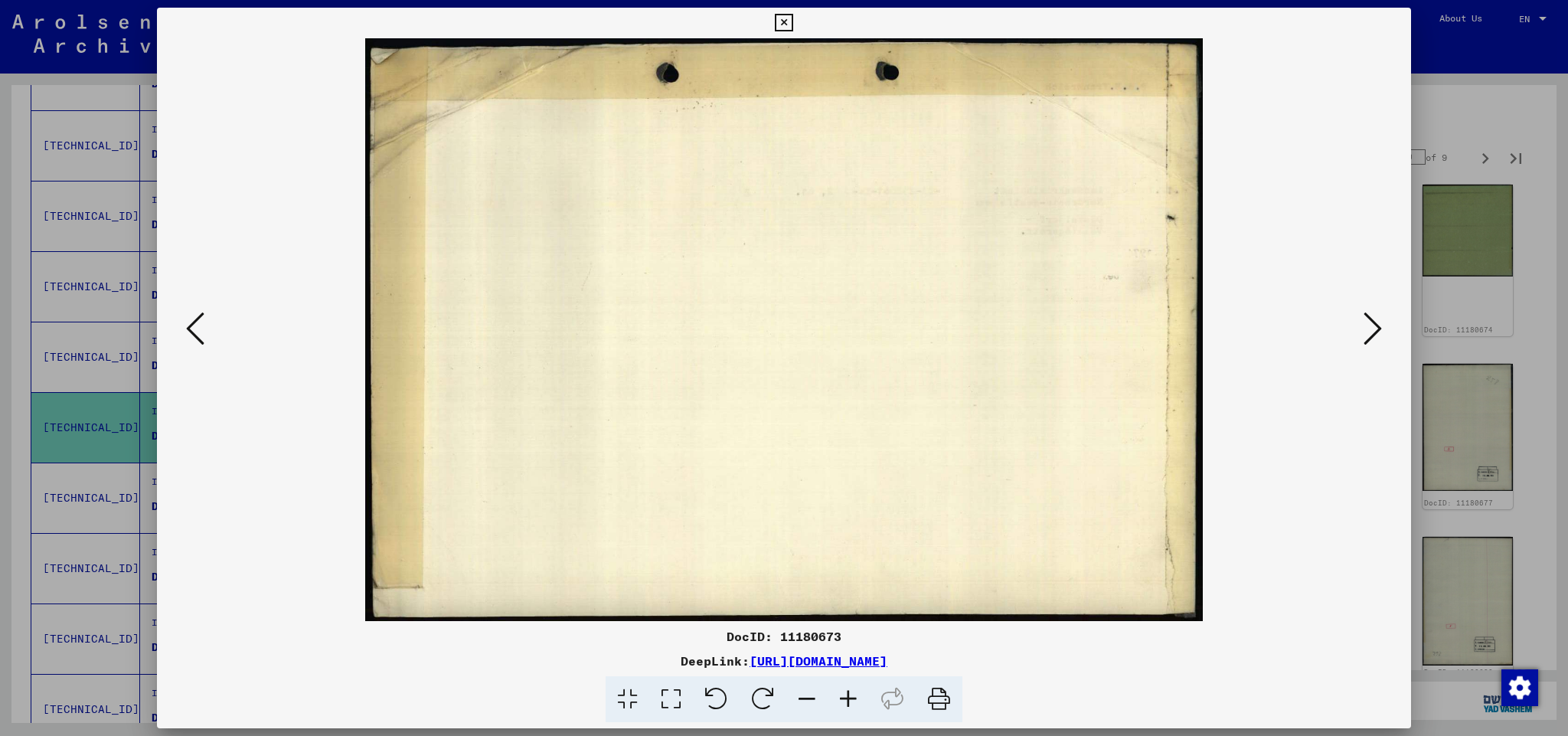
click at [1370, 325] on icon at bounding box center [1372, 328] width 19 height 36
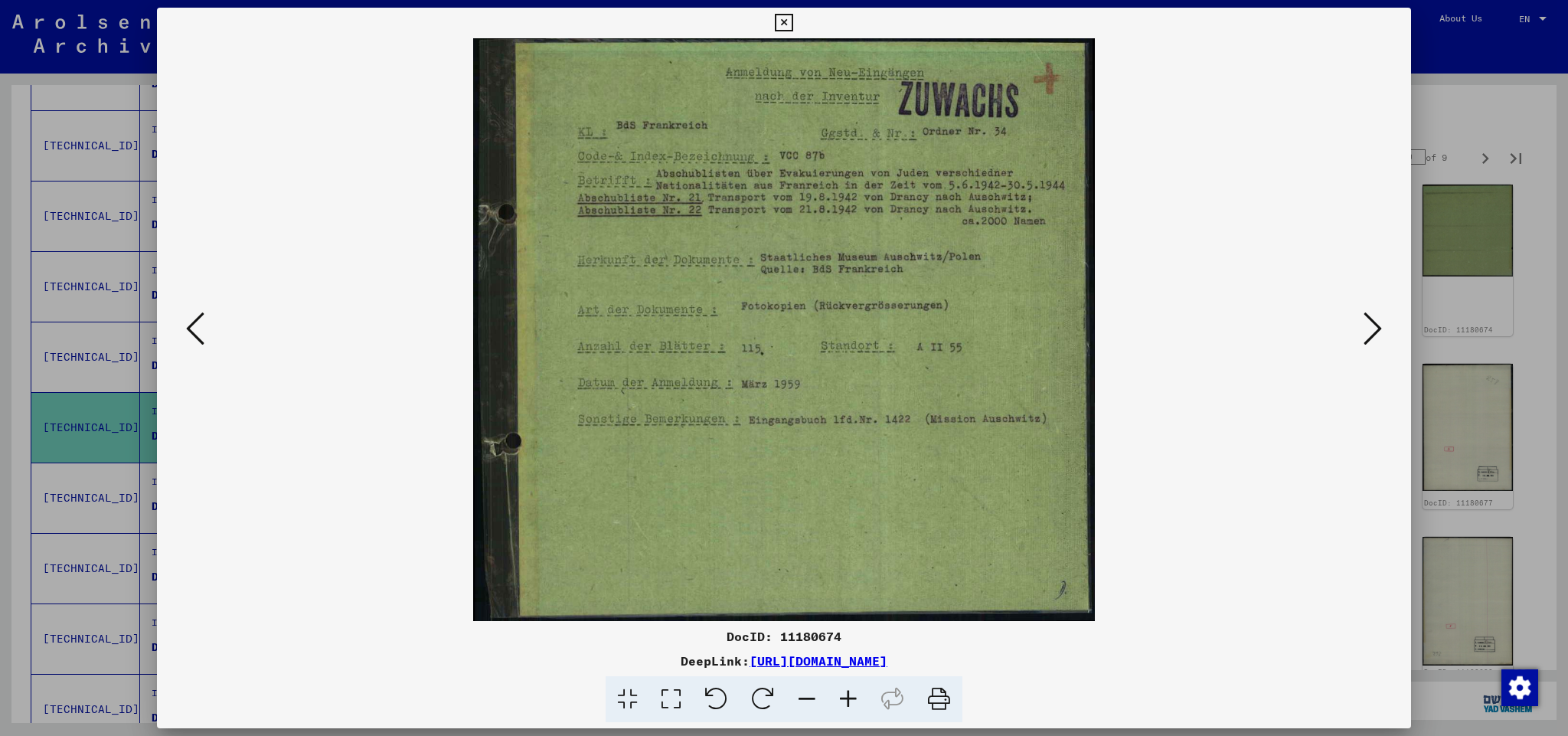
click at [1371, 324] on icon at bounding box center [1372, 328] width 19 height 36
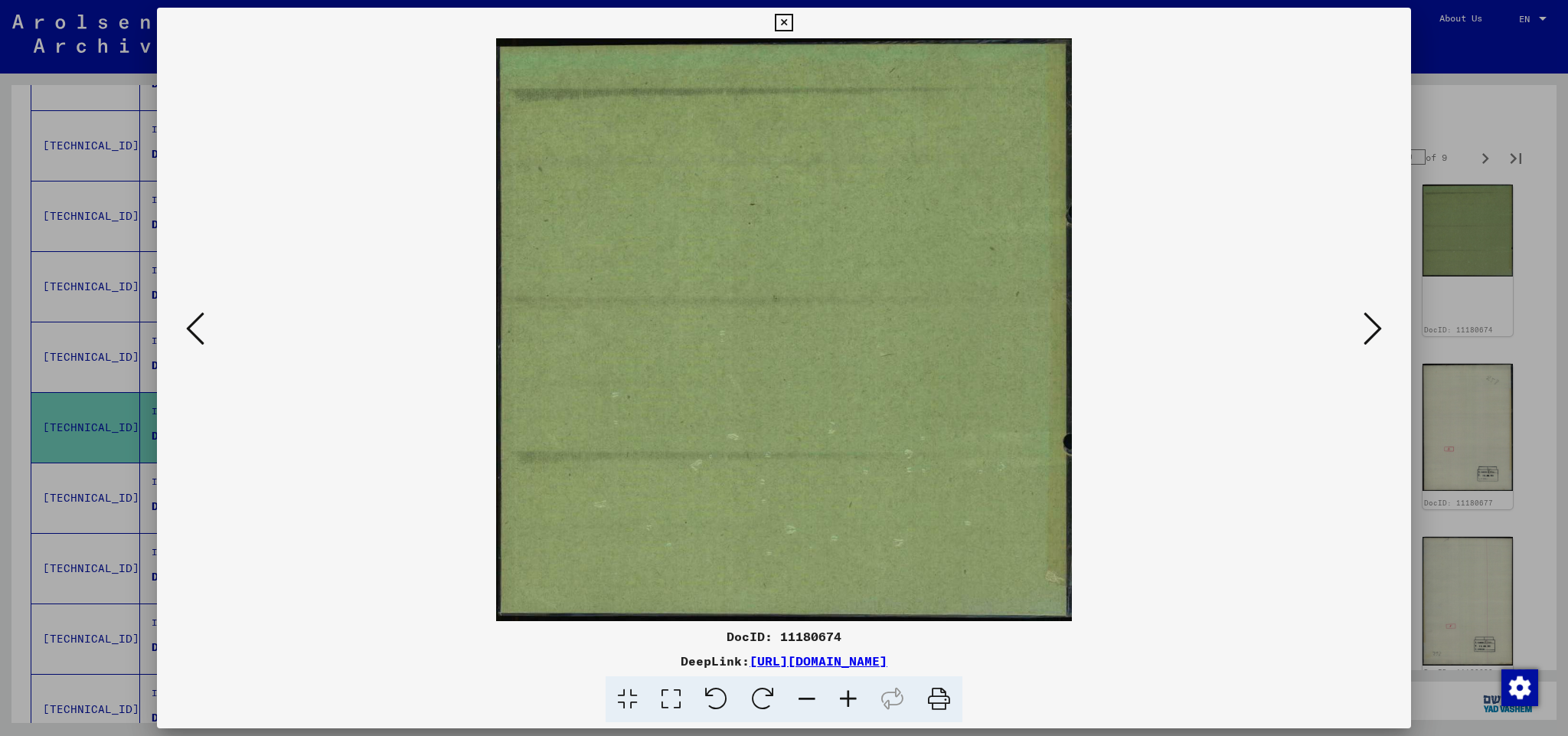
click at [1371, 324] on icon at bounding box center [1372, 328] width 19 height 36
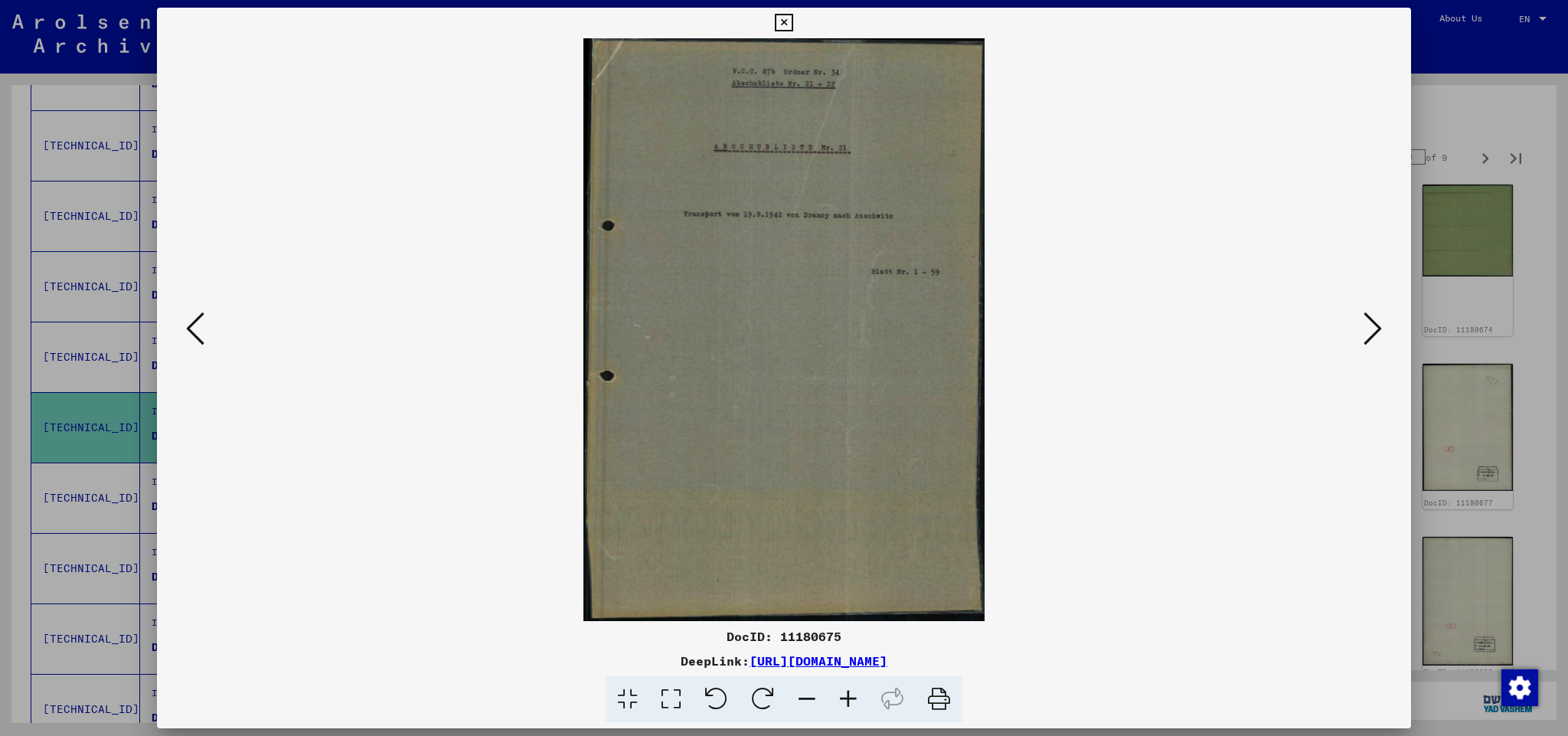
click at [1372, 324] on icon at bounding box center [1372, 328] width 19 height 36
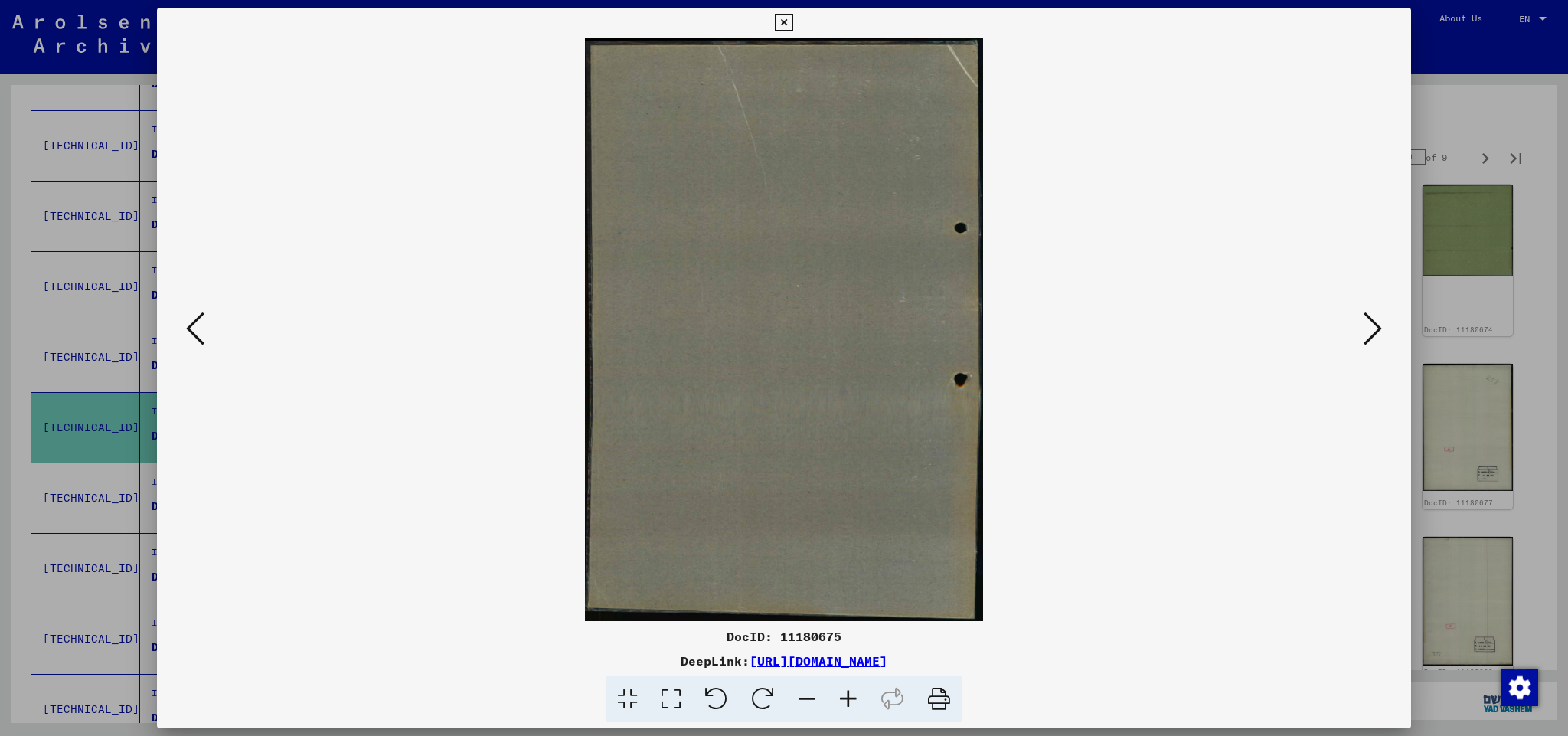
click at [1372, 324] on icon at bounding box center [1372, 328] width 19 height 36
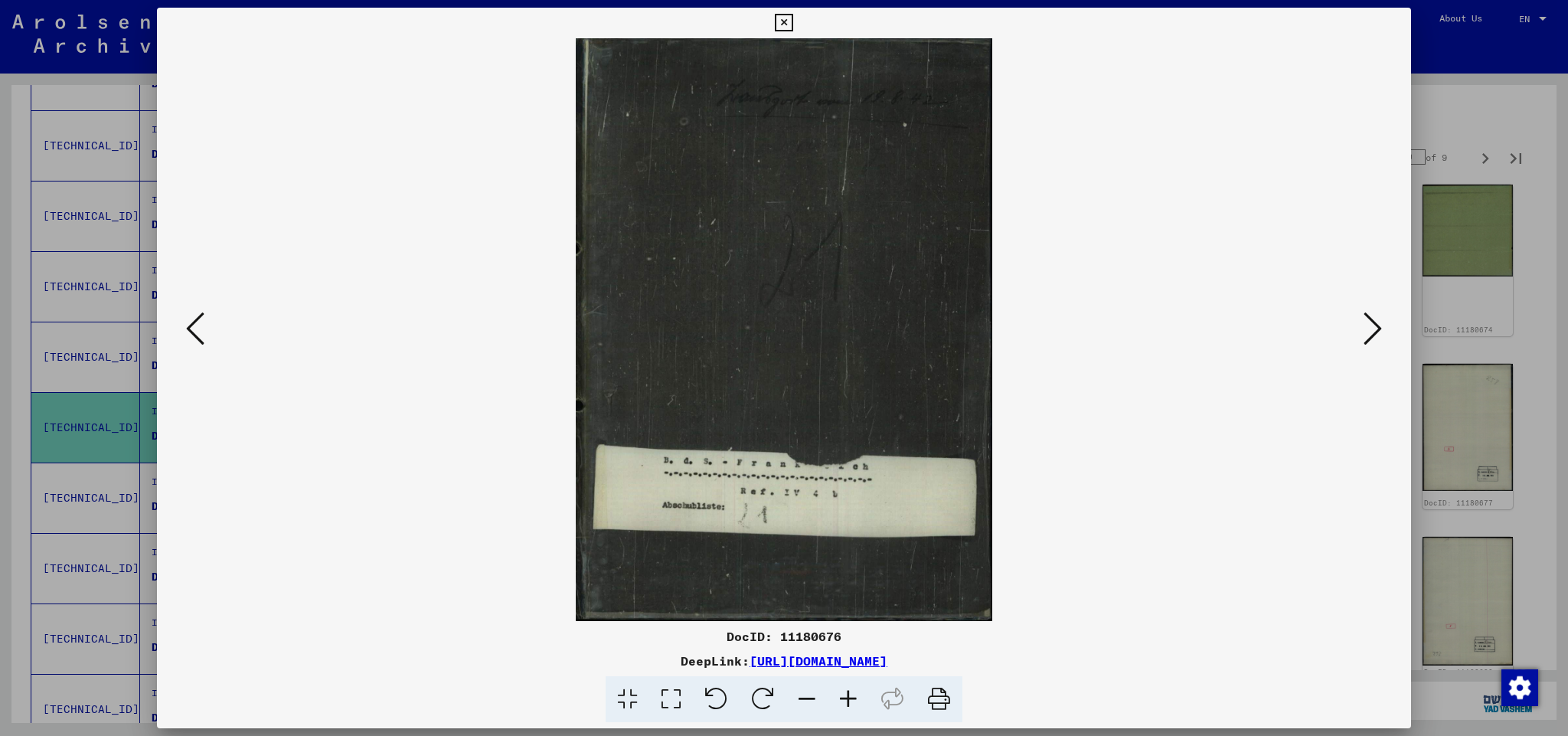
click at [1372, 324] on icon at bounding box center [1372, 328] width 19 height 36
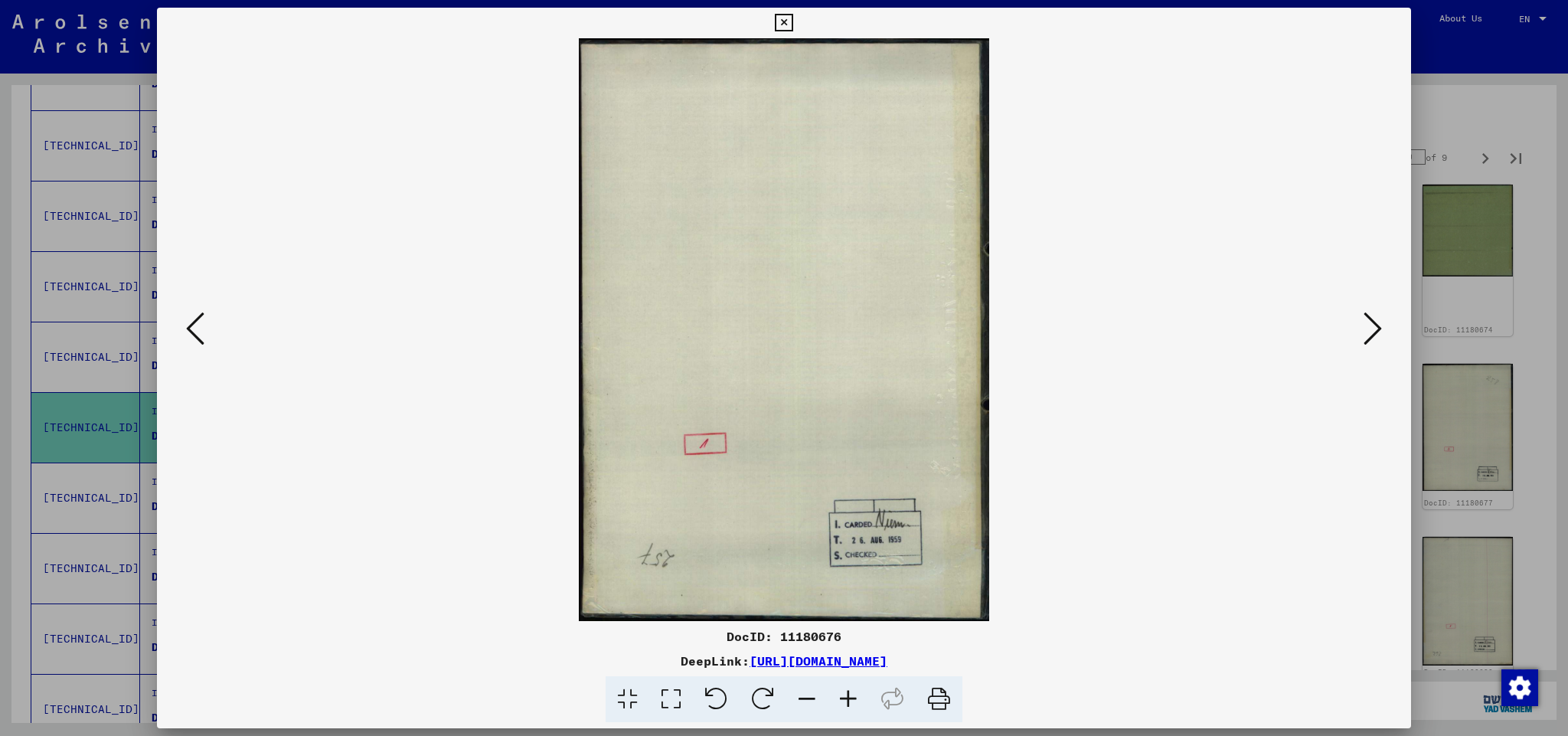
click at [1372, 324] on icon at bounding box center [1372, 328] width 19 height 36
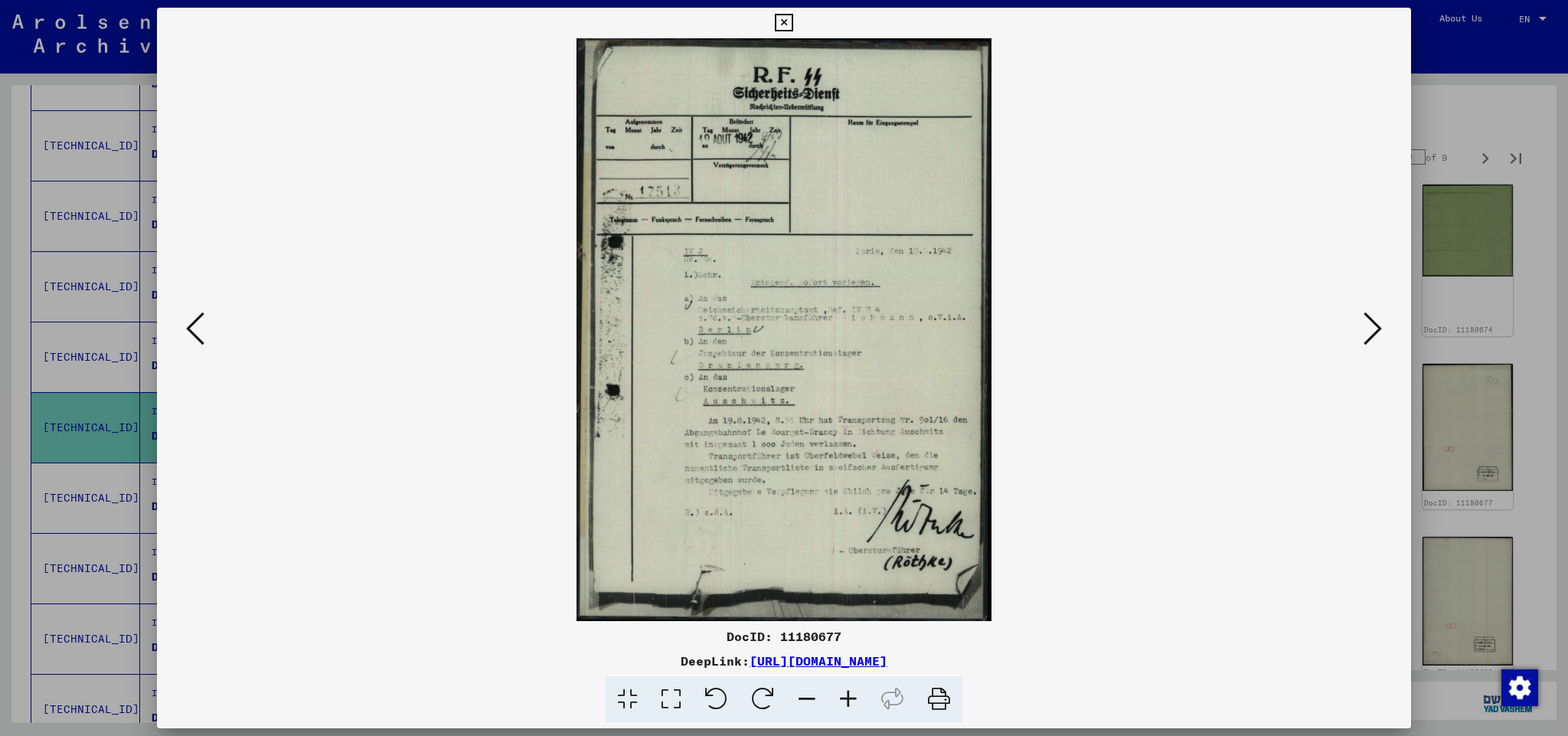
click at [1374, 326] on icon at bounding box center [1372, 328] width 19 height 36
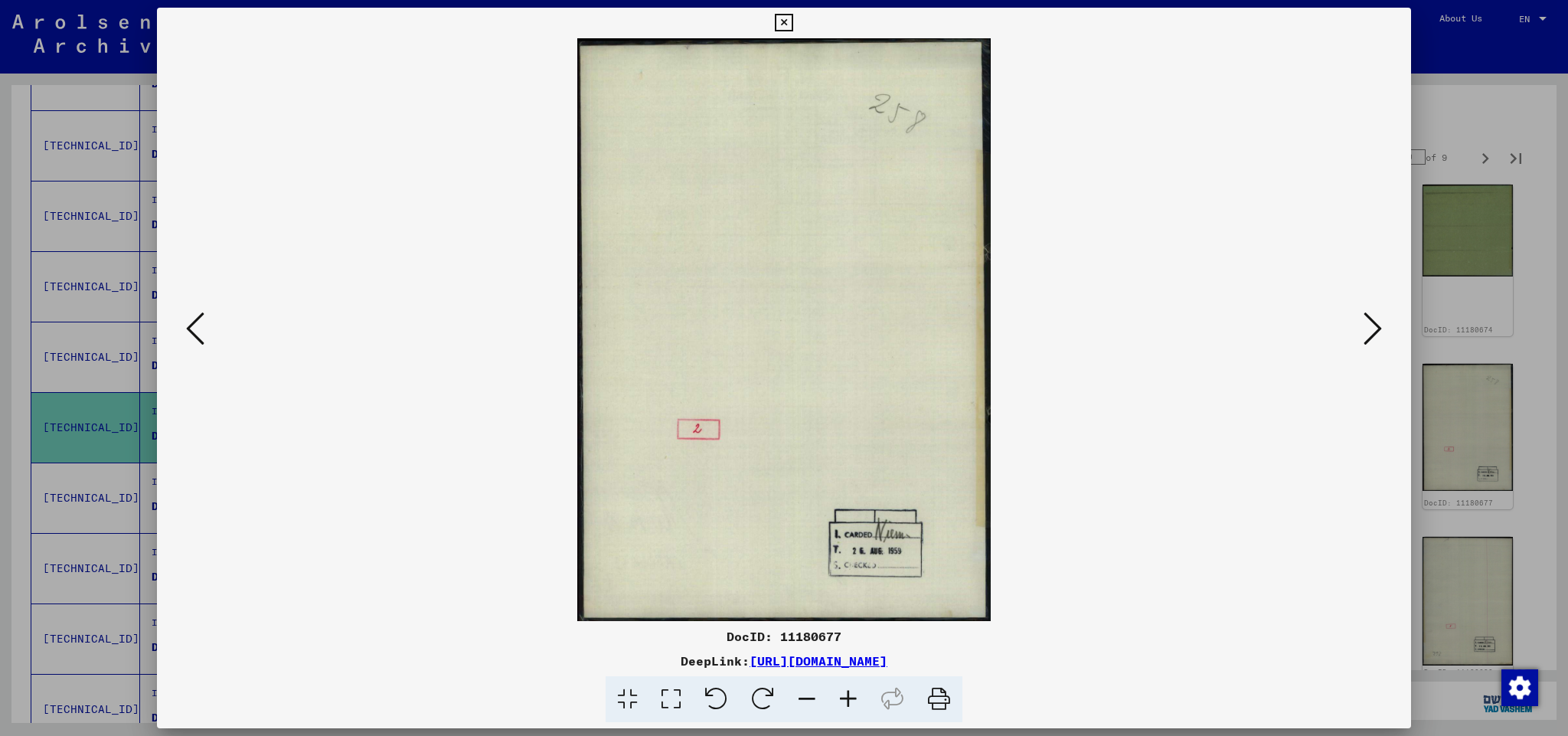
click at [1374, 326] on icon at bounding box center [1372, 328] width 19 height 36
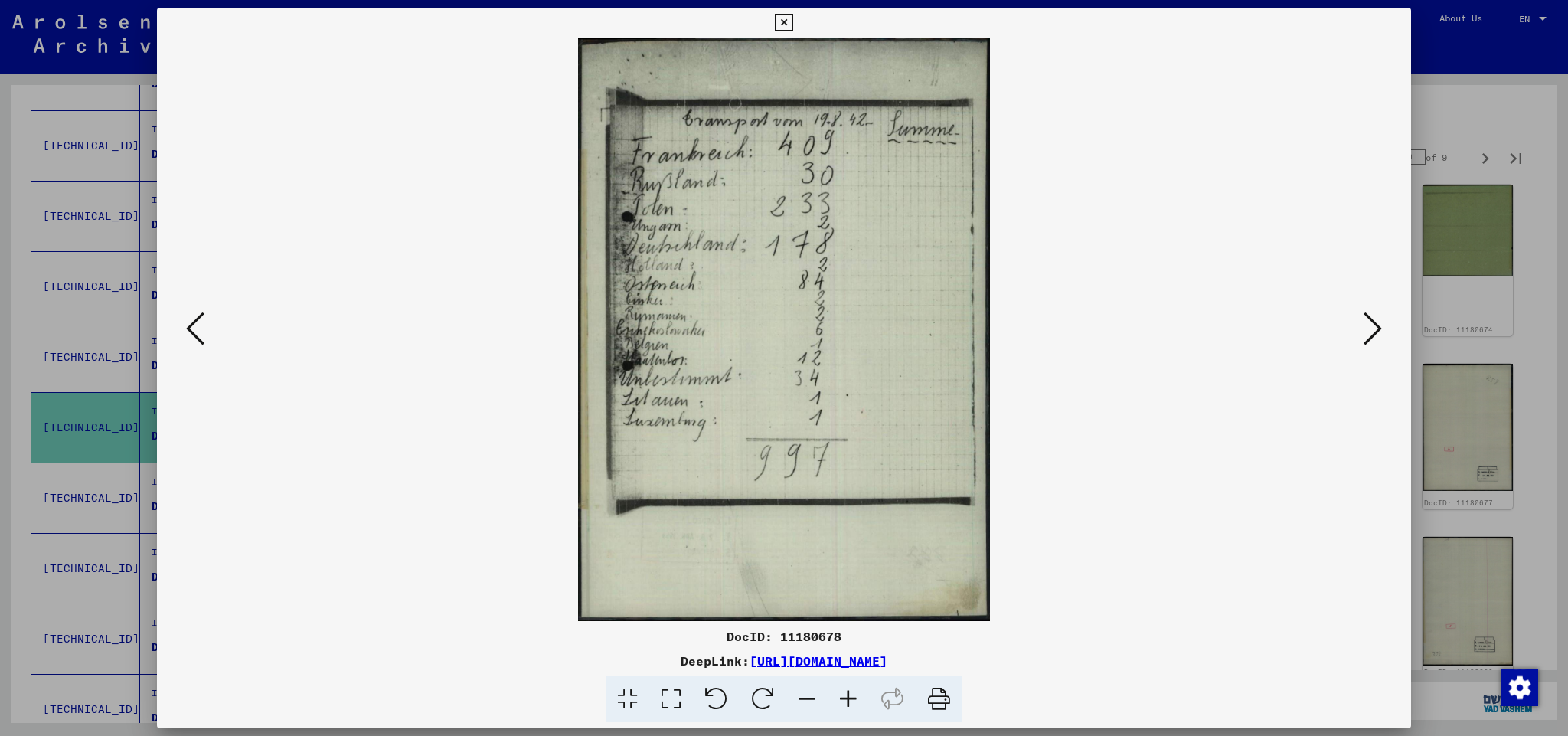
click at [1374, 325] on icon at bounding box center [1372, 328] width 19 height 36
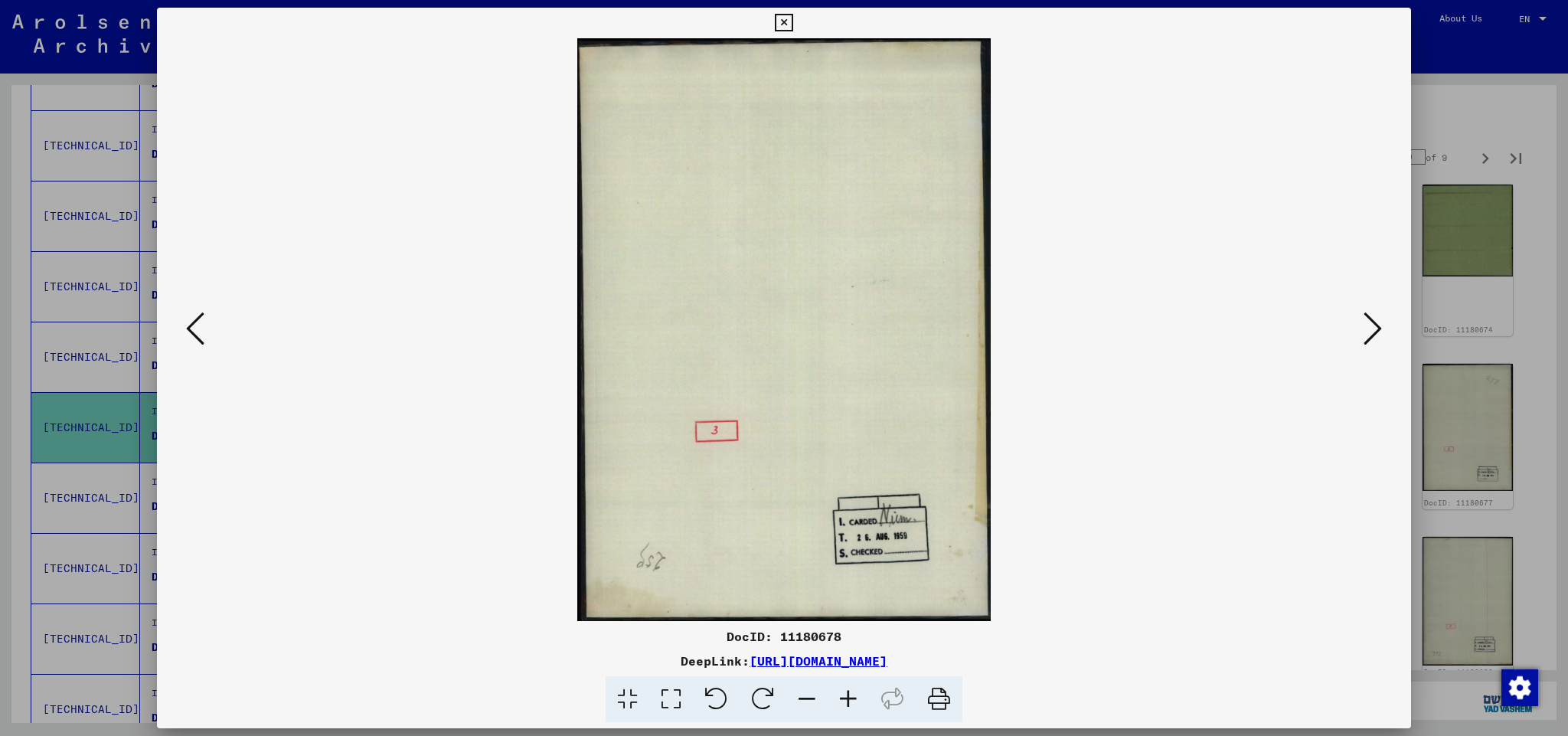
click at [1374, 325] on icon at bounding box center [1372, 328] width 19 height 36
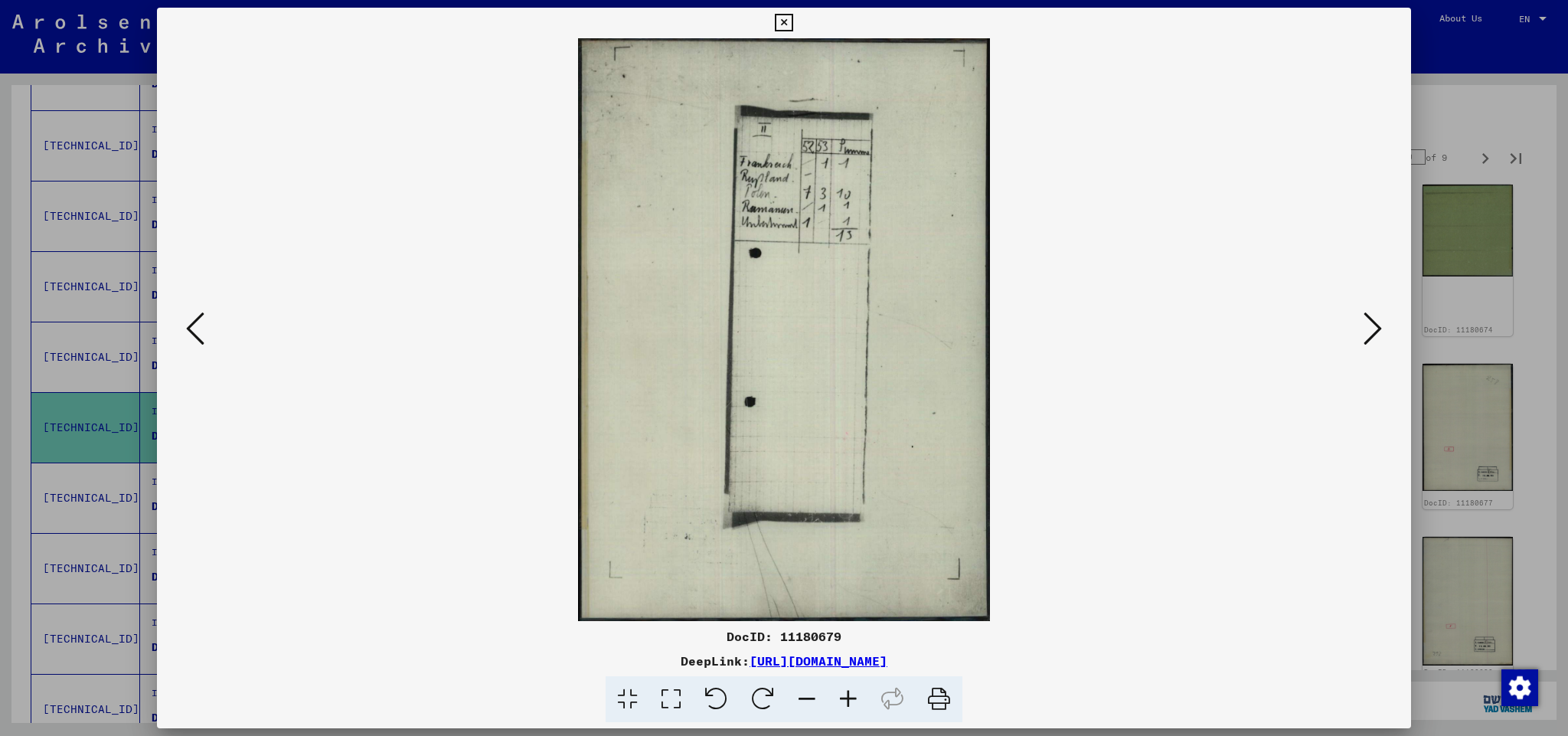
click at [1374, 325] on icon at bounding box center [1372, 328] width 19 height 36
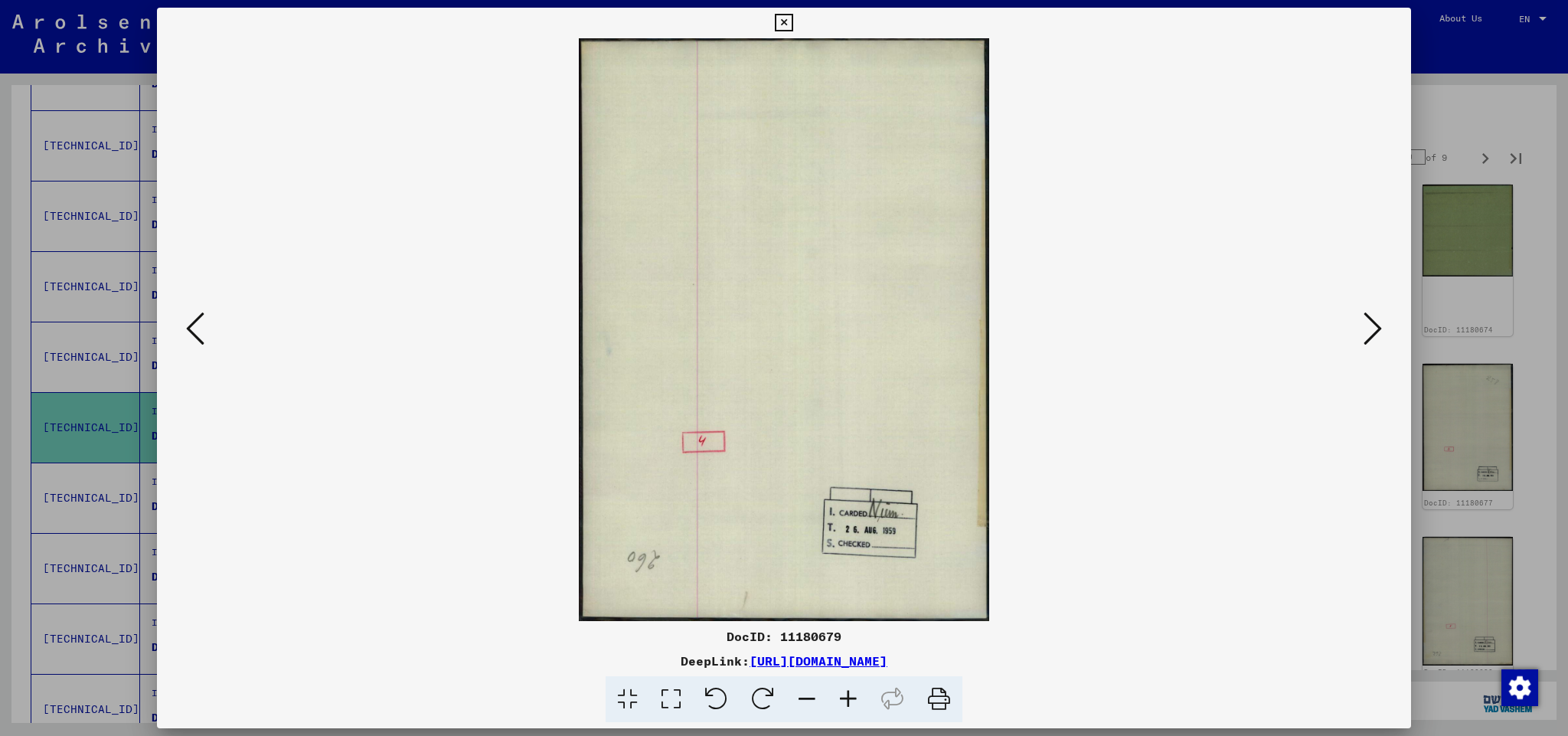
click at [1374, 325] on icon at bounding box center [1372, 328] width 19 height 36
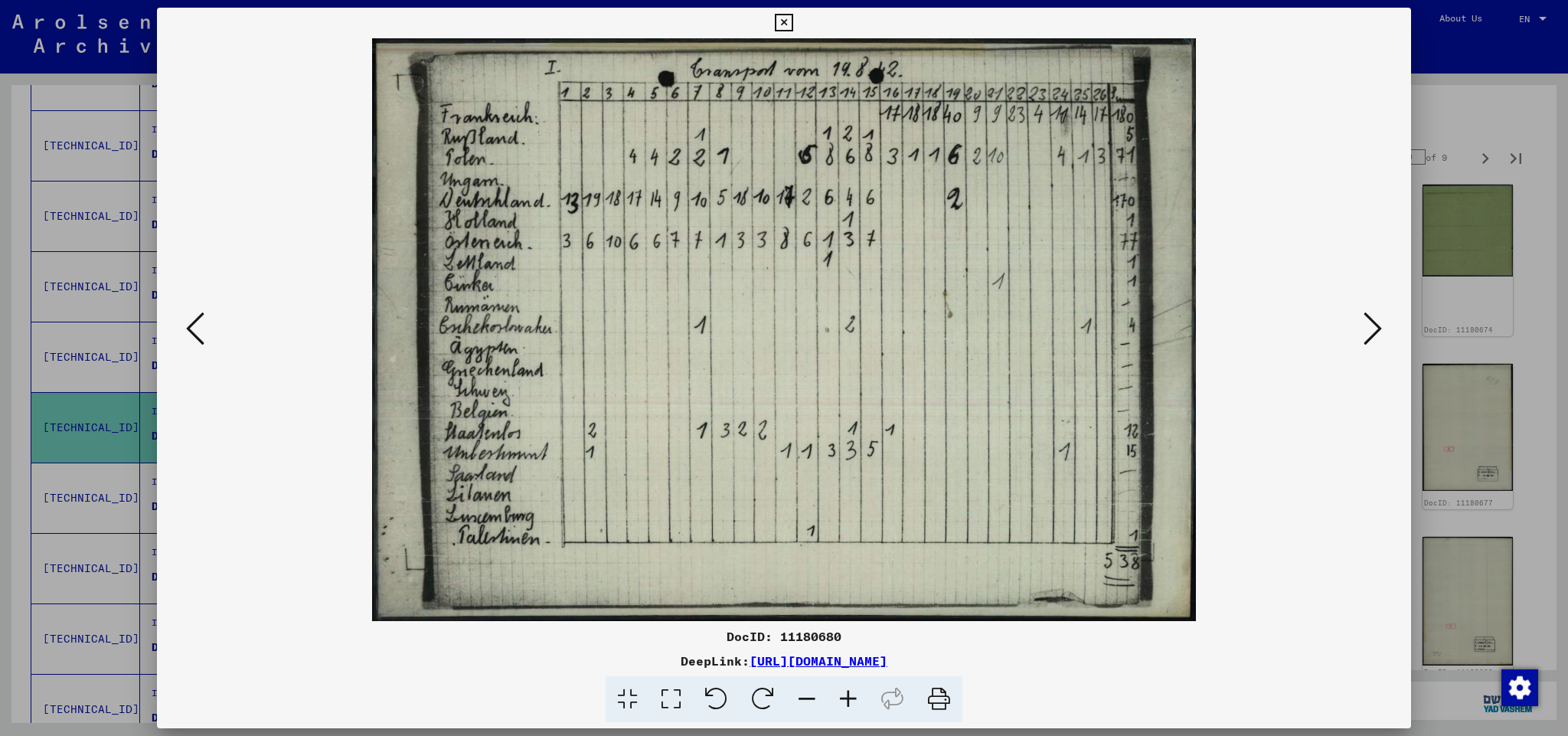
click at [1374, 325] on icon at bounding box center [1372, 328] width 19 height 36
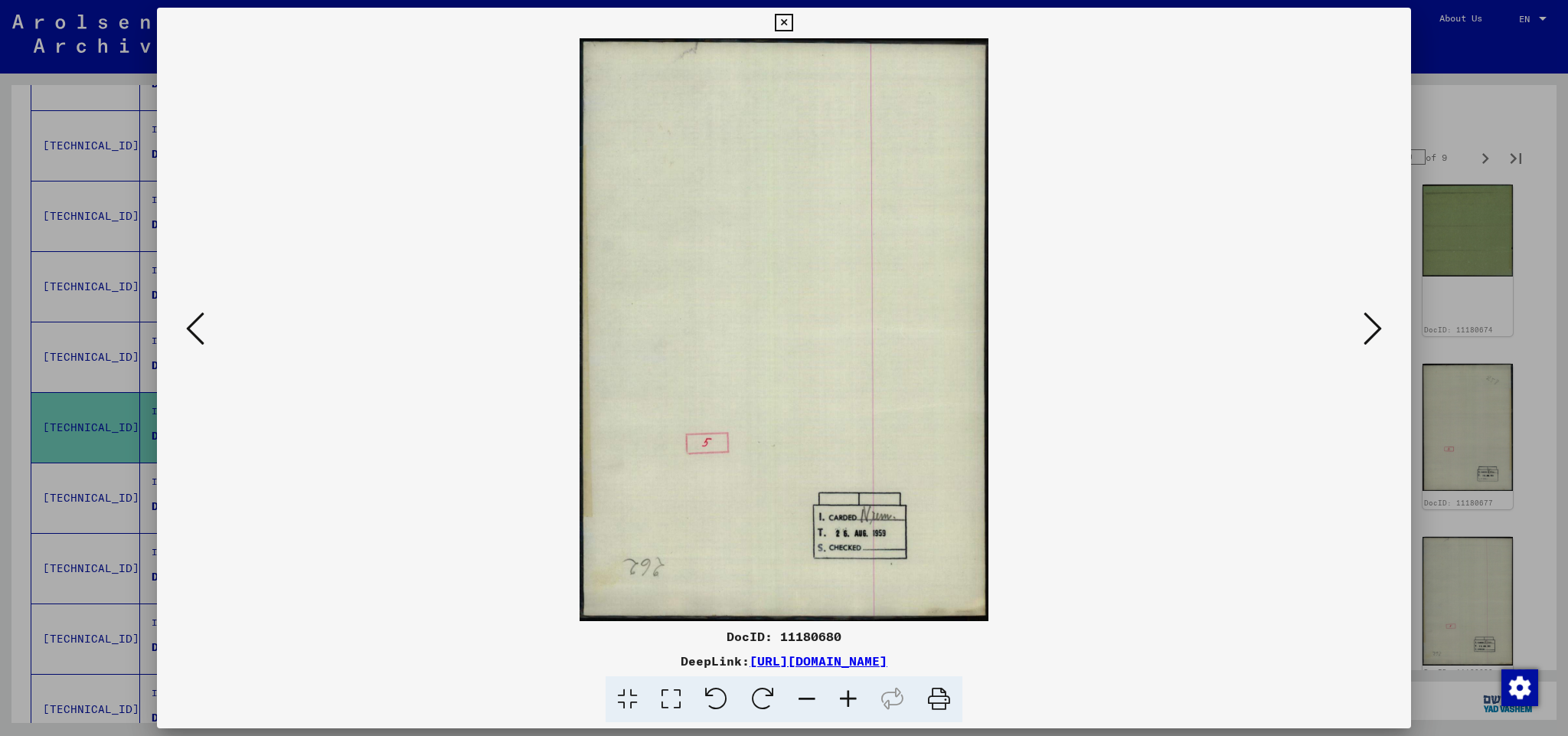
click at [1374, 325] on icon at bounding box center [1372, 328] width 19 height 36
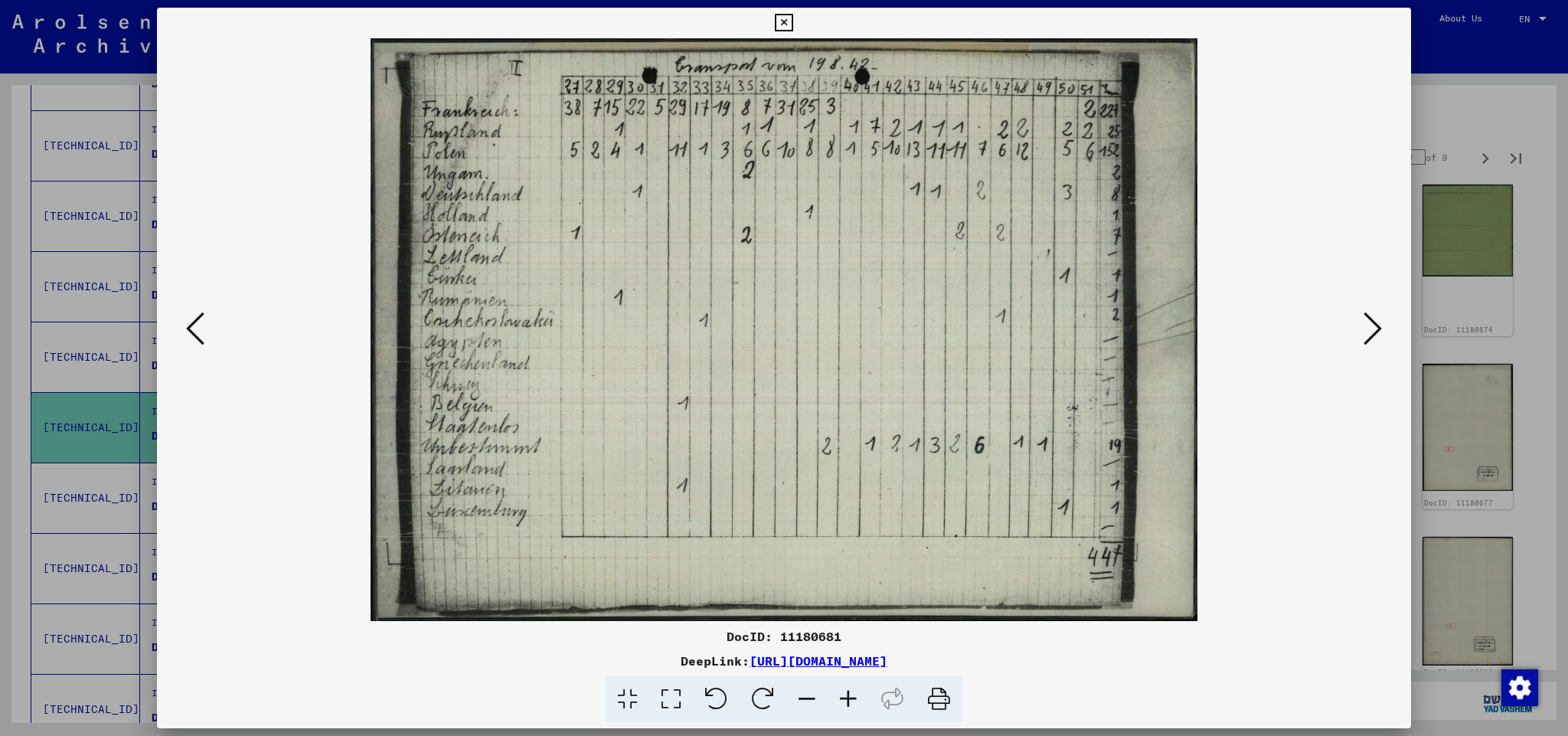
click at [197, 328] on icon at bounding box center [196, 328] width 19 height 36
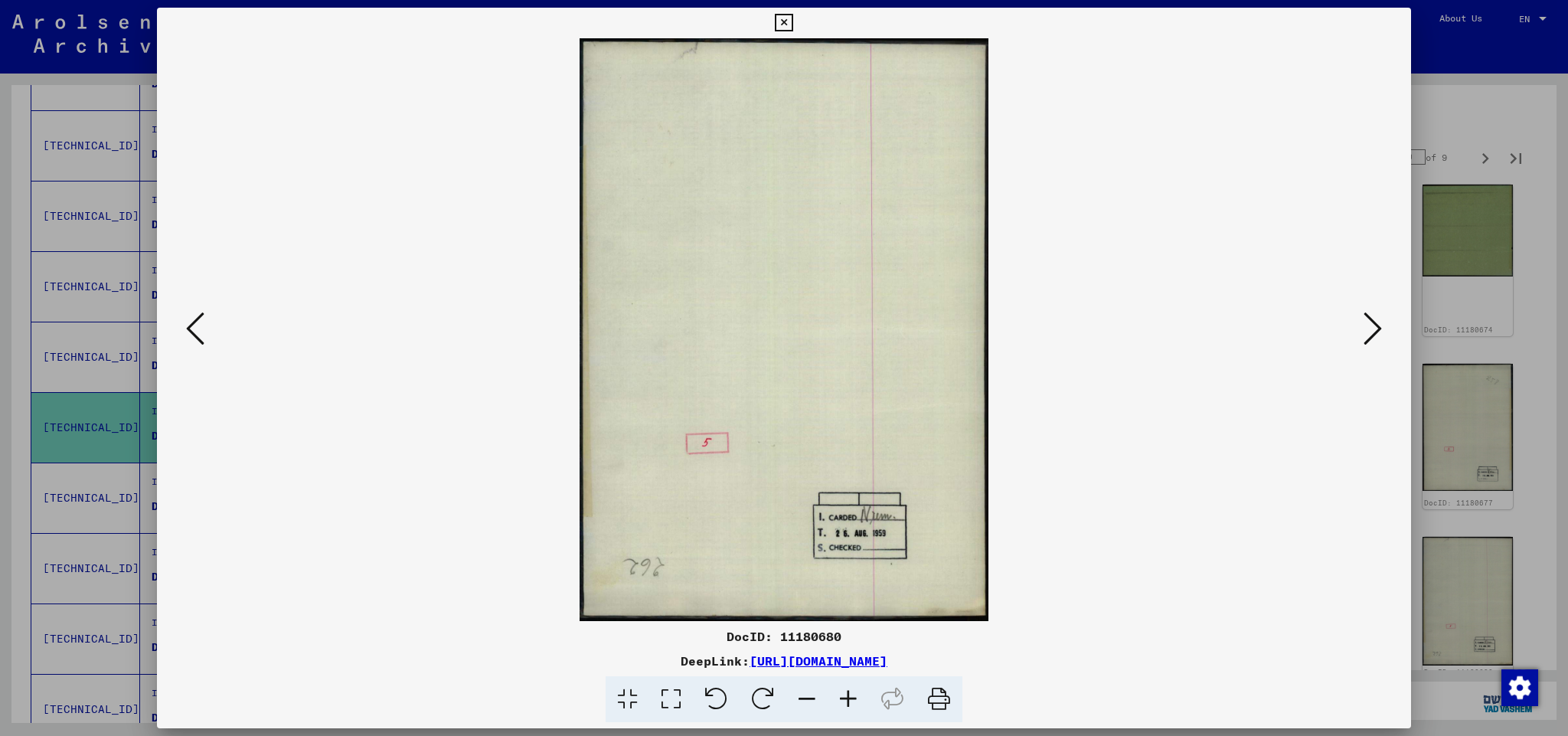
click at [195, 329] on icon at bounding box center [196, 328] width 19 height 36
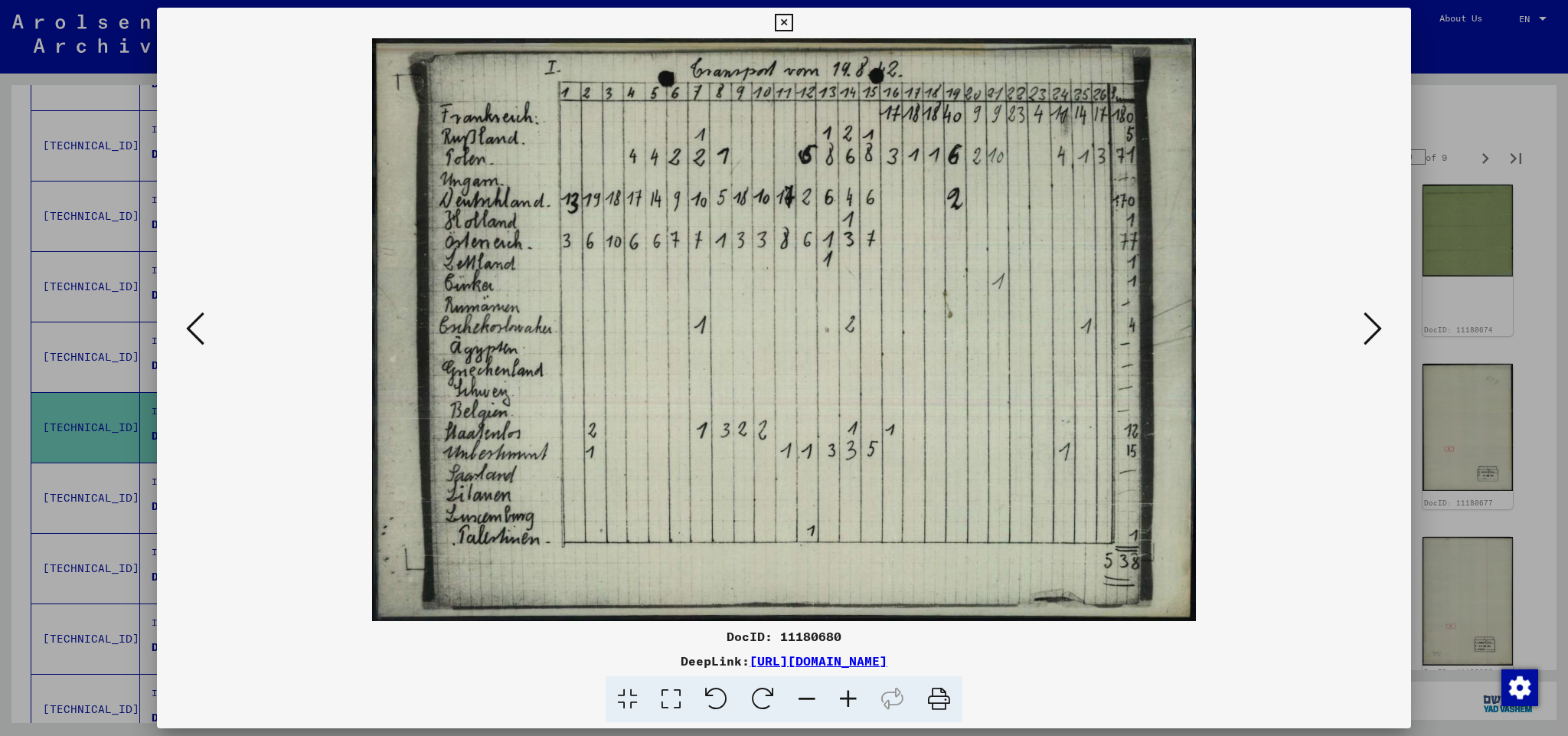
click at [1376, 324] on icon at bounding box center [1372, 328] width 19 height 36
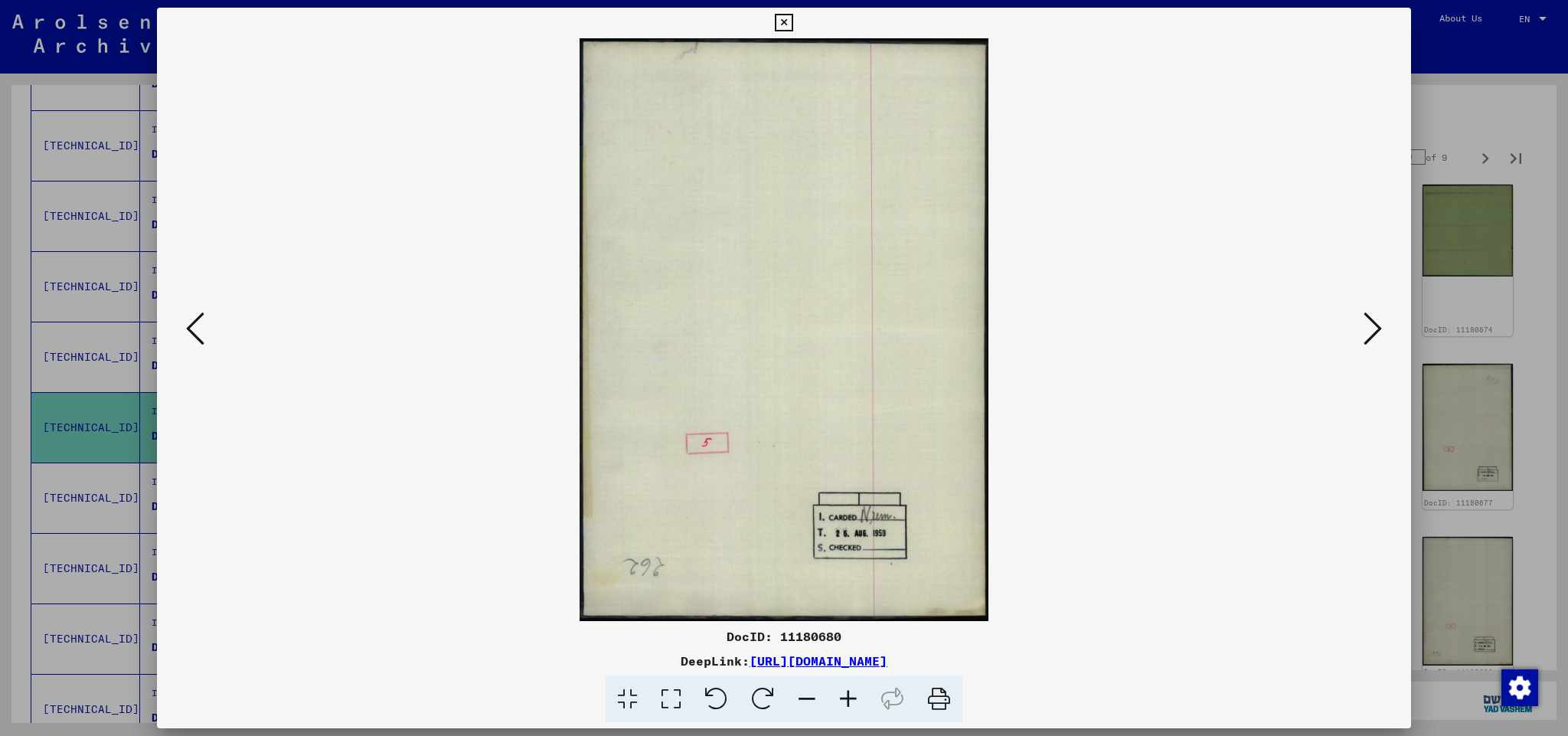
click at [1376, 324] on icon at bounding box center [1372, 328] width 19 height 36
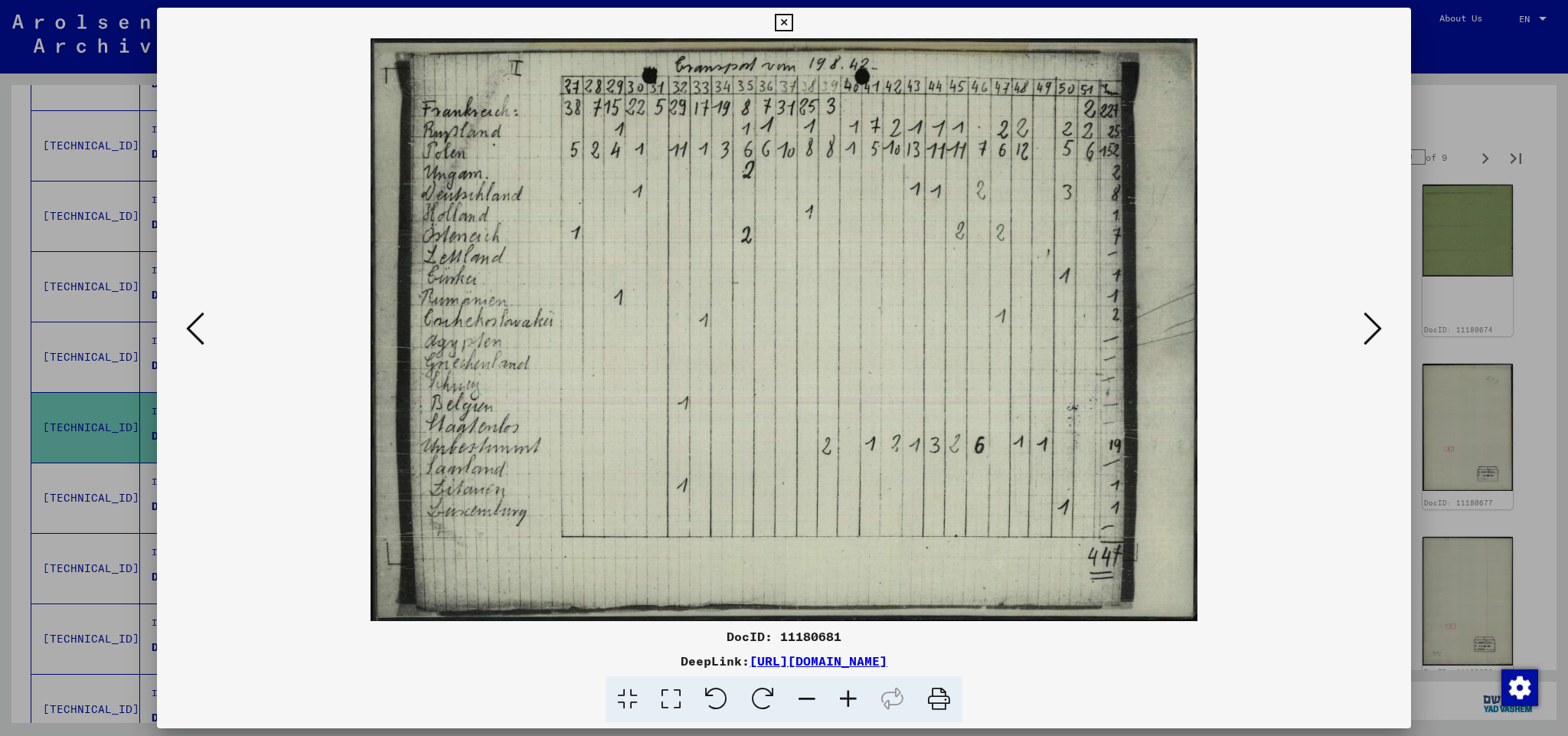
click at [192, 328] on icon at bounding box center [196, 328] width 19 height 36
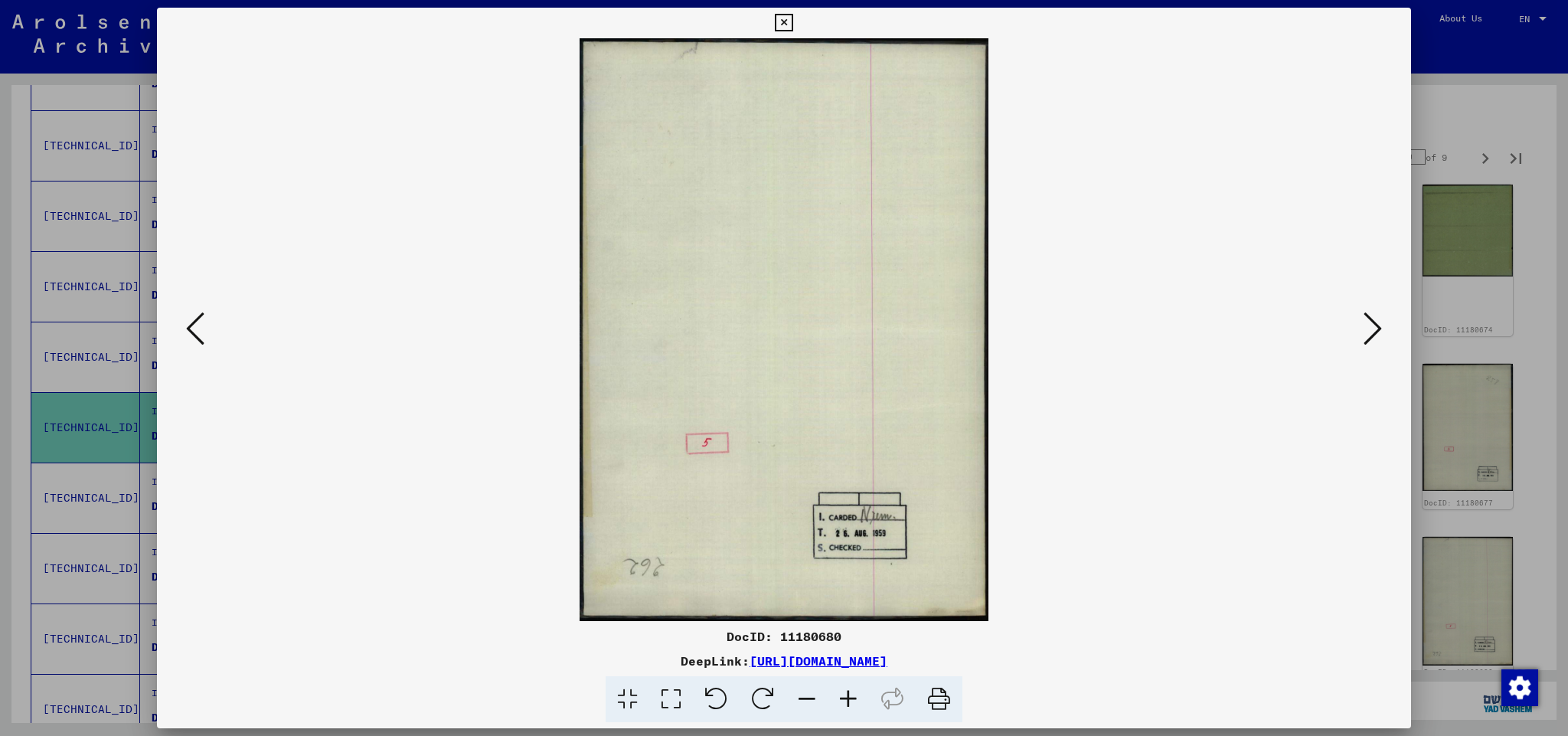
click at [190, 327] on icon at bounding box center [196, 328] width 19 height 36
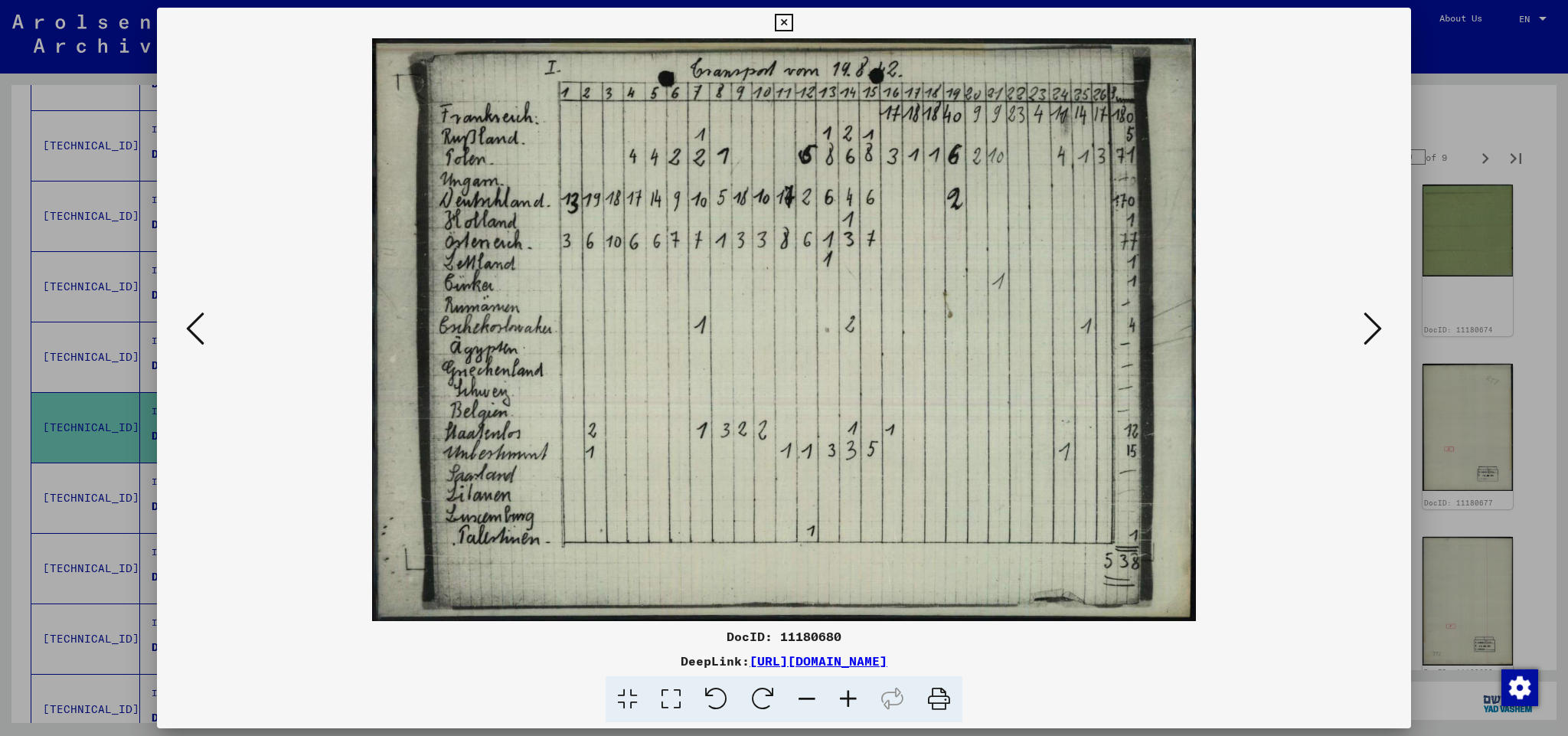
click at [1376, 327] on icon at bounding box center [1372, 328] width 19 height 36
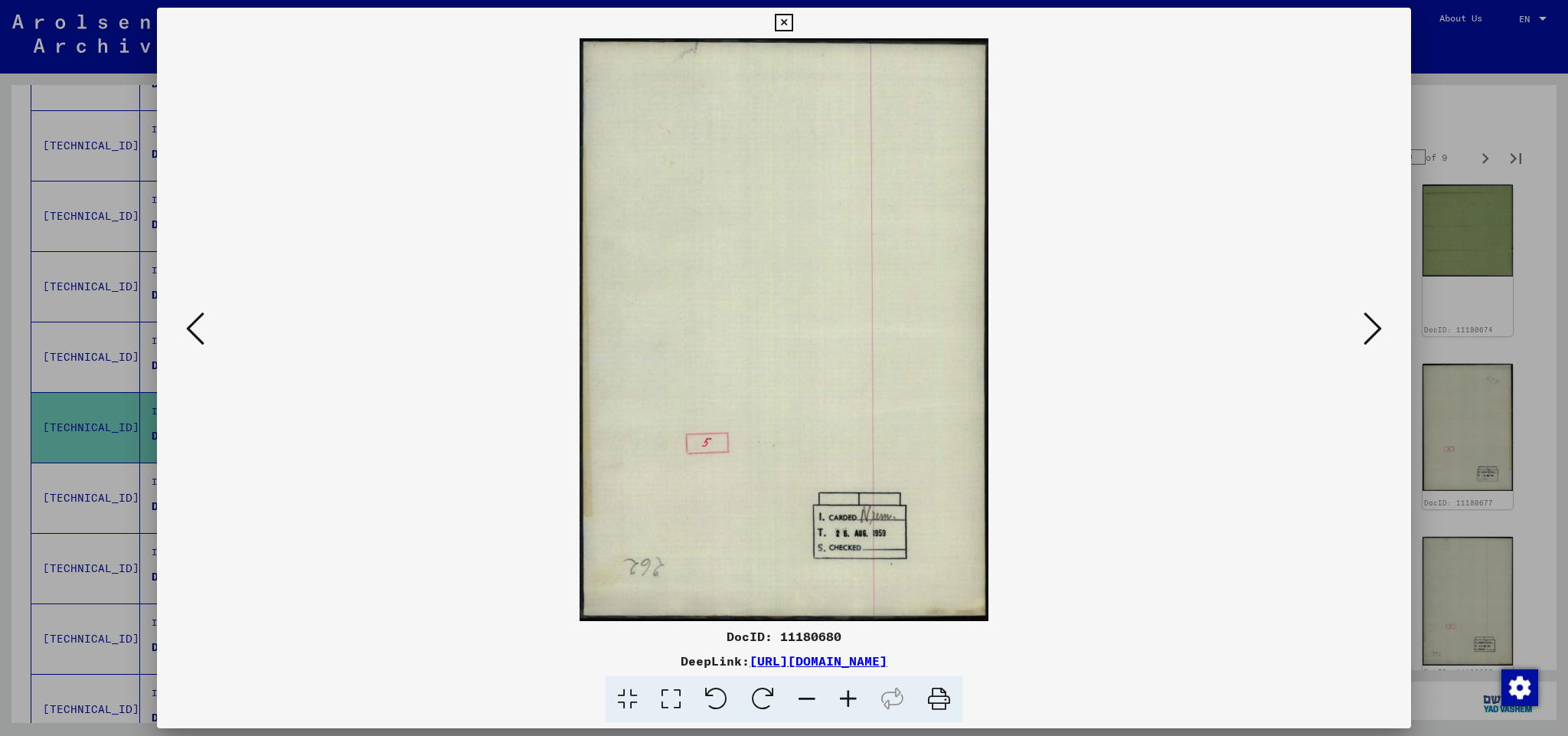
click at [1376, 327] on icon at bounding box center [1372, 328] width 19 height 36
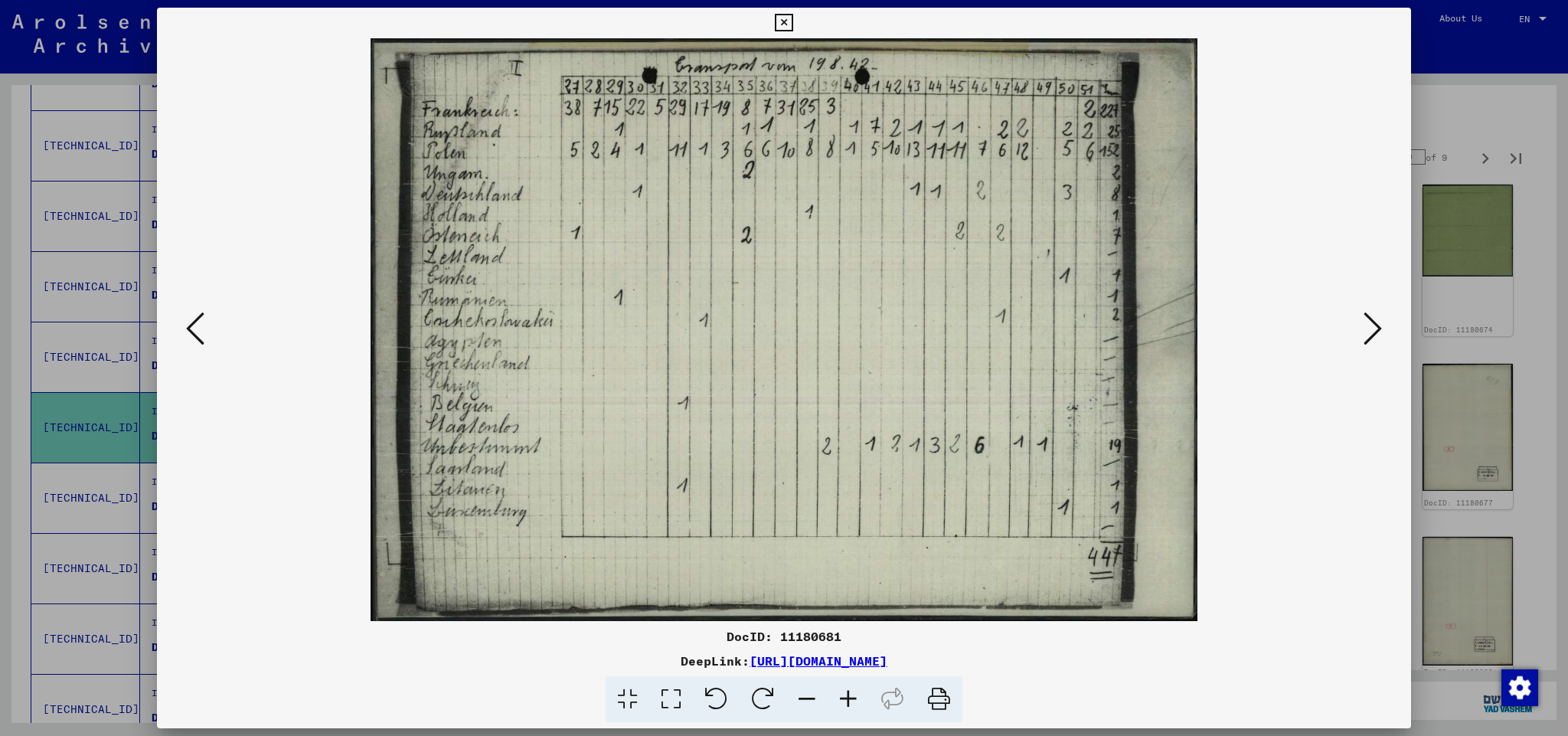
click at [1376, 327] on icon at bounding box center [1372, 328] width 19 height 36
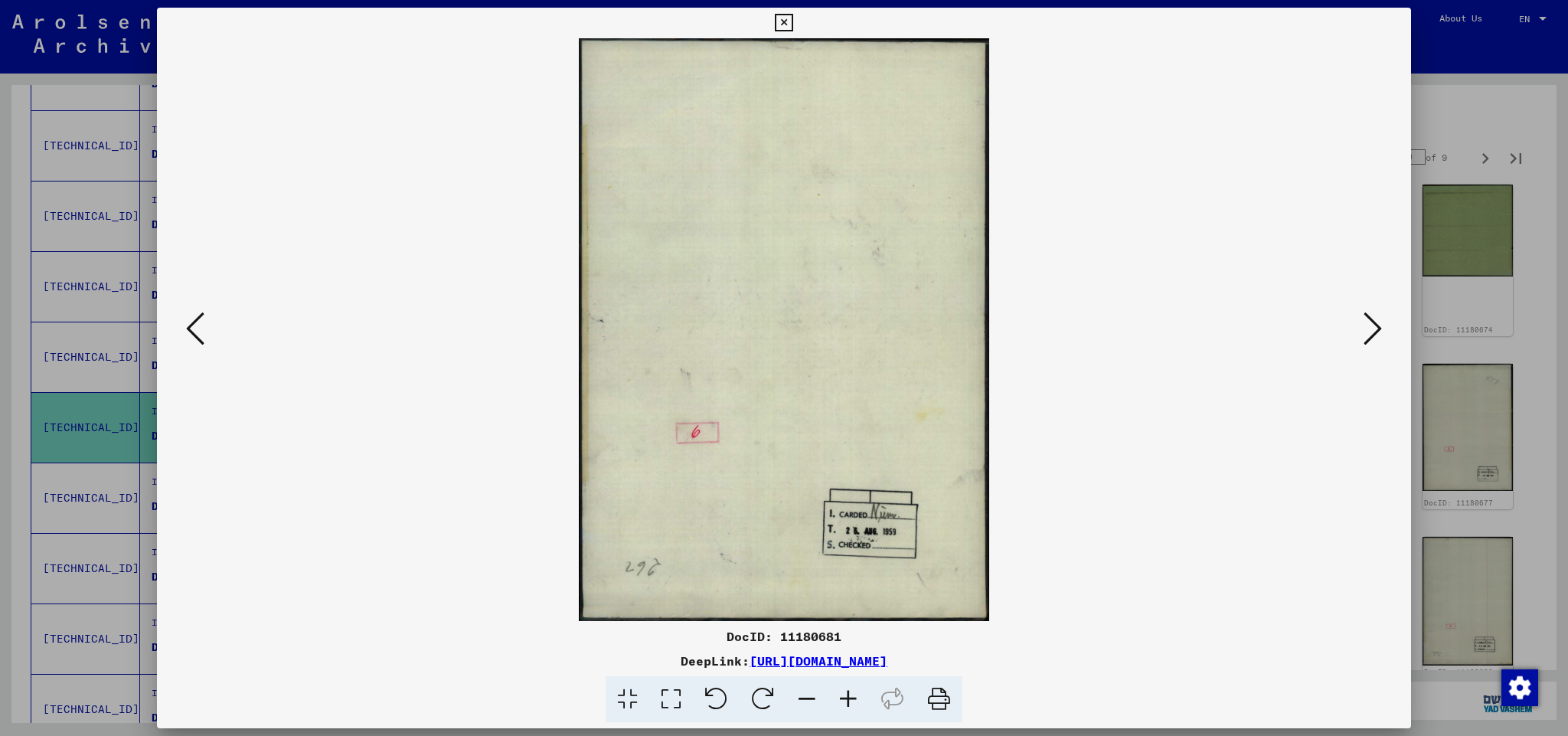
click at [1376, 327] on icon at bounding box center [1372, 328] width 19 height 36
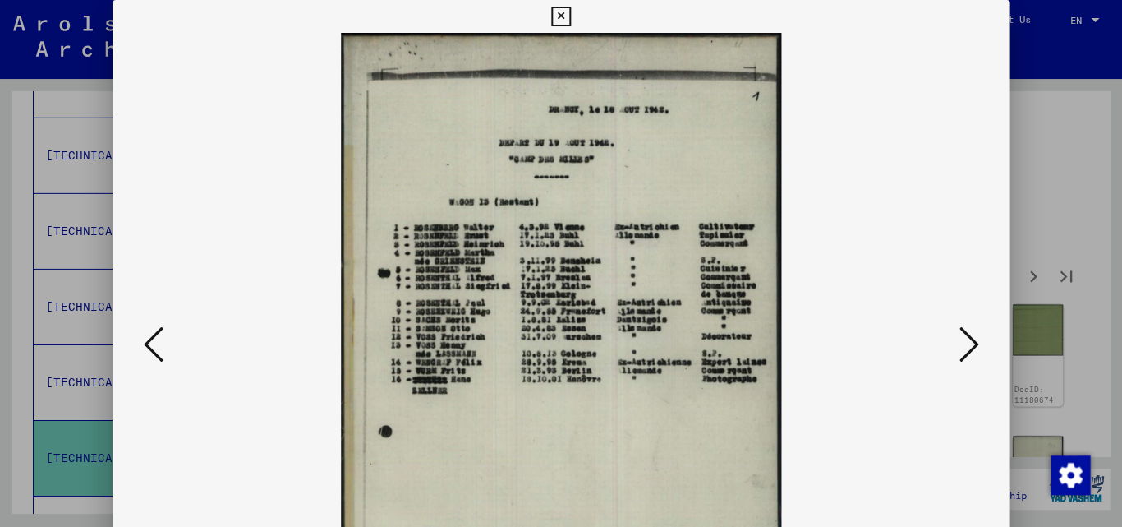
click at [972, 344] on icon at bounding box center [969, 344] width 20 height 39
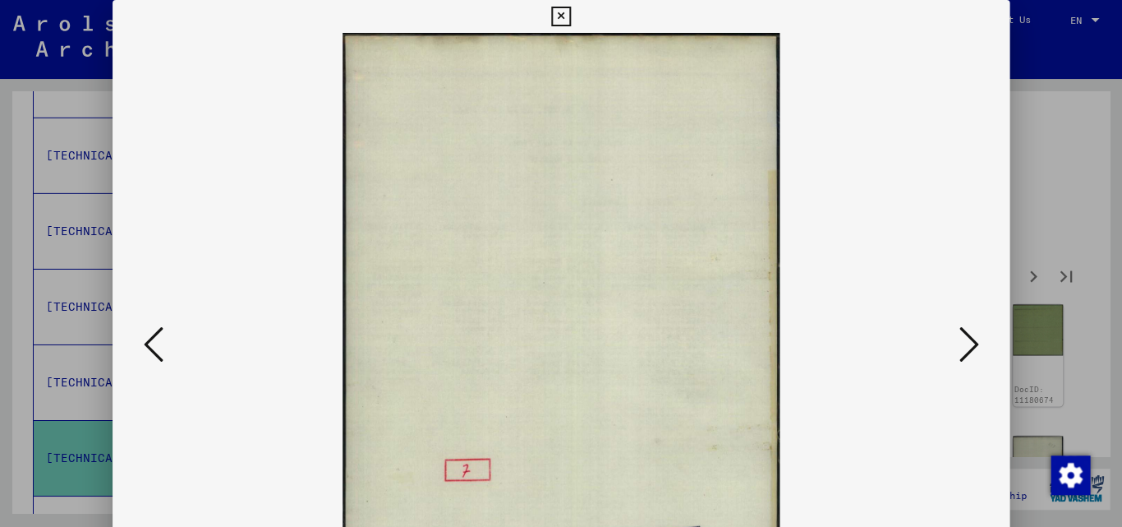
click at [972, 344] on icon at bounding box center [969, 344] width 20 height 39
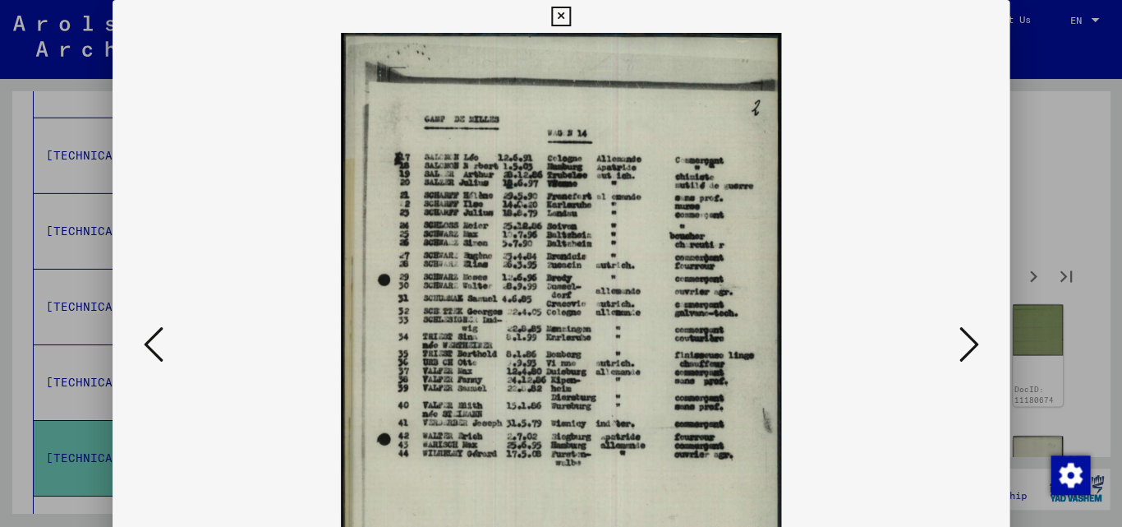
click at [970, 341] on icon at bounding box center [969, 344] width 20 height 39
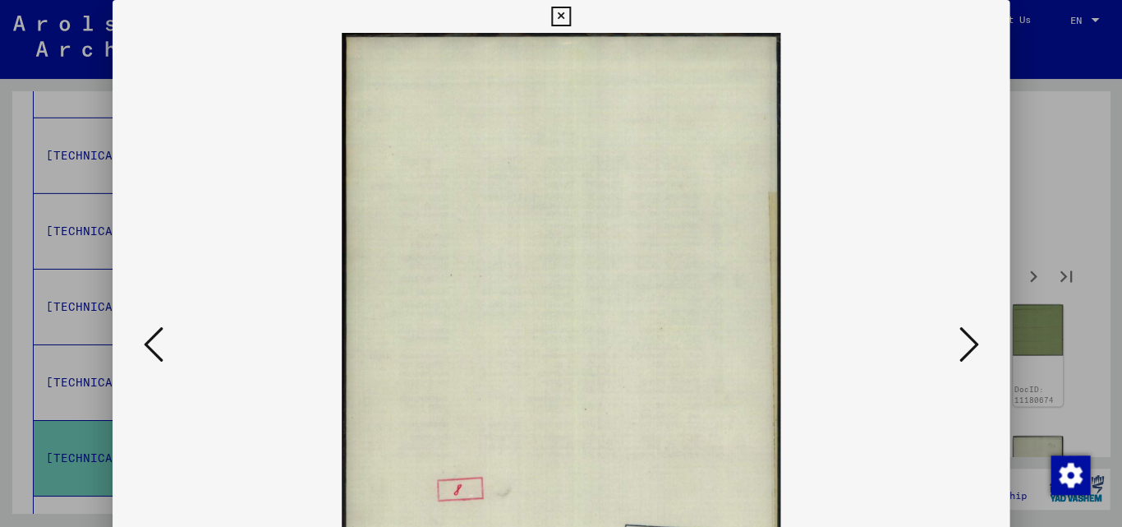
click at [970, 341] on icon at bounding box center [969, 344] width 20 height 39
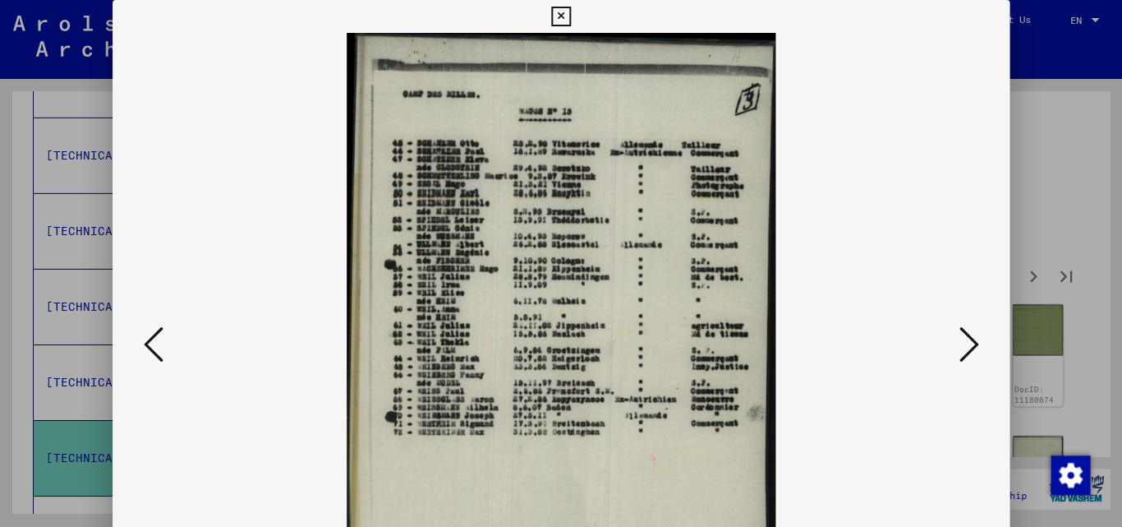
click at [970, 341] on icon at bounding box center [969, 344] width 20 height 39
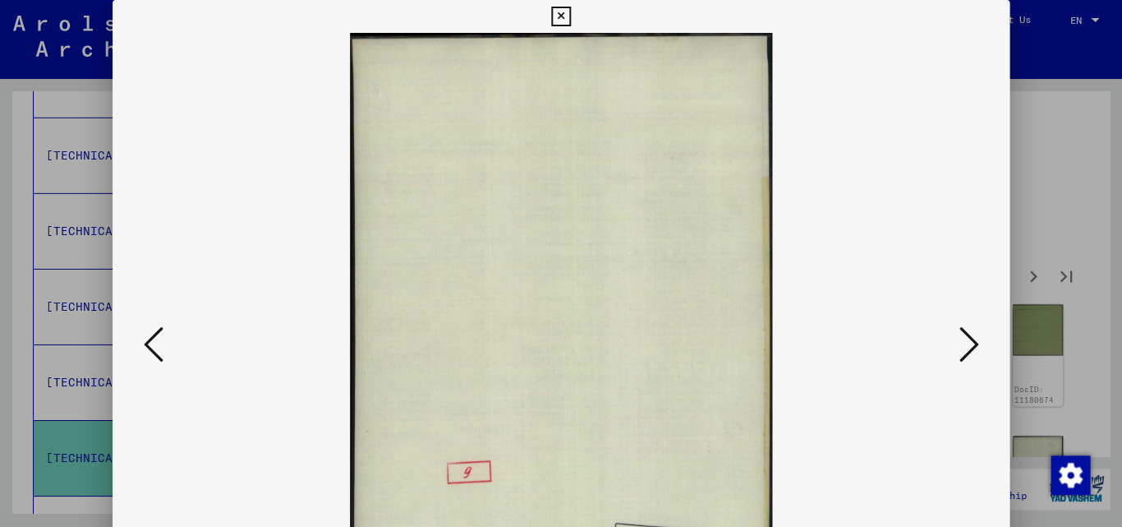
click at [970, 341] on icon at bounding box center [969, 344] width 20 height 39
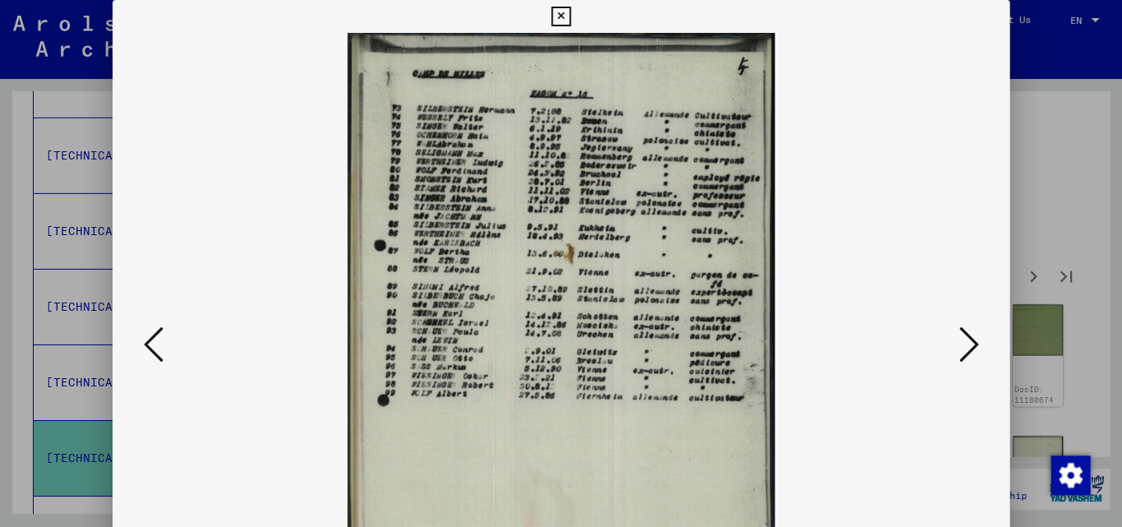
click at [971, 340] on icon at bounding box center [969, 344] width 20 height 39
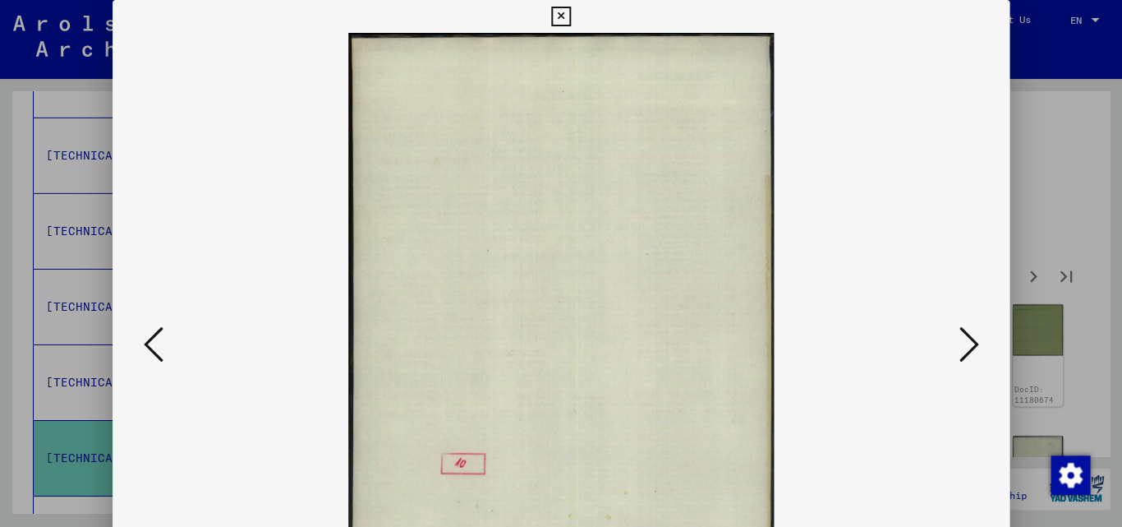
click at [971, 340] on icon at bounding box center [969, 344] width 20 height 39
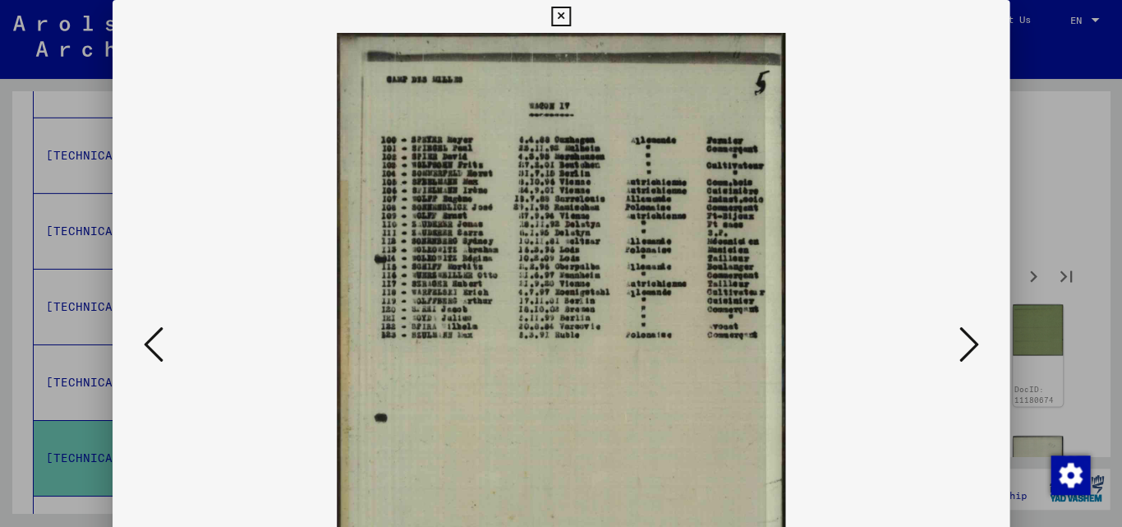
click at [971, 340] on icon at bounding box center [969, 344] width 20 height 39
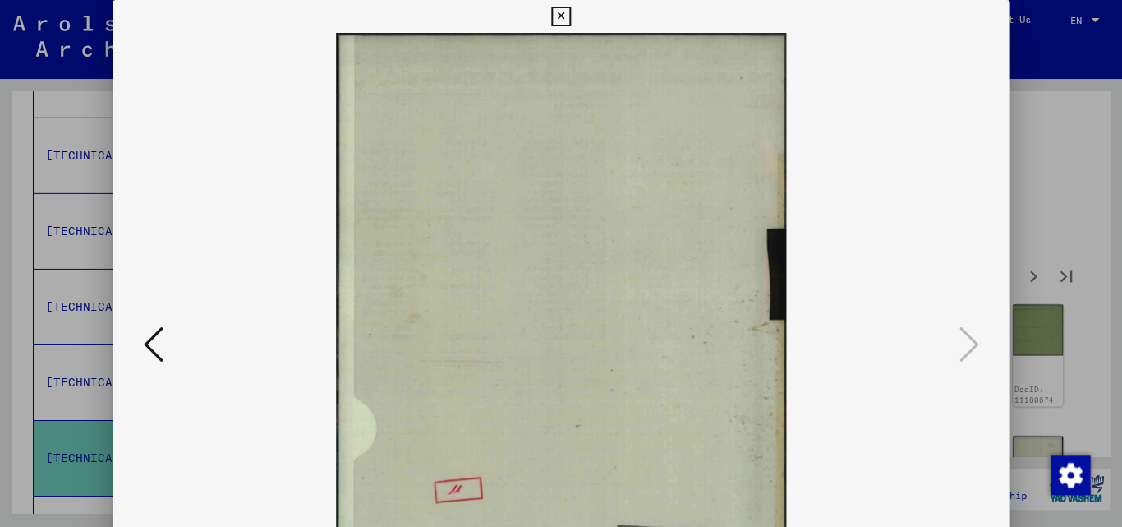
click at [971, 340] on icon at bounding box center [969, 344] width 20 height 39
click at [969, 343] on icon at bounding box center [969, 344] width 20 height 39
click at [150, 343] on icon at bounding box center [154, 344] width 20 height 39
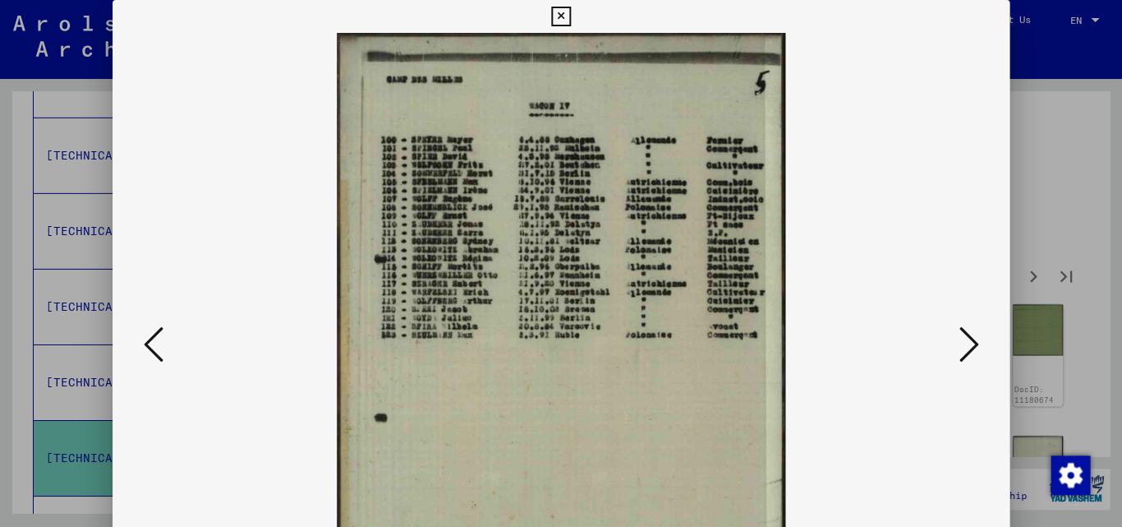
click at [148, 343] on icon at bounding box center [154, 344] width 20 height 39
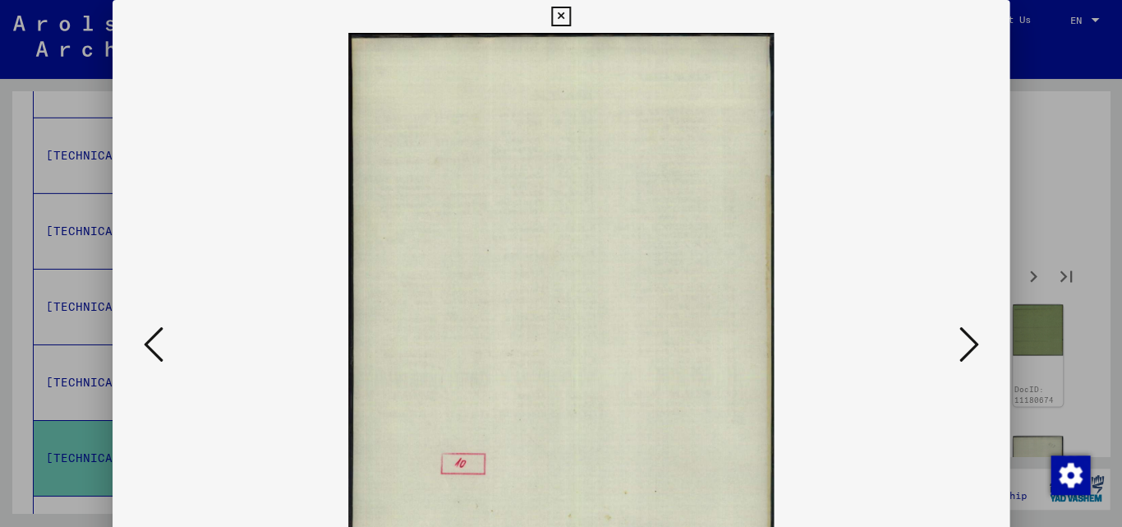
click at [148, 343] on icon at bounding box center [154, 344] width 20 height 39
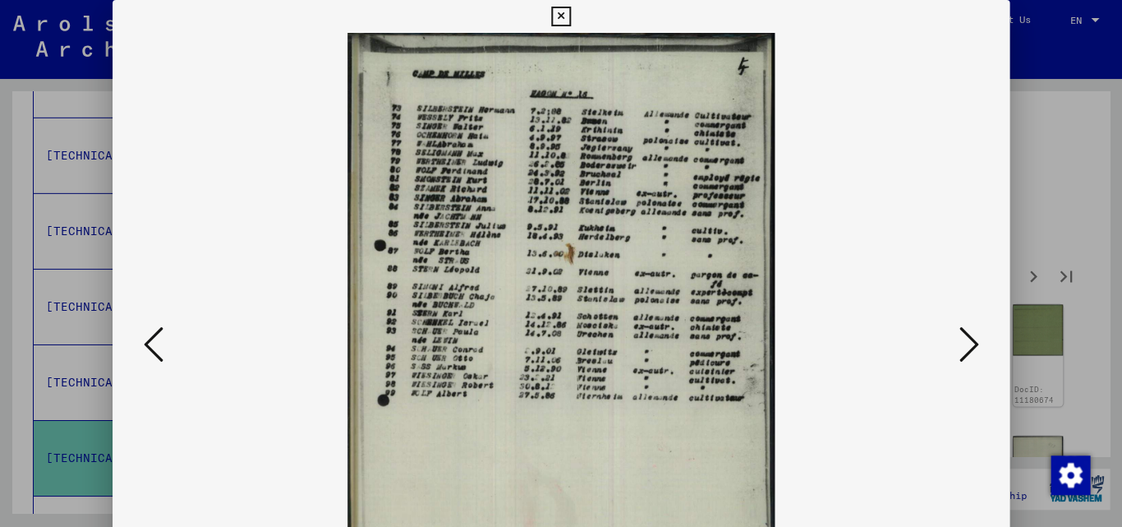
click at [148, 343] on icon at bounding box center [154, 344] width 20 height 39
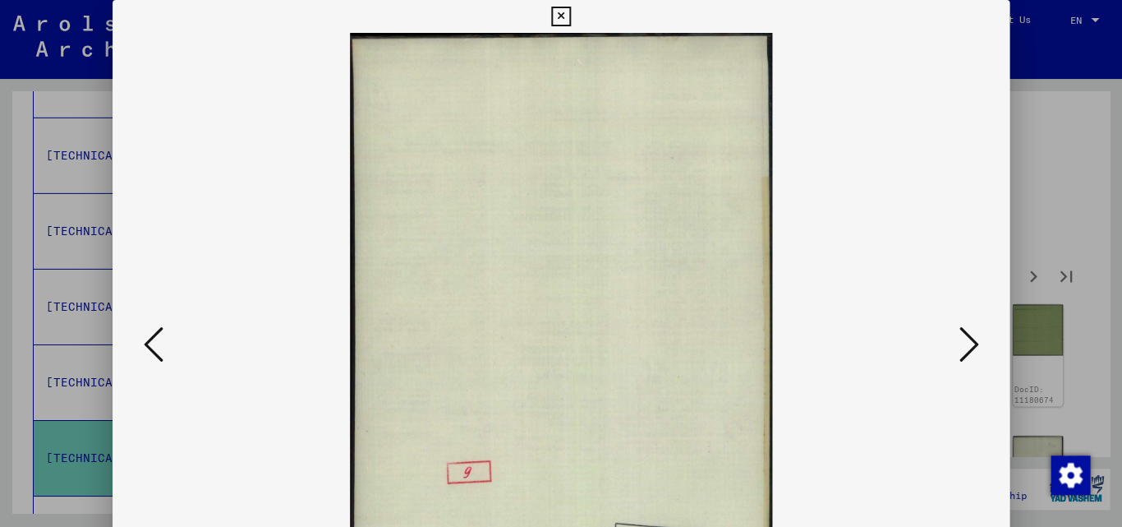
click at [148, 343] on icon at bounding box center [154, 344] width 20 height 39
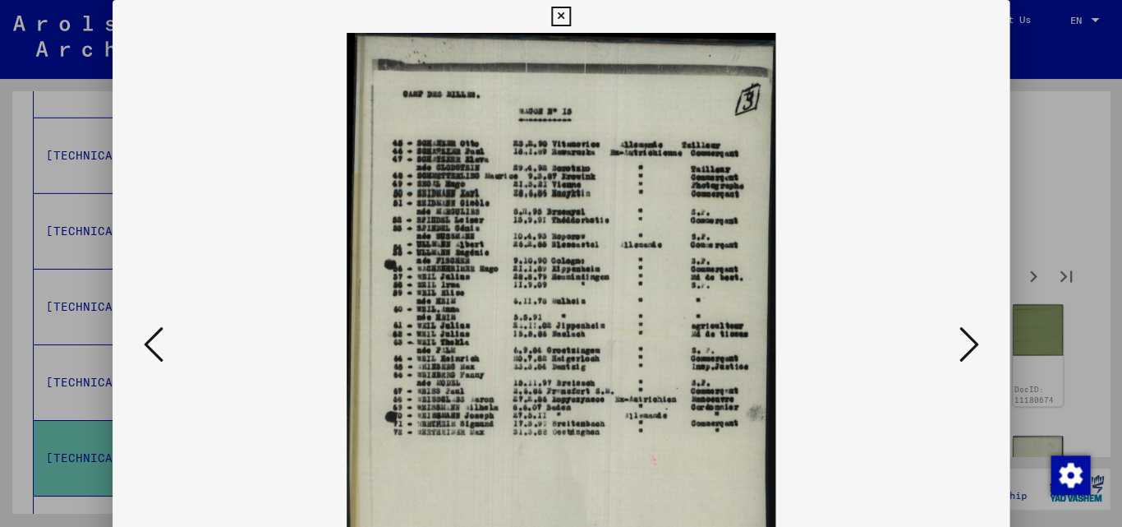
click at [148, 343] on icon at bounding box center [154, 344] width 20 height 39
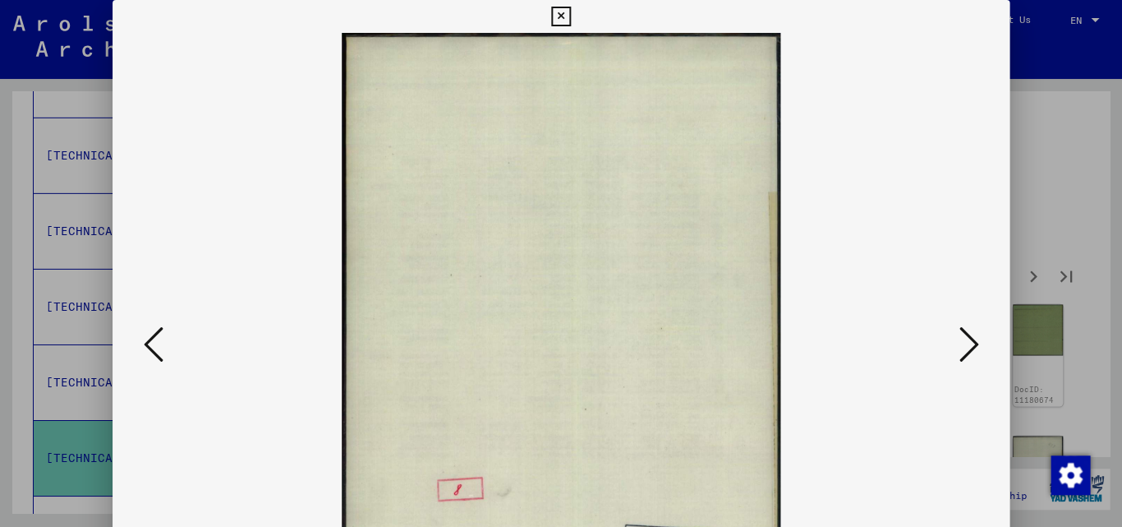
click at [148, 343] on icon at bounding box center [154, 344] width 20 height 39
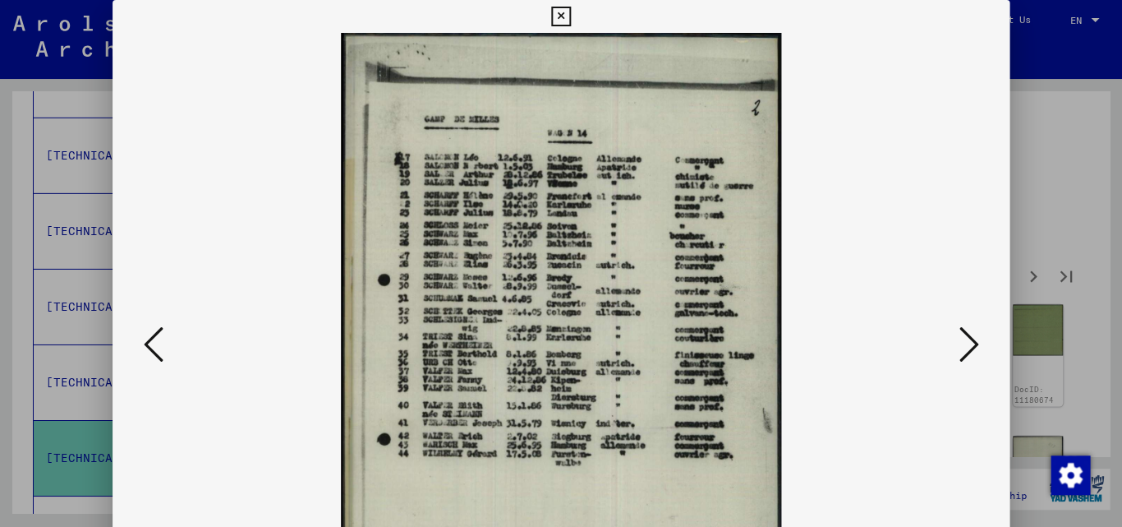
click at [148, 343] on icon at bounding box center [154, 344] width 20 height 39
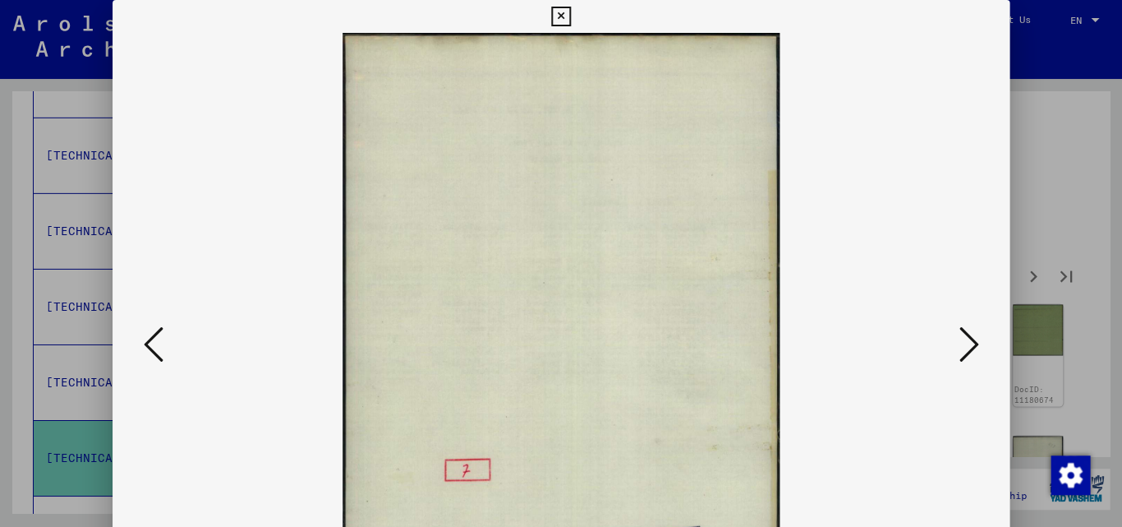
click at [148, 343] on icon at bounding box center [154, 344] width 20 height 39
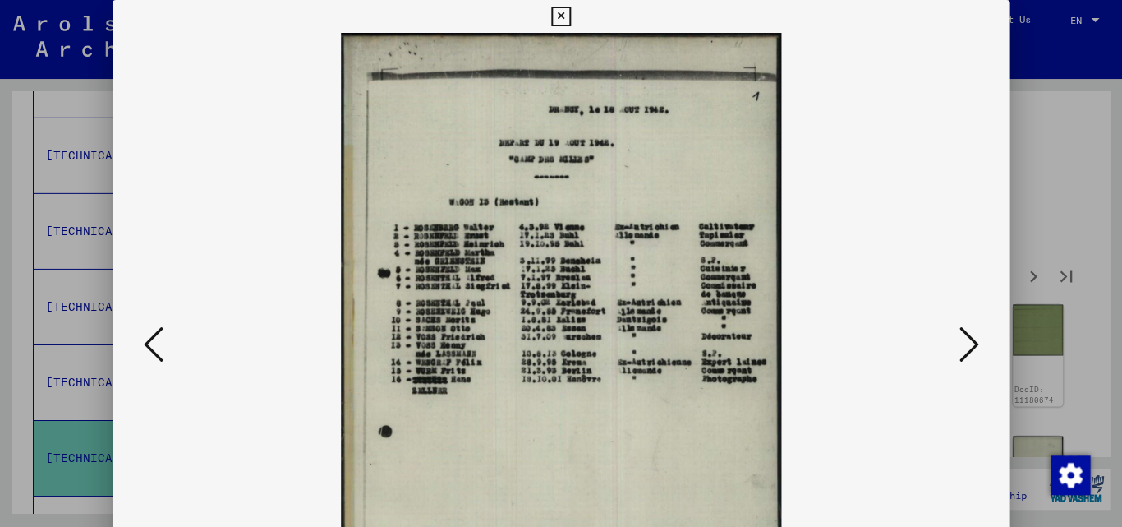
click at [971, 345] on icon at bounding box center [969, 344] width 20 height 39
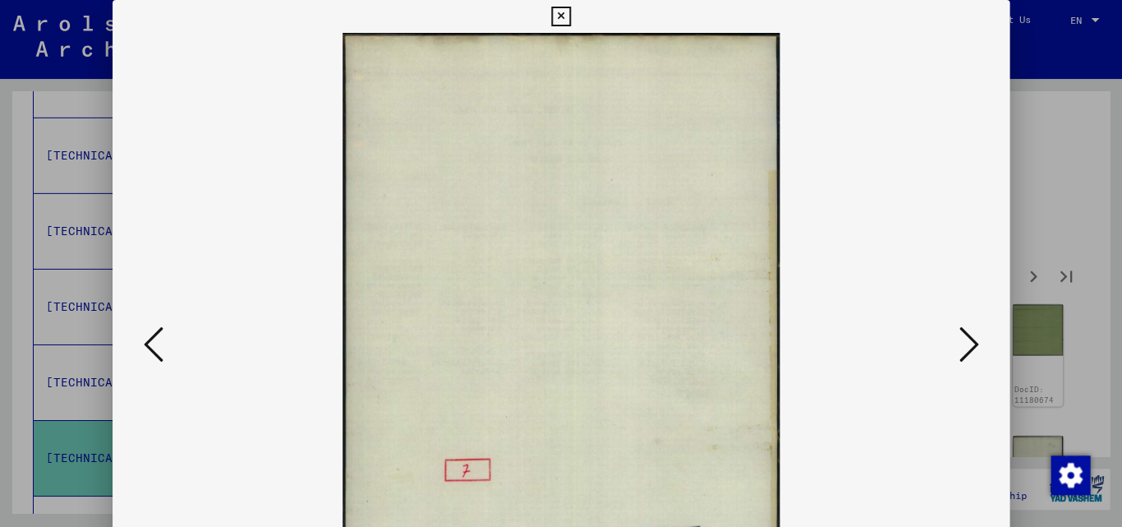
click at [971, 345] on icon at bounding box center [969, 344] width 20 height 39
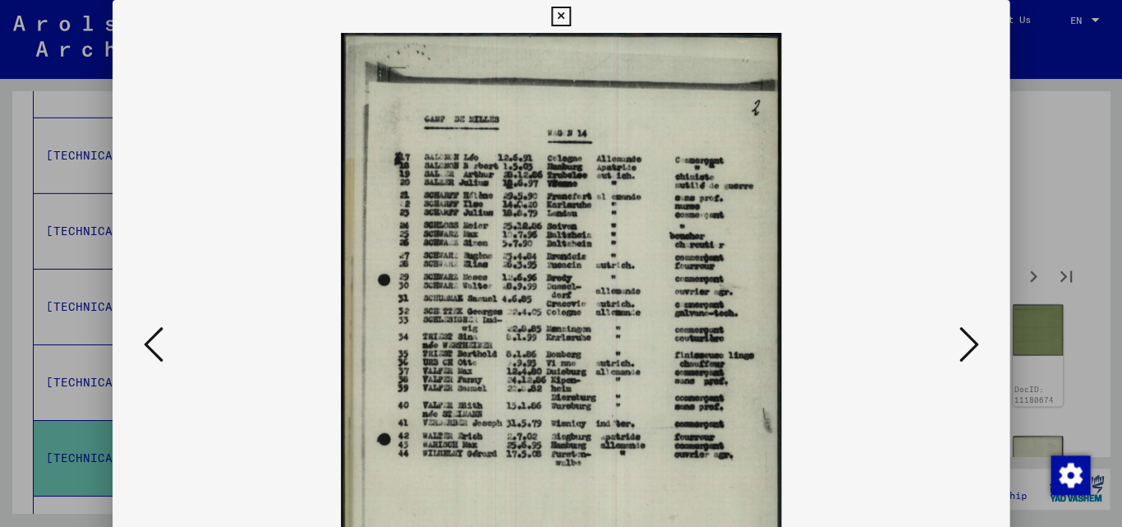
click at [972, 343] on icon at bounding box center [969, 344] width 20 height 39
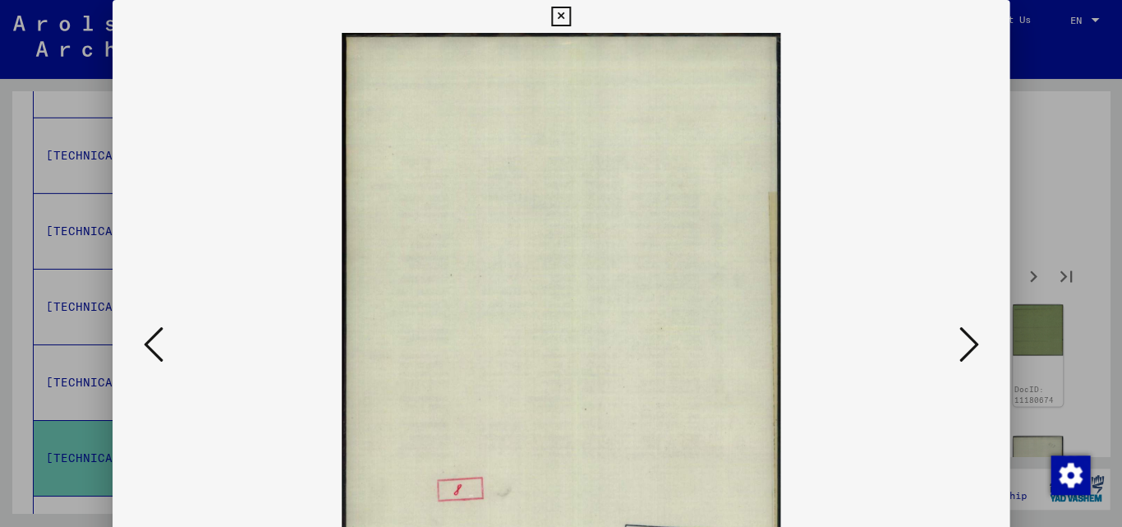
click at [972, 343] on icon at bounding box center [969, 344] width 20 height 39
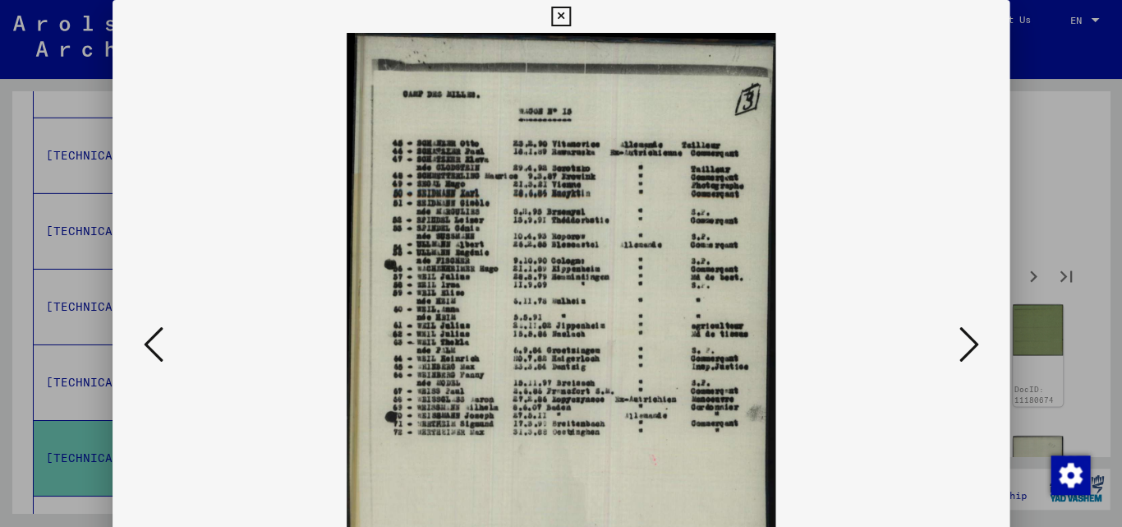
click at [972, 343] on icon at bounding box center [969, 344] width 20 height 39
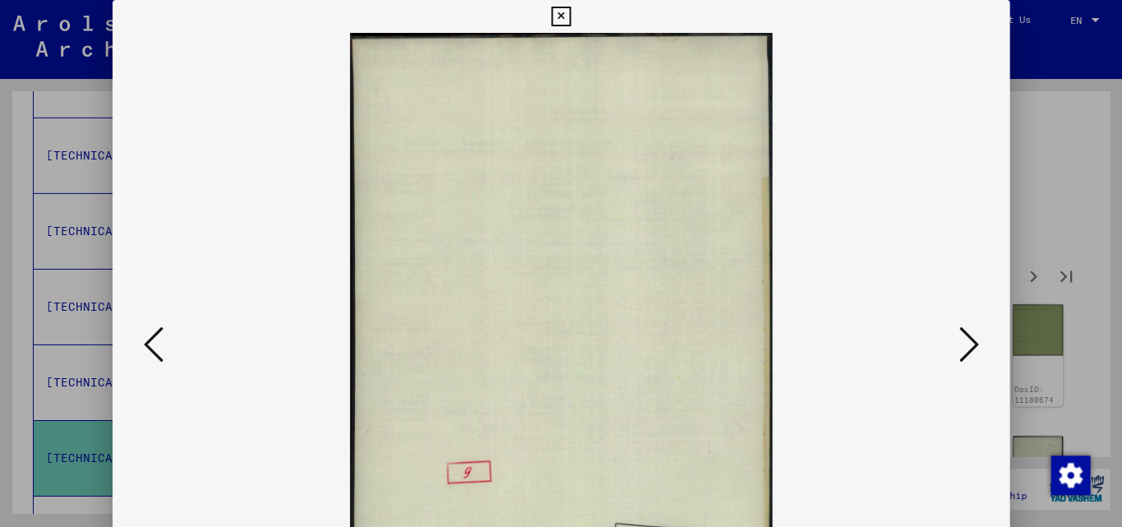
click at [972, 343] on icon at bounding box center [969, 344] width 20 height 39
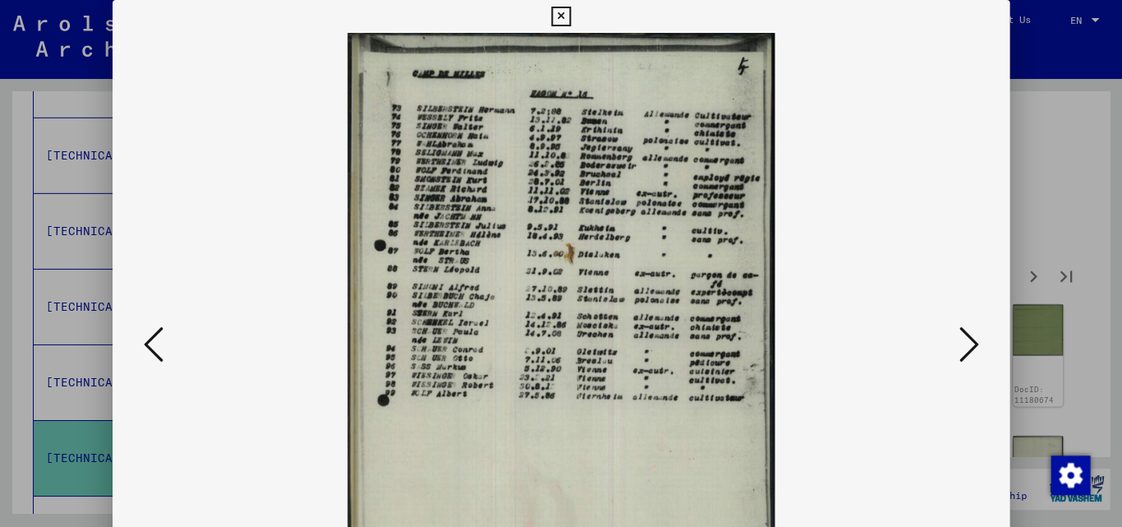
click at [969, 343] on icon at bounding box center [969, 344] width 20 height 39
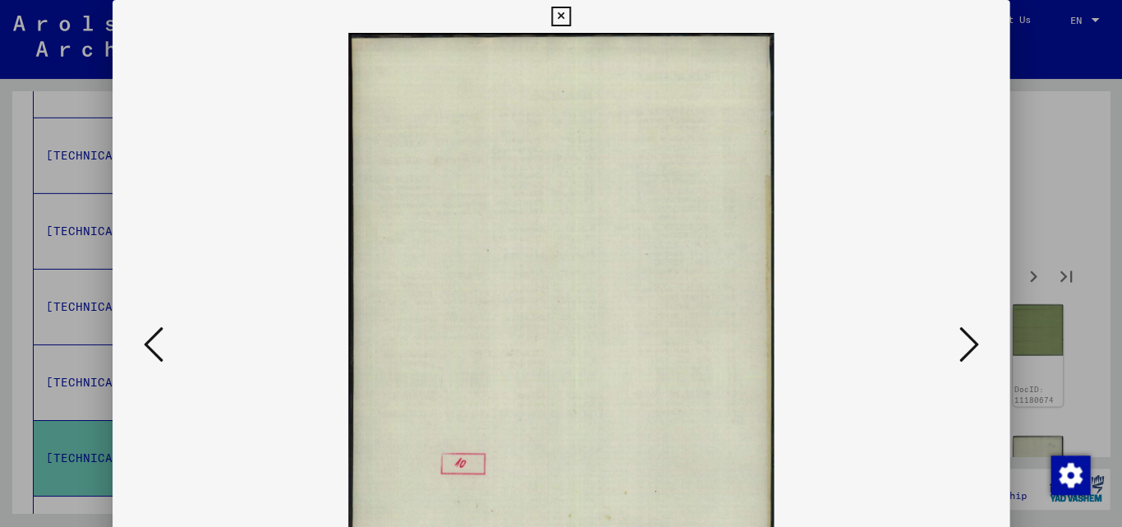
click at [969, 343] on icon at bounding box center [969, 344] width 20 height 39
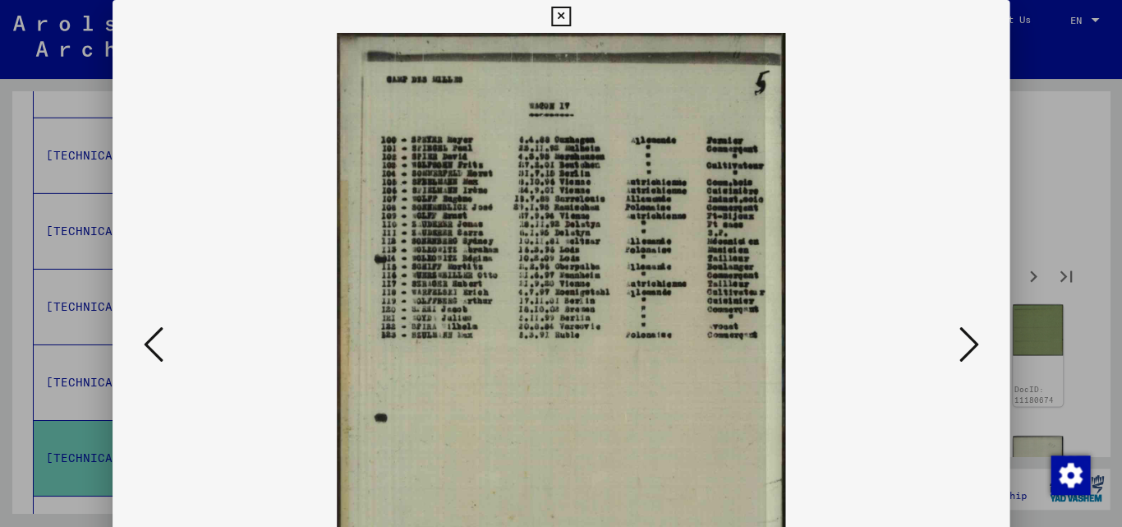
click at [969, 343] on icon at bounding box center [969, 344] width 20 height 39
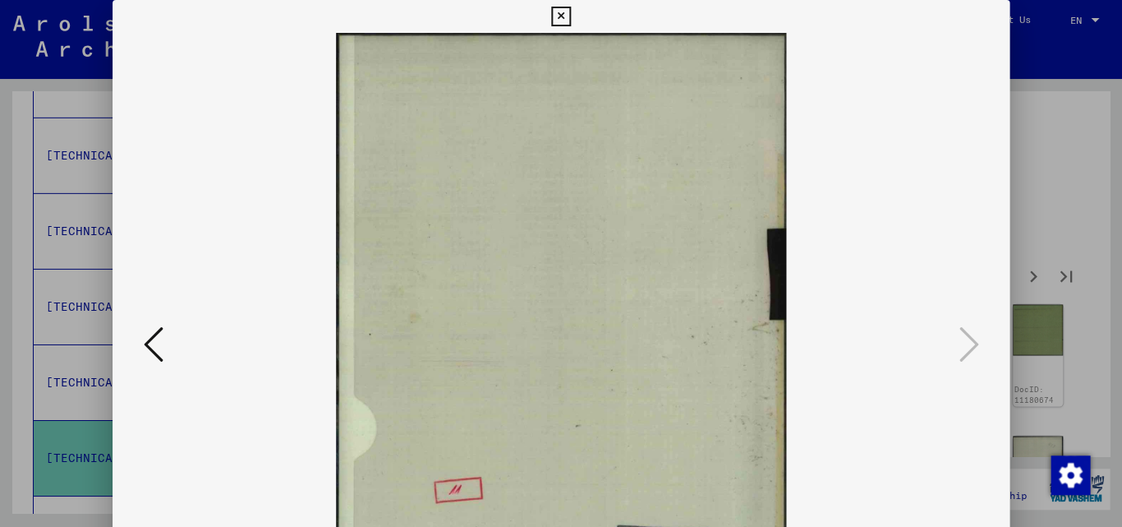
click at [969, 343] on icon at bounding box center [969, 344] width 20 height 39
click at [151, 343] on icon at bounding box center [154, 344] width 20 height 39
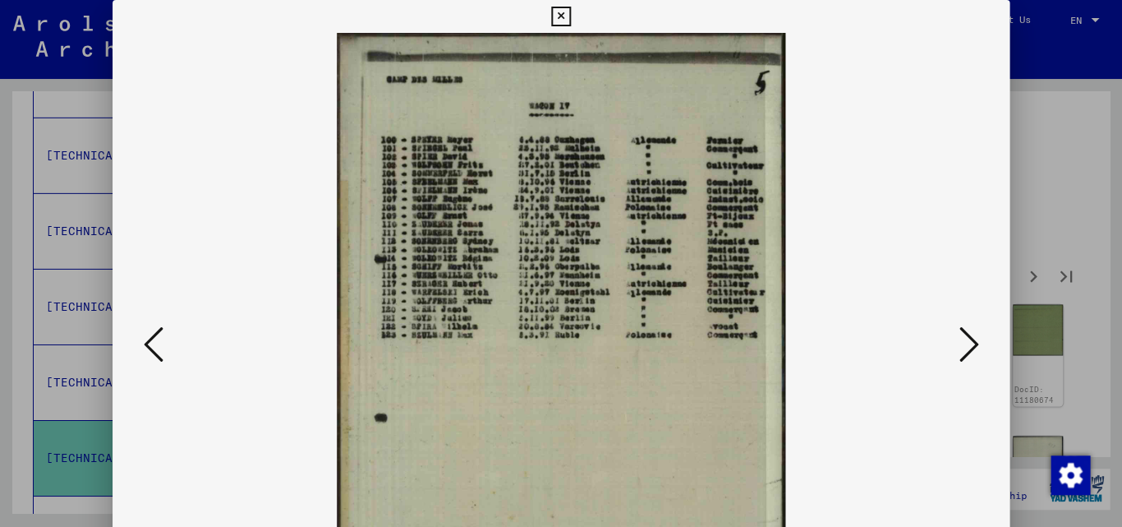
click at [146, 343] on icon at bounding box center [154, 344] width 20 height 39
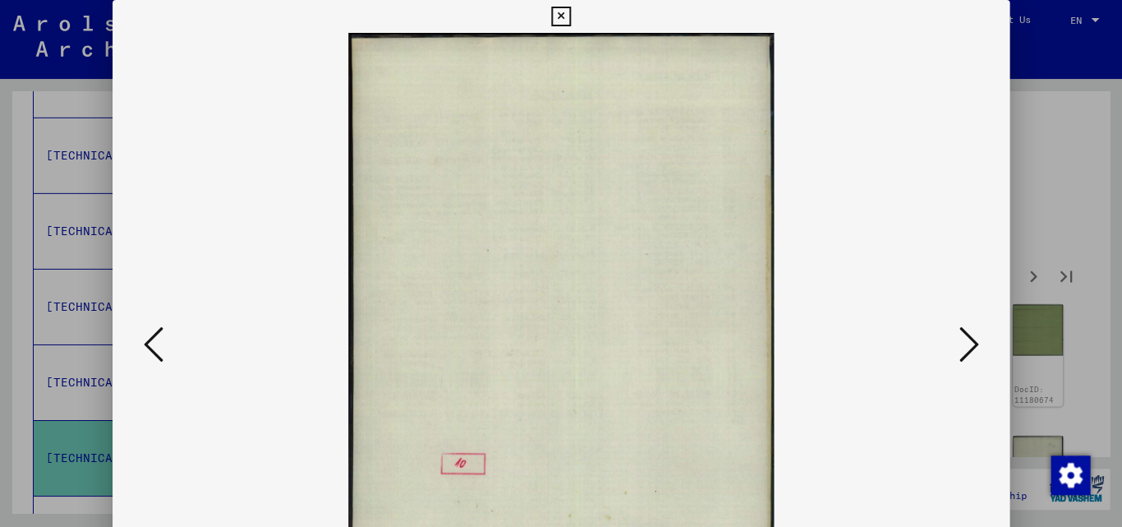
click at [147, 343] on icon at bounding box center [154, 344] width 20 height 39
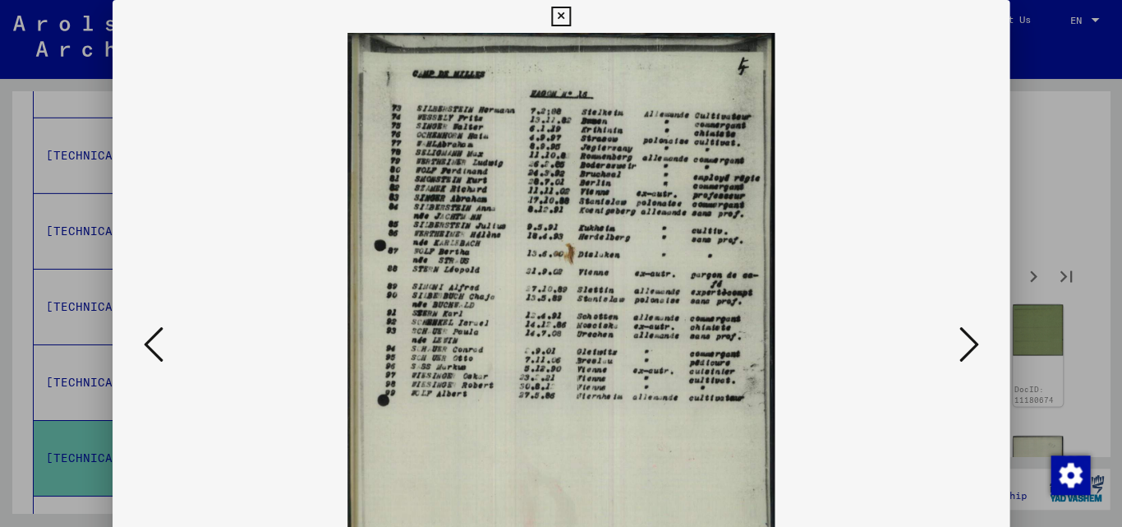
click at [148, 343] on icon at bounding box center [154, 344] width 20 height 39
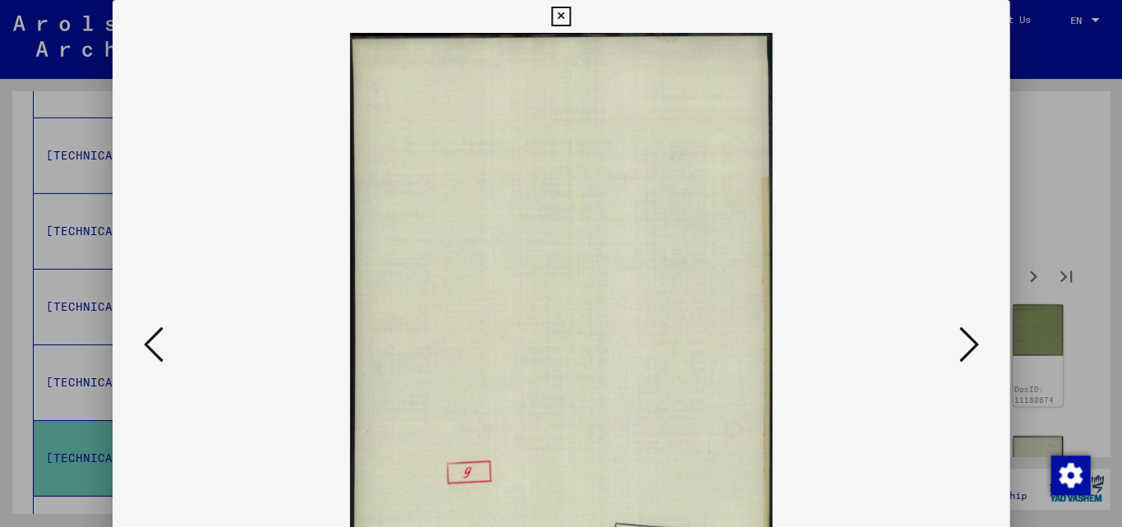
click at [148, 343] on icon at bounding box center [154, 344] width 20 height 39
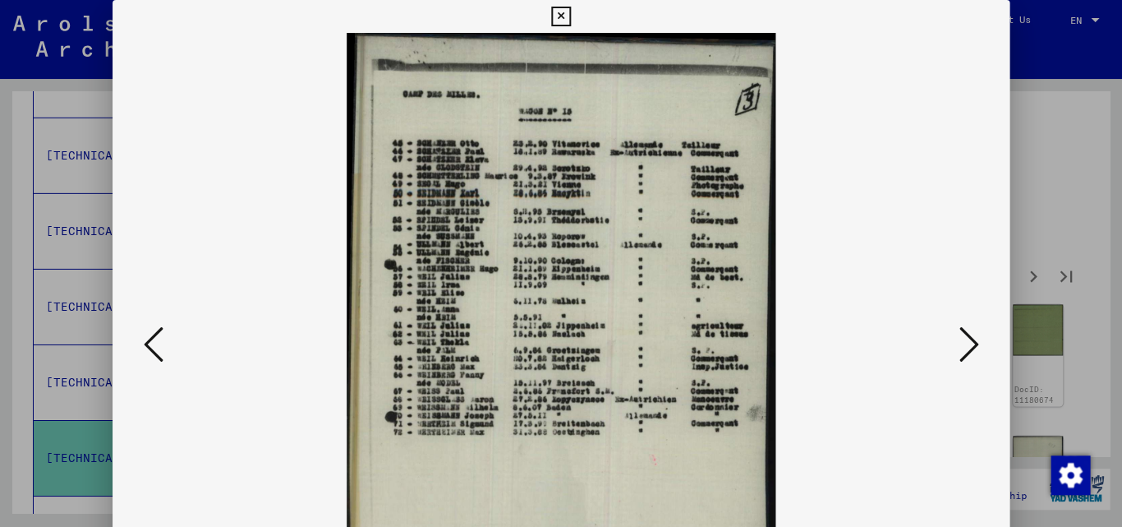
click at [148, 343] on icon at bounding box center [154, 344] width 20 height 39
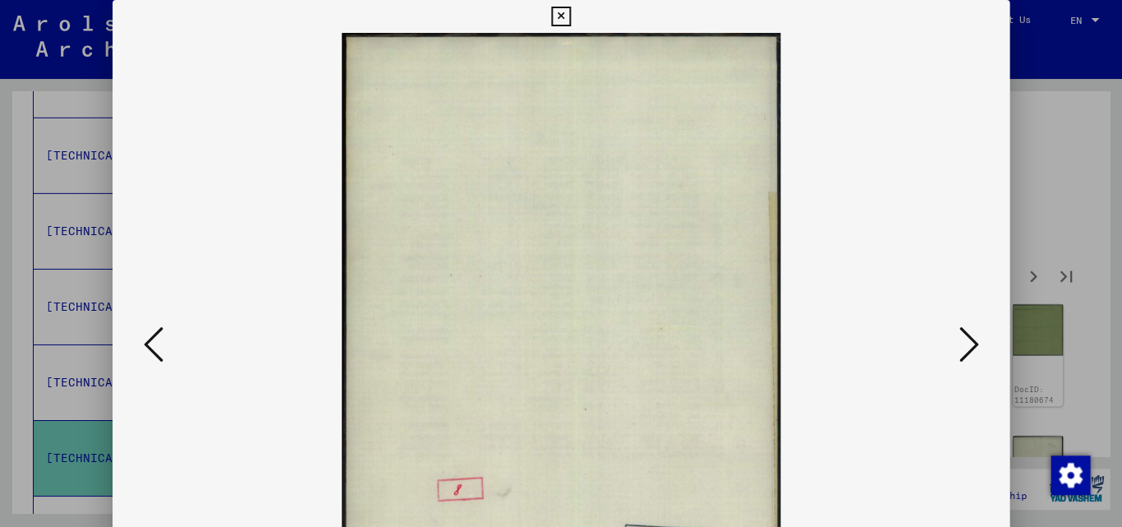
click at [148, 343] on icon at bounding box center [154, 344] width 20 height 39
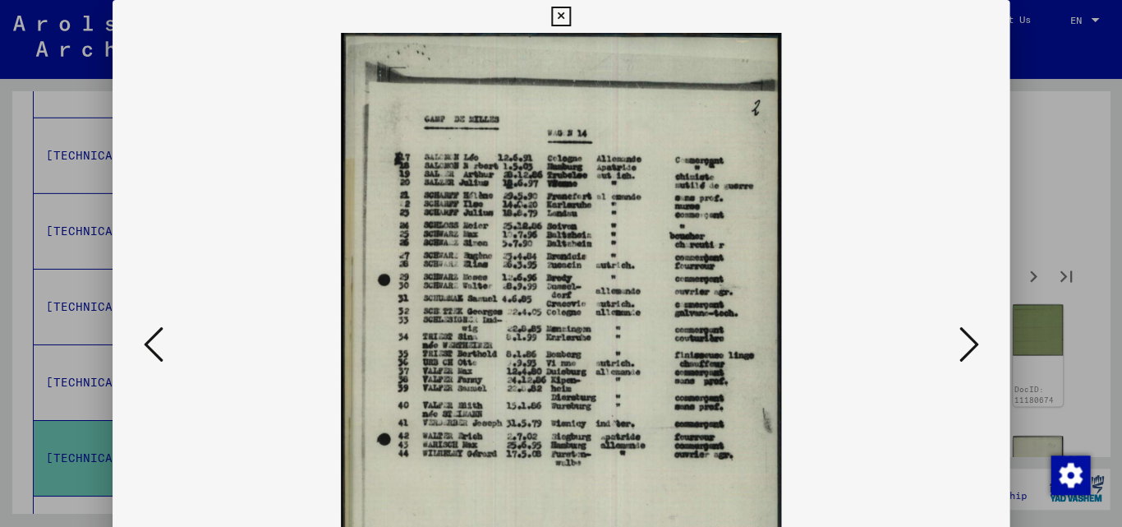
click at [148, 343] on icon at bounding box center [154, 344] width 20 height 39
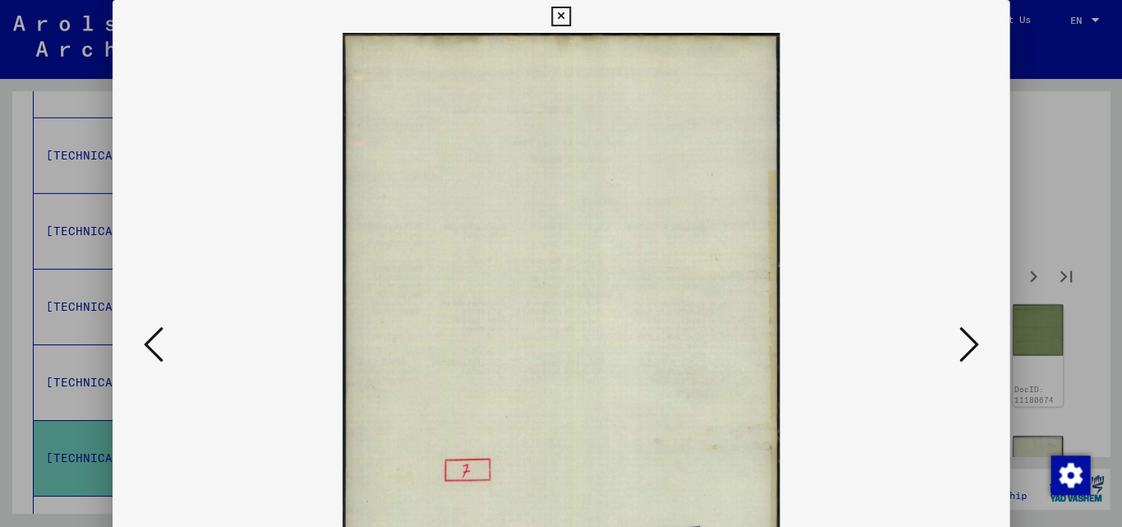
click at [148, 343] on icon at bounding box center [154, 344] width 20 height 39
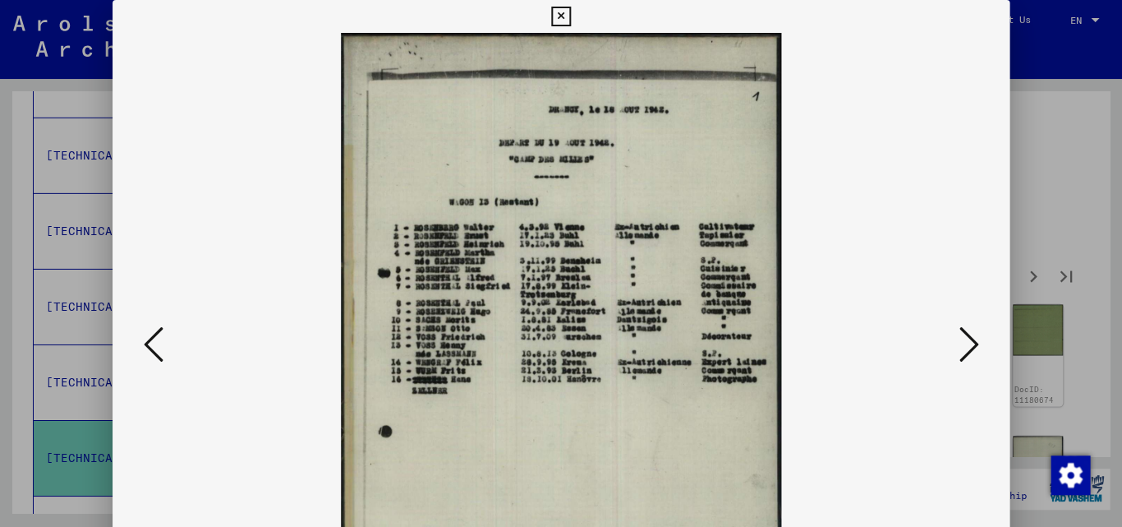
click at [972, 343] on icon at bounding box center [969, 344] width 20 height 39
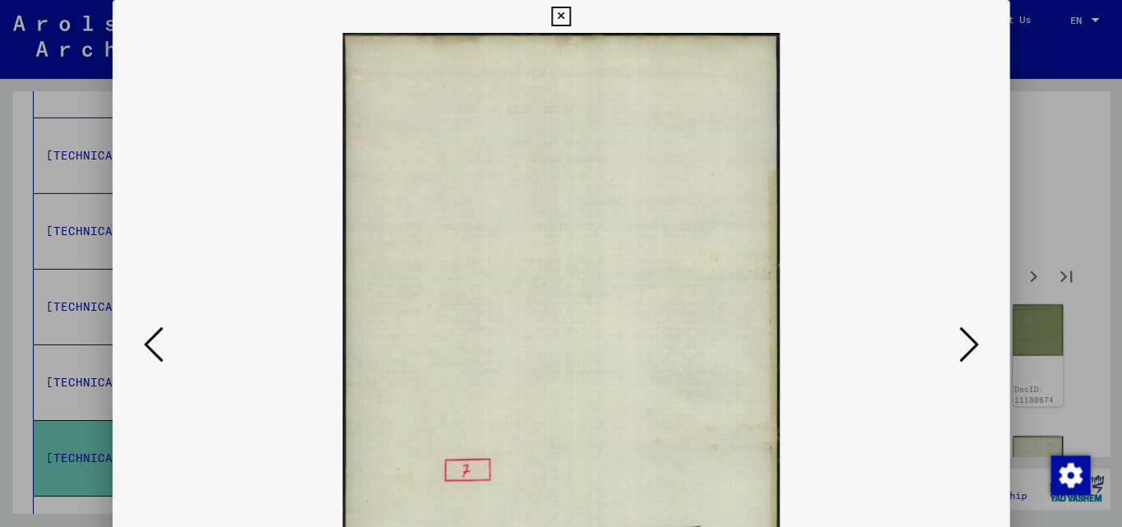
click at [971, 343] on icon at bounding box center [969, 344] width 20 height 39
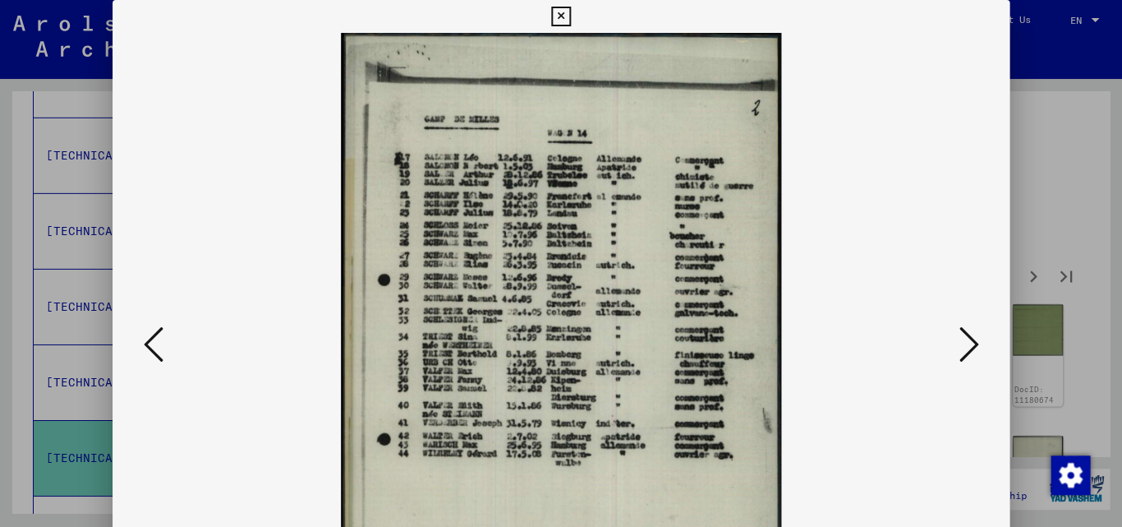
click at [971, 343] on icon at bounding box center [969, 344] width 20 height 39
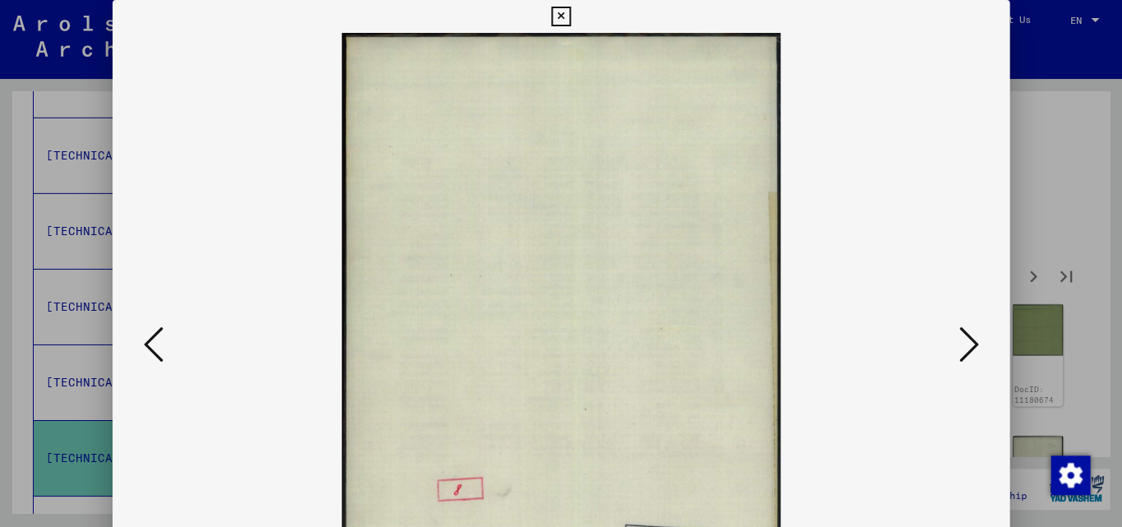
click at [971, 343] on icon at bounding box center [969, 344] width 20 height 39
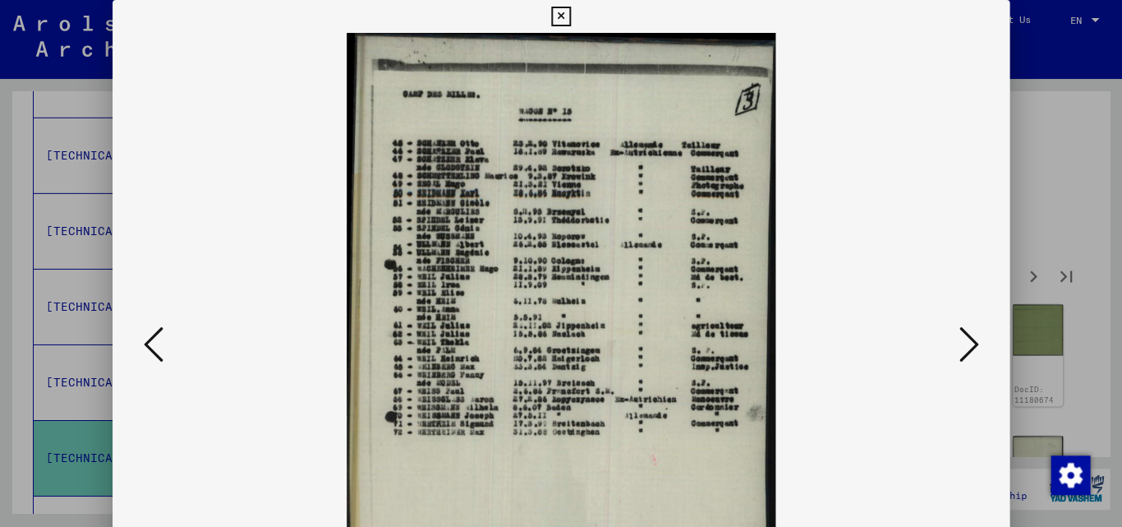
click at [971, 343] on icon at bounding box center [969, 344] width 20 height 39
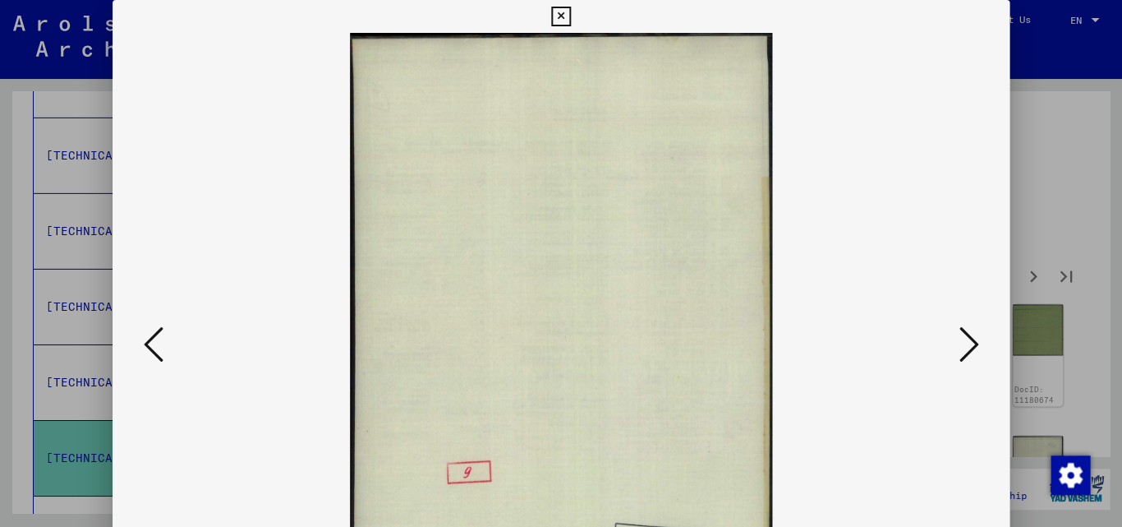
click at [971, 343] on icon at bounding box center [969, 344] width 20 height 39
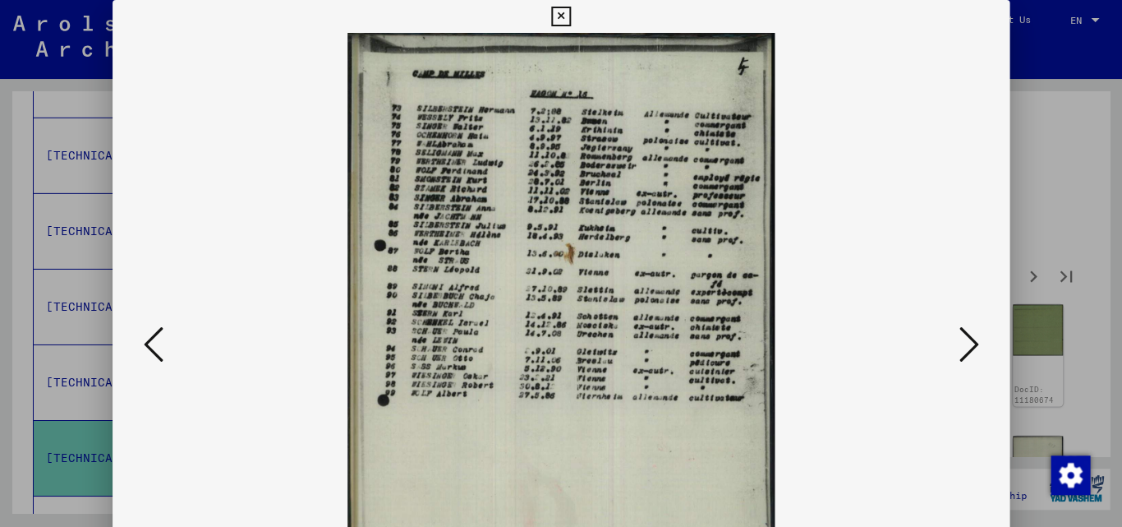
click at [973, 344] on icon at bounding box center [969, 344] width 20 height 39
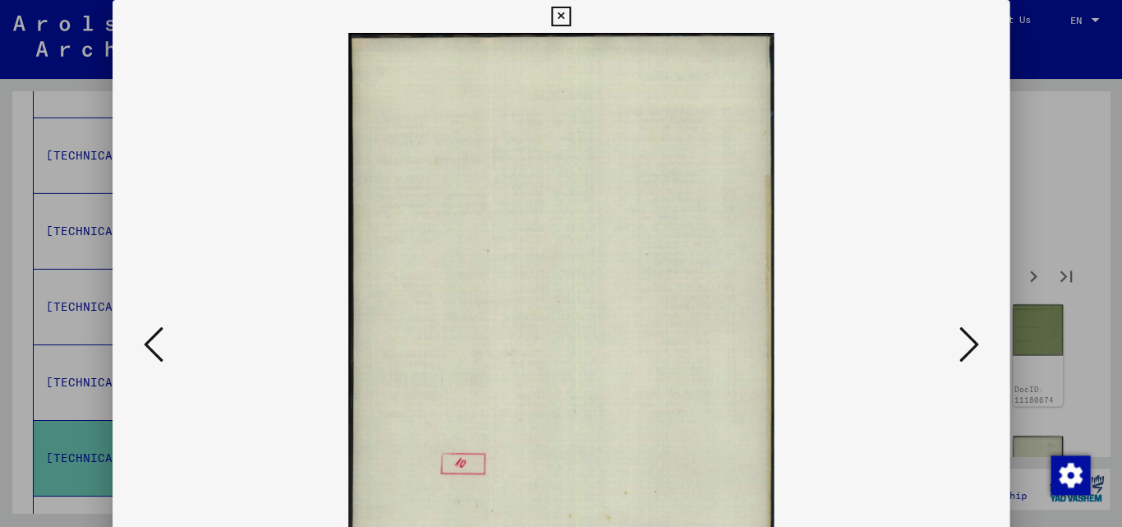
click at [973, 344] on icon at bounding box center [969, 344] width 20 height 39
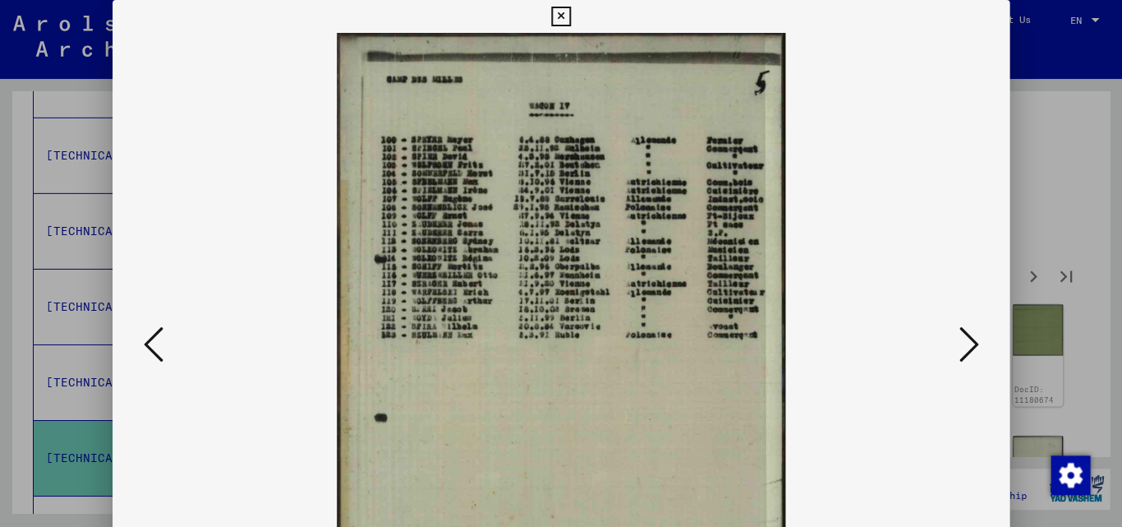
click at [973, 344] on icon at bounding box center [969, 344] width 20 height 39
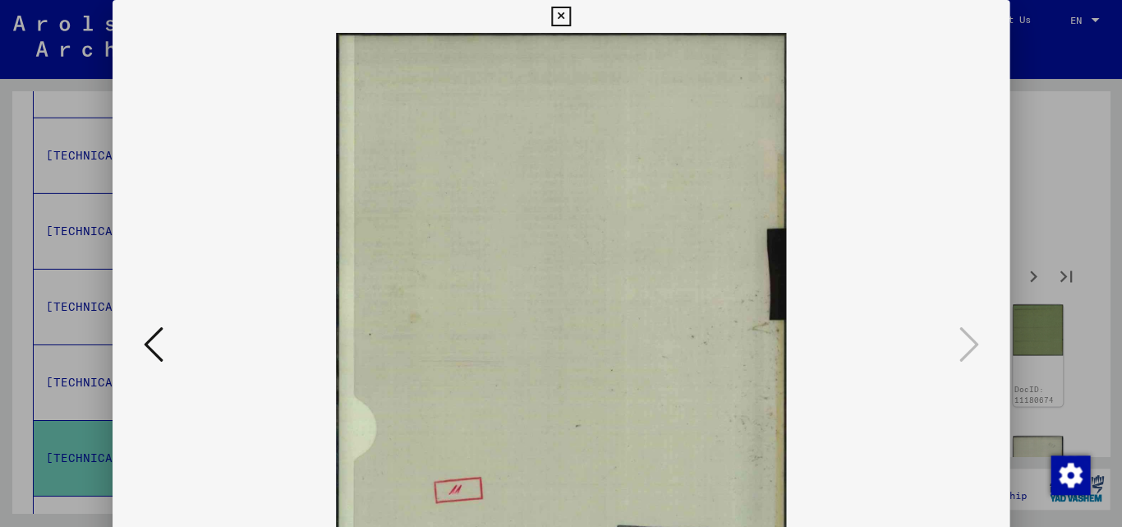
click at [973, 344] on icon at bounding box center [969, 344] width 20 height 39
click at [147, 345] on icon at bounding box center [154, 344] width 20 height 39
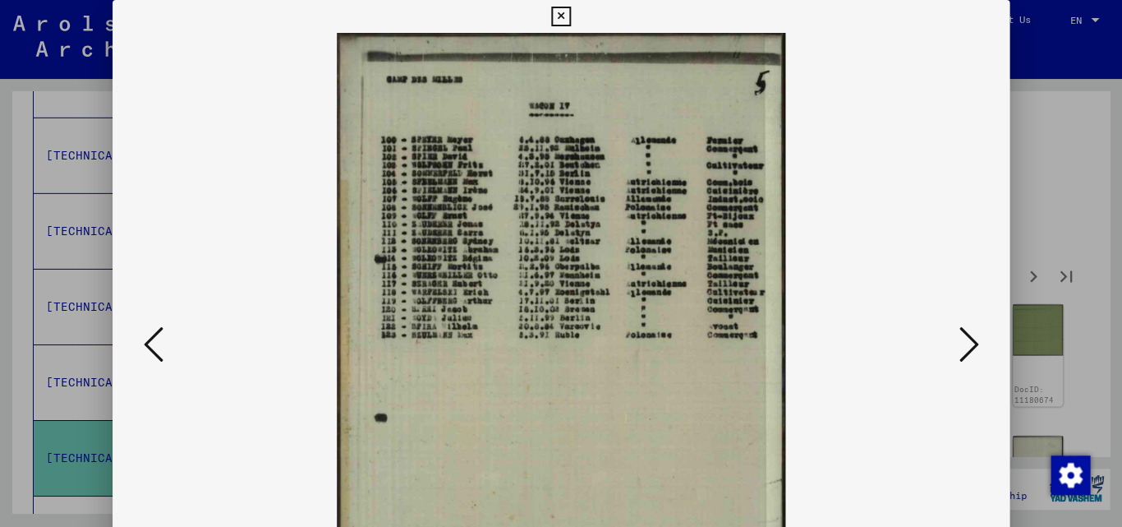
click at [148, 346] on icon at bounding box center [154, 344] width 20 height 39
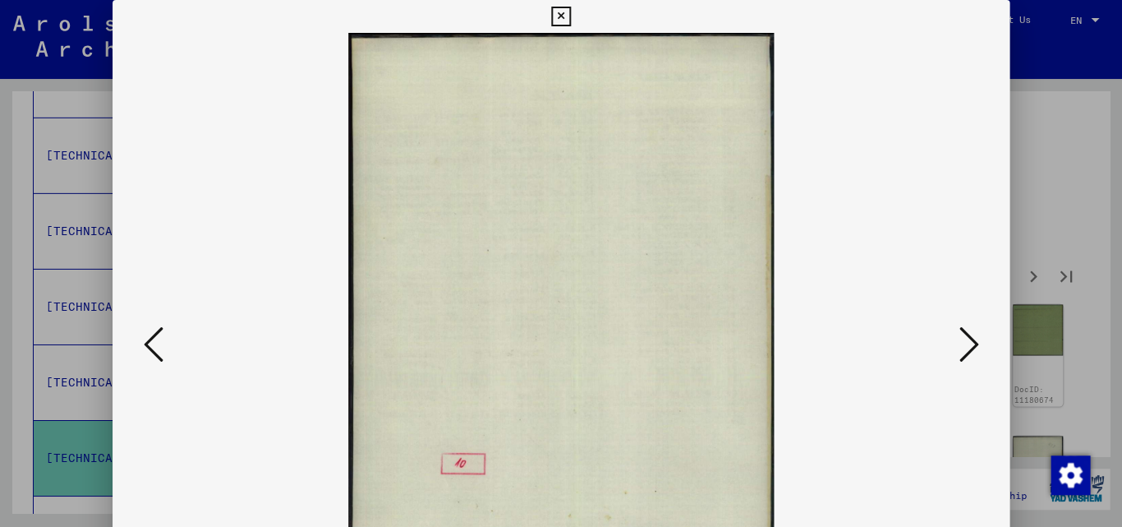
click at [148, 346] on icon at bounding box center [154, 344] width 20 height 39
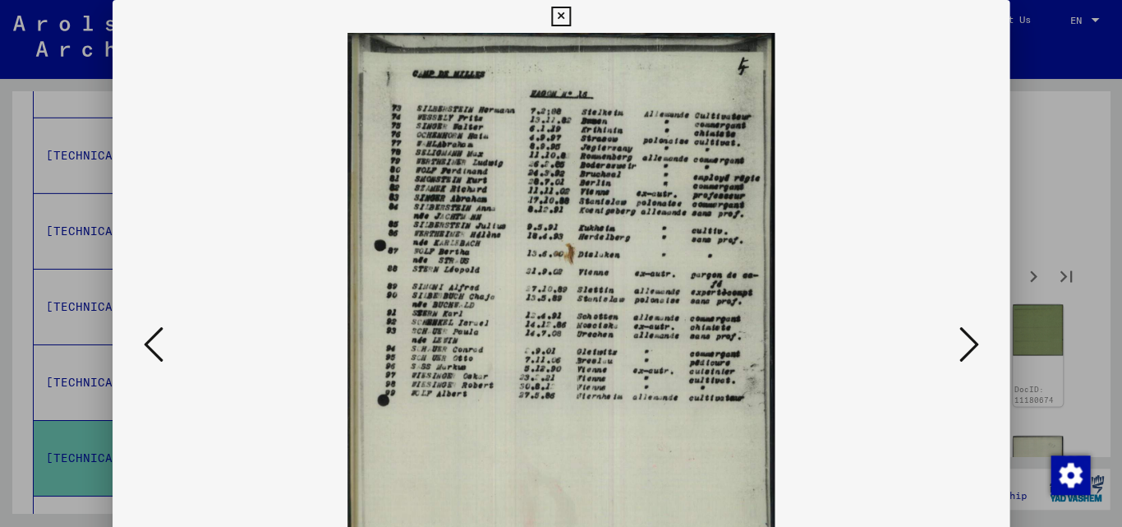
click at [149, 347] on icon at bounding box center [154, 344] width 20 height 39
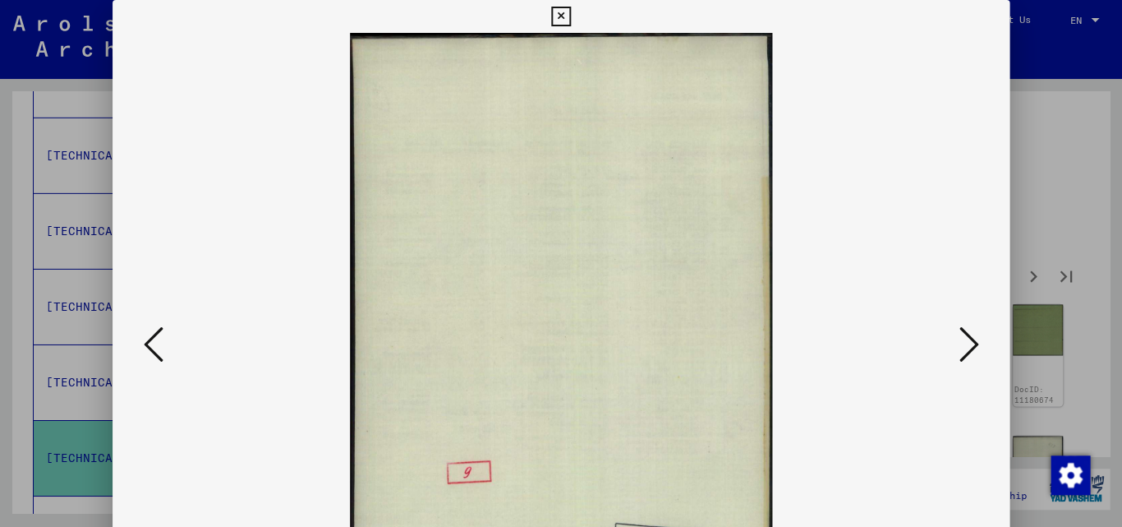
click at [149, 347] on icon at bounding box center [154, 344] width 20 height 39
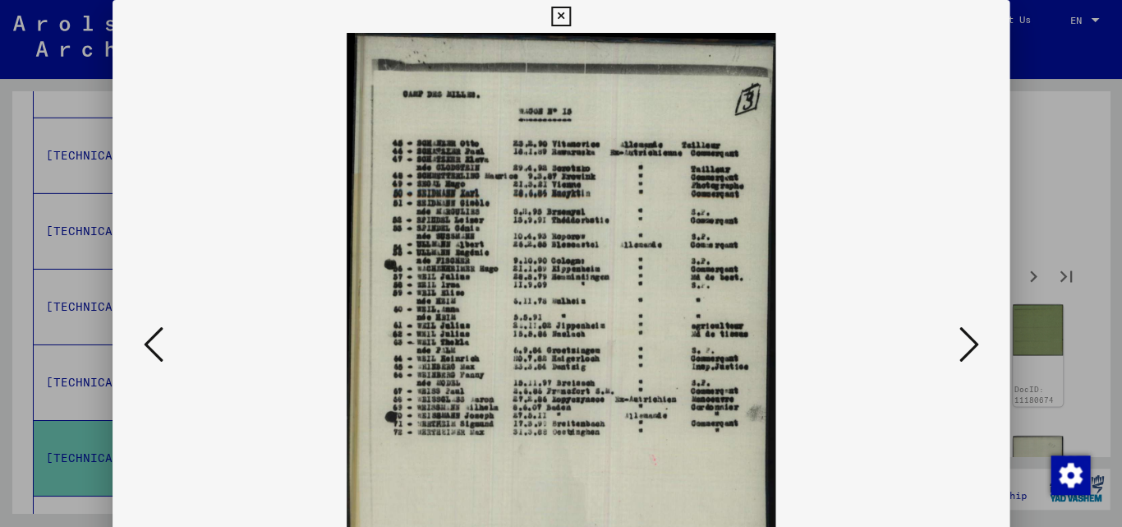
click at [150, 347] on icon at bounding box center [154, 344] width 20 height 39
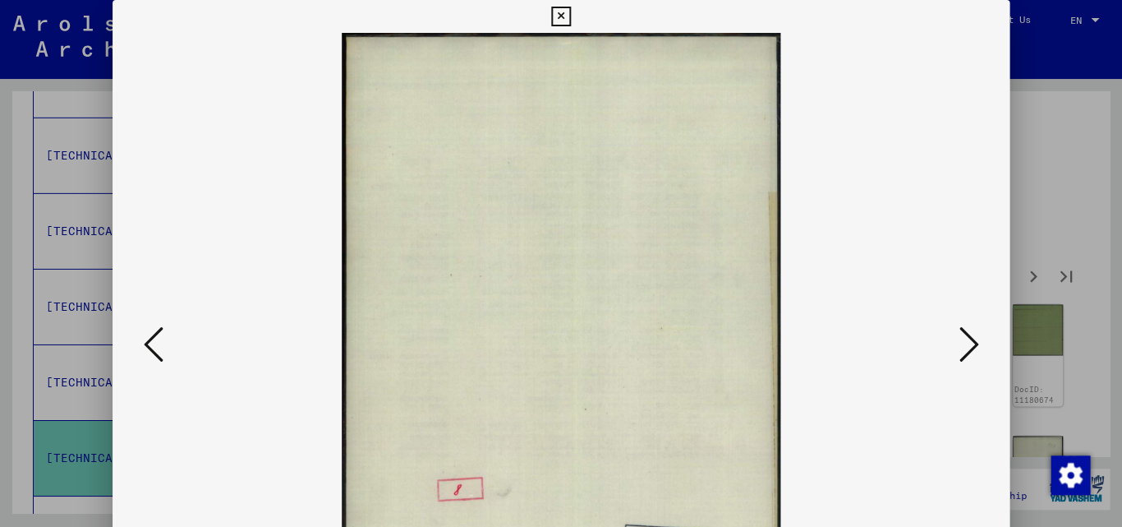
click at [150, 347] on icon at bounding box center [154, 344] width 20 height 39
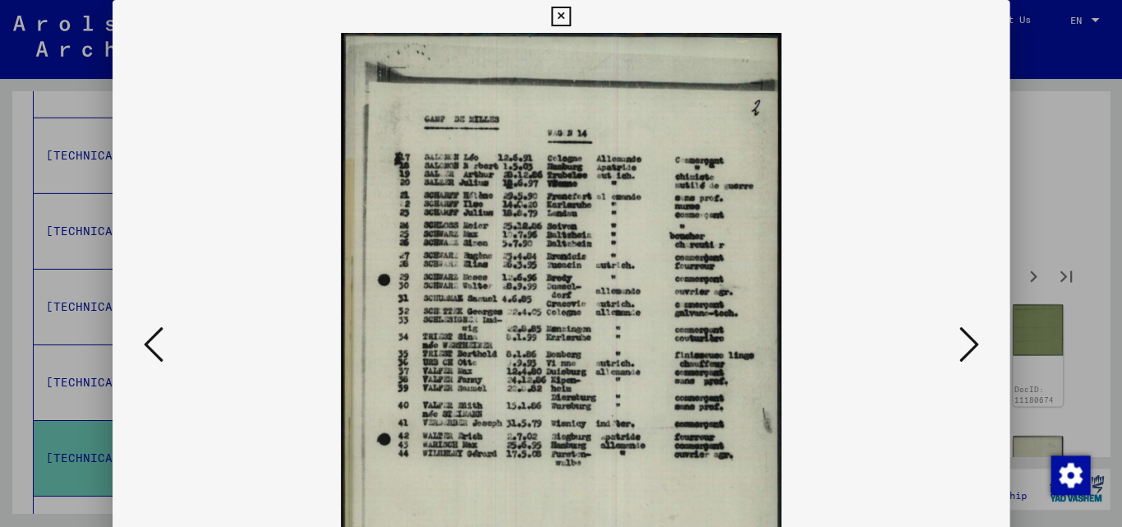
click at [967, 348] on icon at bounding box center [969, 344] width 20 height 39
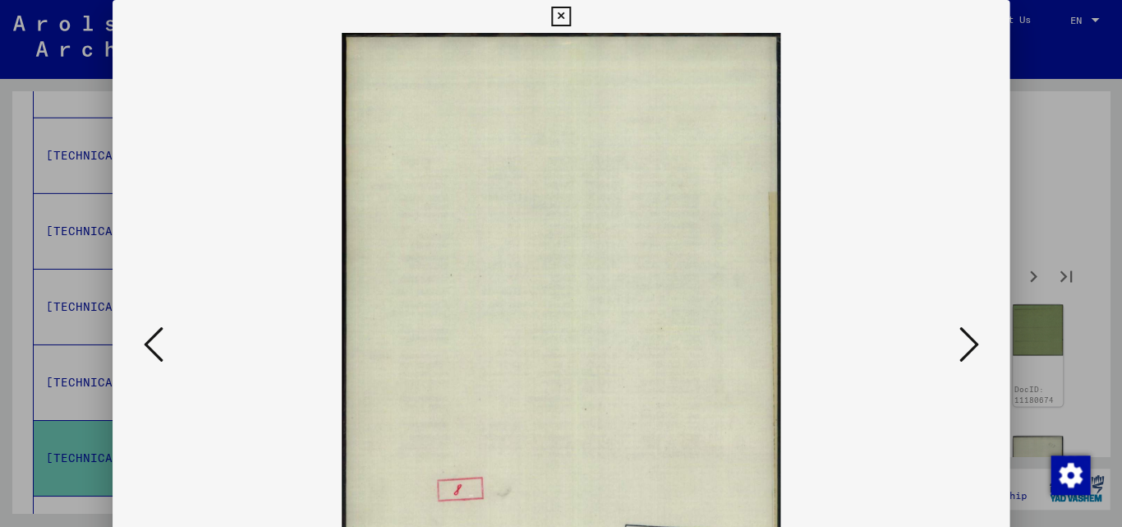
click at [967, 348] on icon at bounding box center [969, 344] width 20 height 39
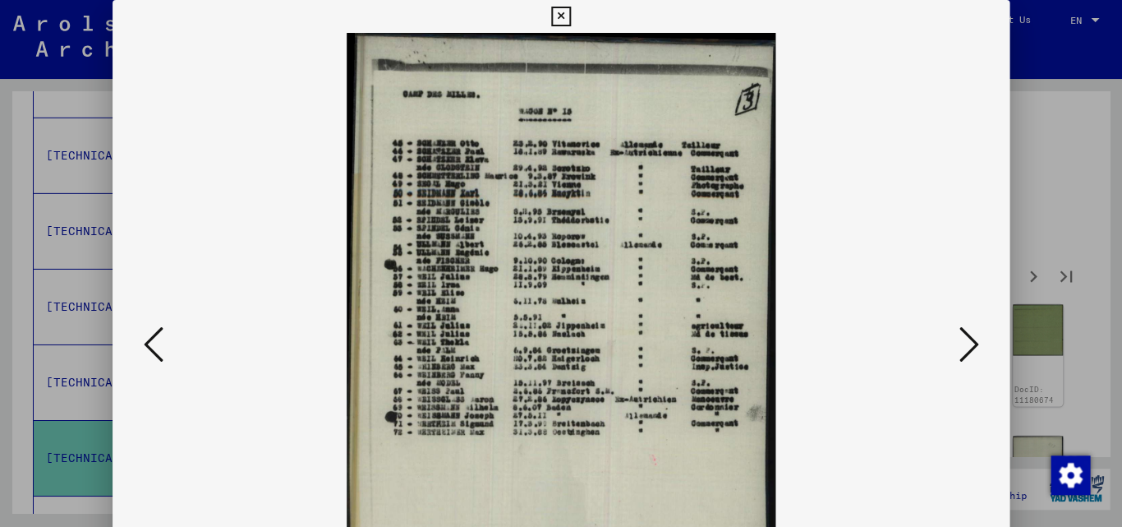
click at [967, 348] on icon at bounding box center [969, 344] width 20 height 39
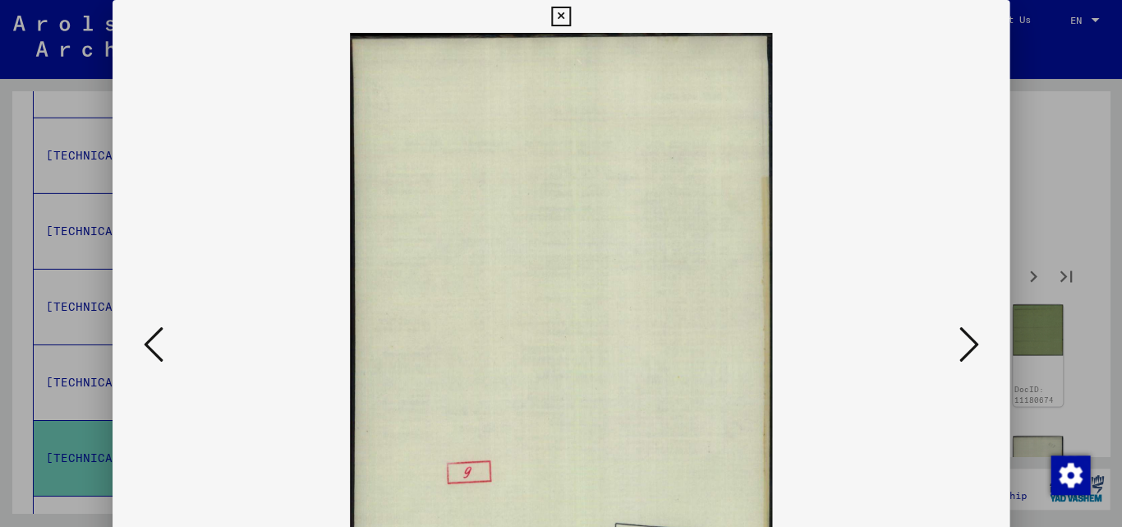
click at [967, 348] on icon at bounding box center [969, 344] width 20 height 39
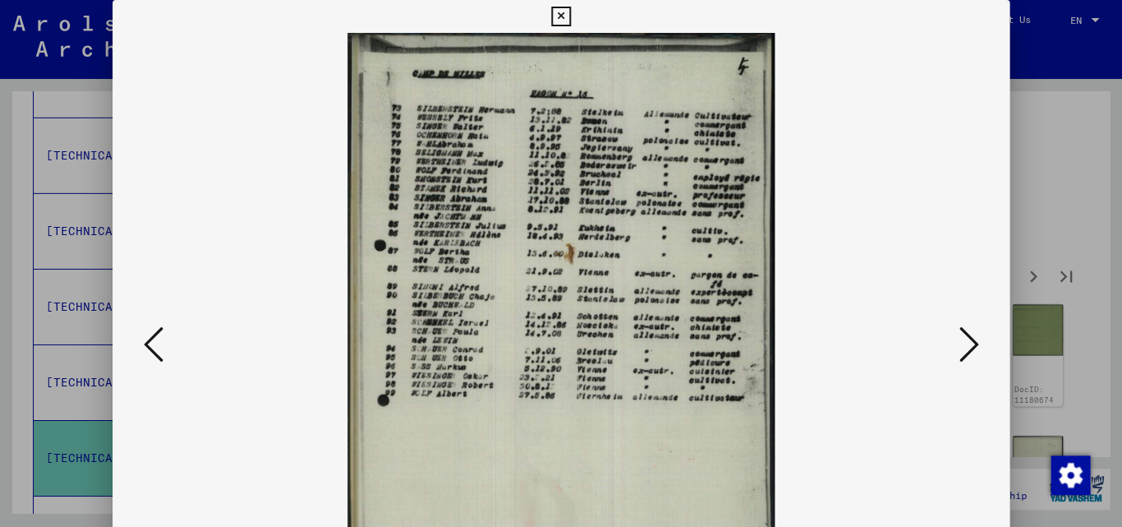
click at [154, 342] on icon at bounding box center [154, 344] width 20 height 39
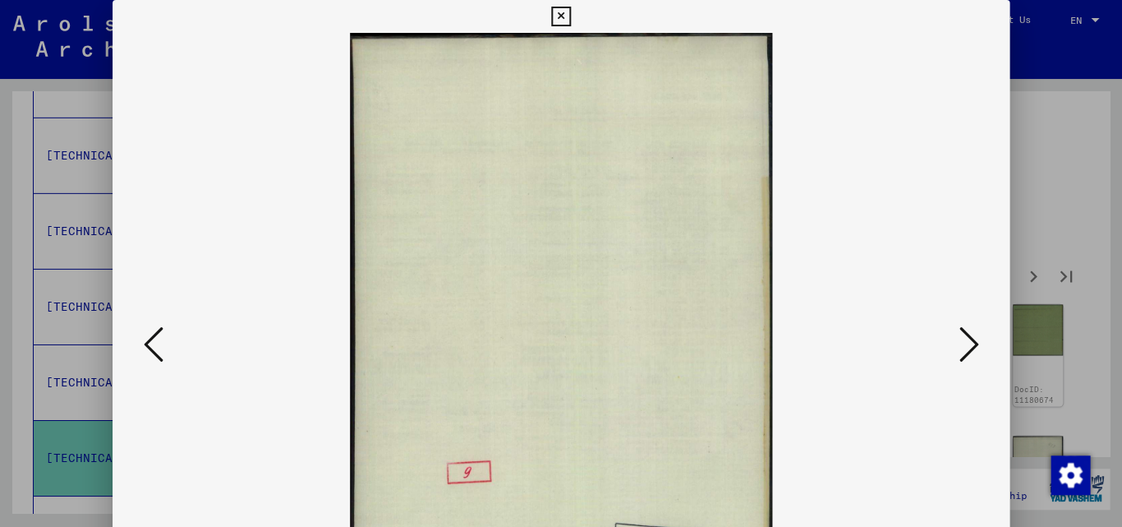
click at [154, 342] on icon at bounding box center [154, 344] width 20 height 39
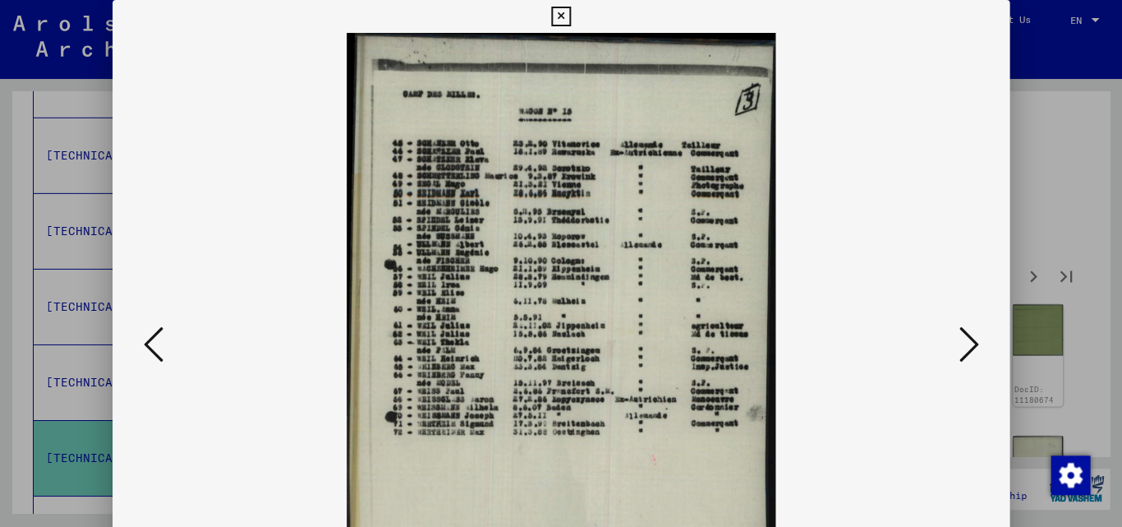
click at [154, 342] on icon at bounding box center [154, 344] width 20 height 39
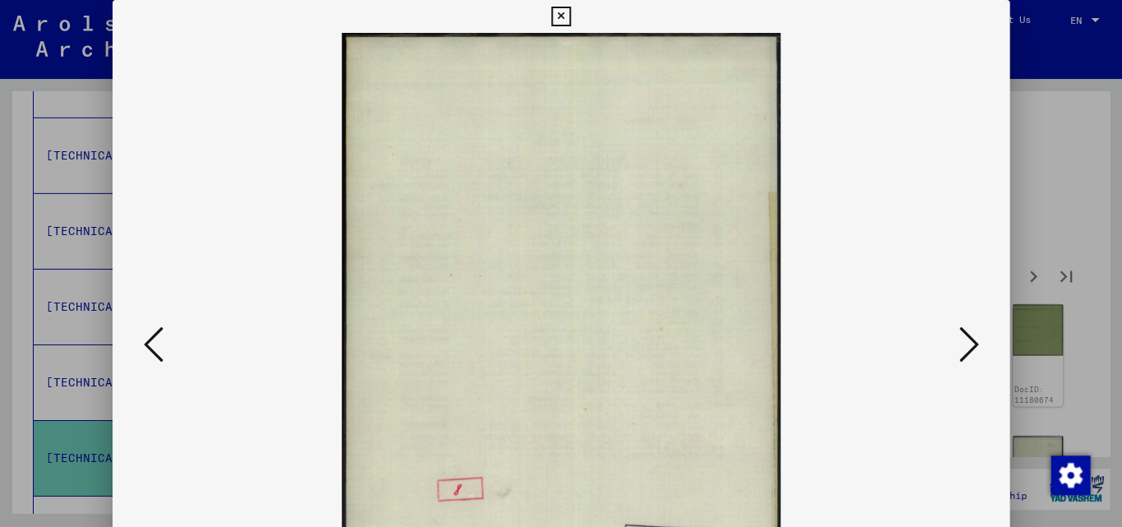
click at [148, 342] on icon at bounding box center [154, 344] width 20 height 39
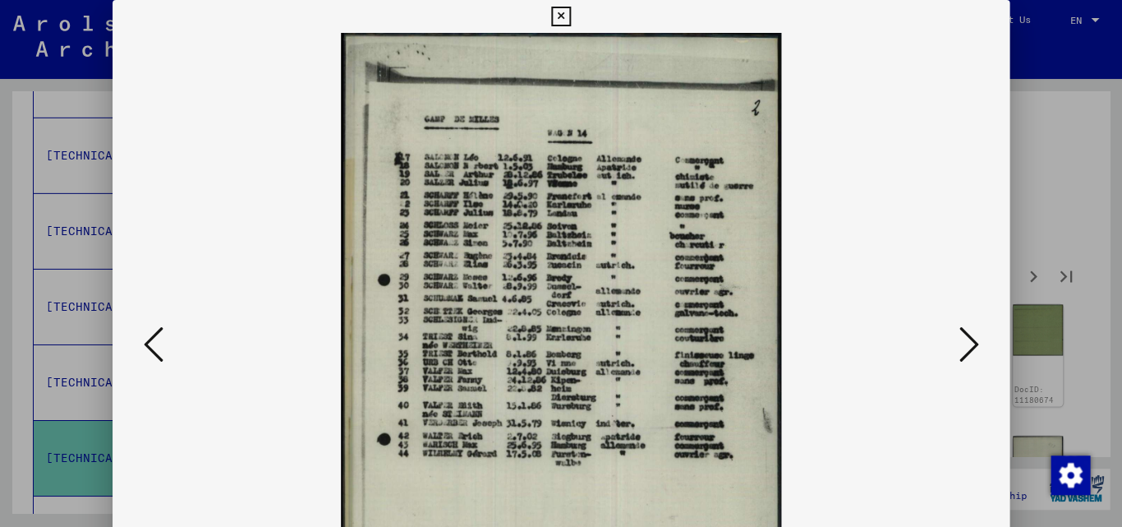
click at [570, 15] on icon at bounding box center [560, 17] width 19 height 20
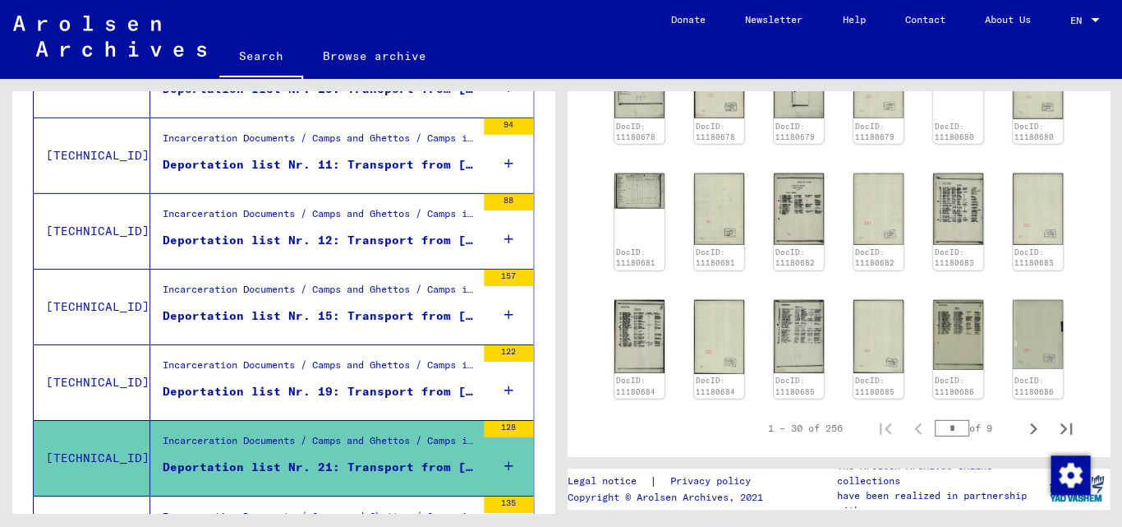
scroll to position [1089, 0]
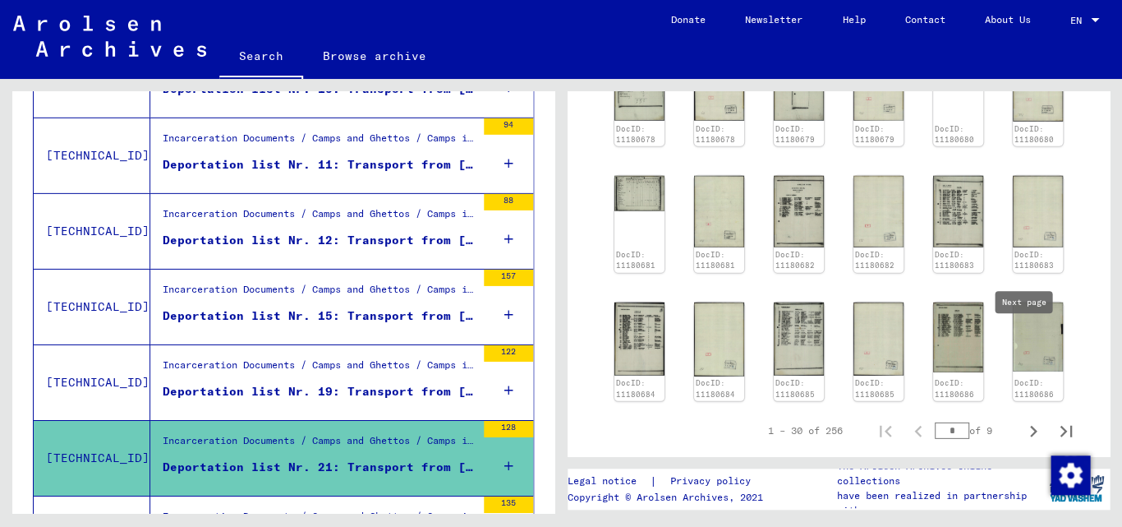
click at [1024, 420] on icon "Next page" at bounding box center [1033, 431] width 23 height 23
type input "*"
click at [1030, 426] on icon "Next page" at bounding box center [1033, 432] width 7 height 12
type input "*"
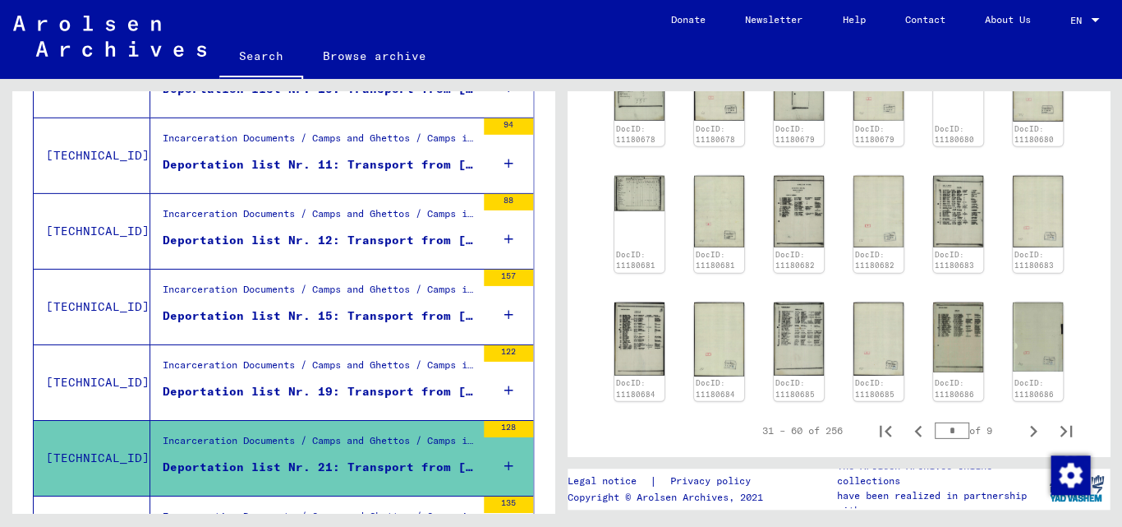
type input "*"
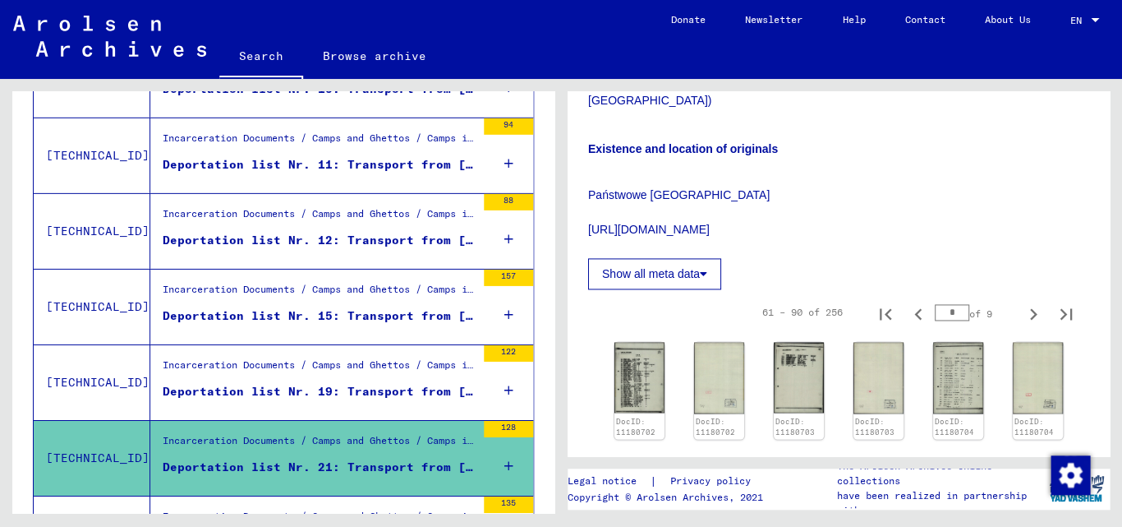
scroll to position [489, 0]
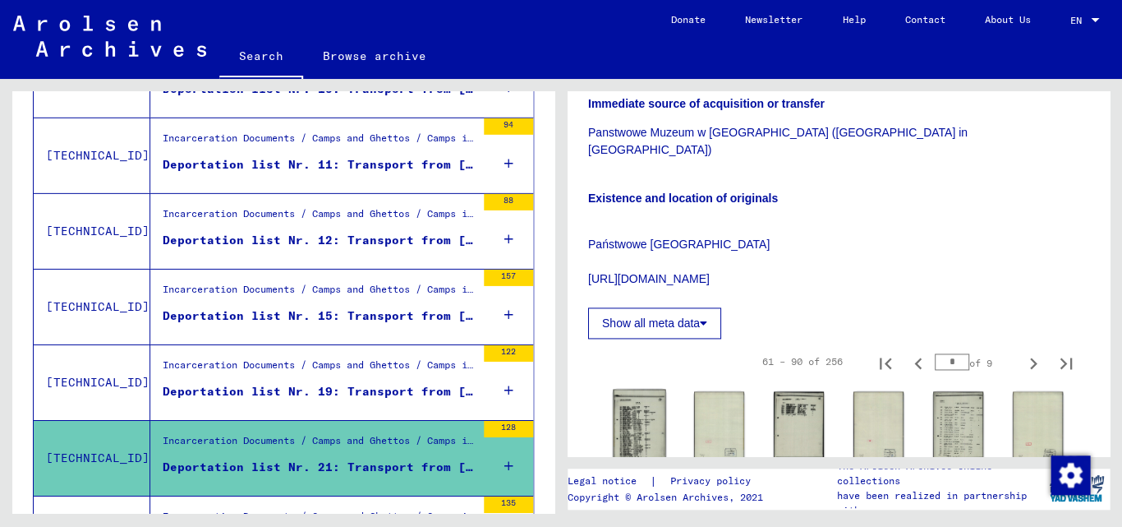
click at [645, 466] on link "DocID: 11180702" at bounding box center [635, 476] width 41 height 21
click at [914, 357] on icon "Previous page" at bounding box center [917, 363] width 7 height 12
type input "*"
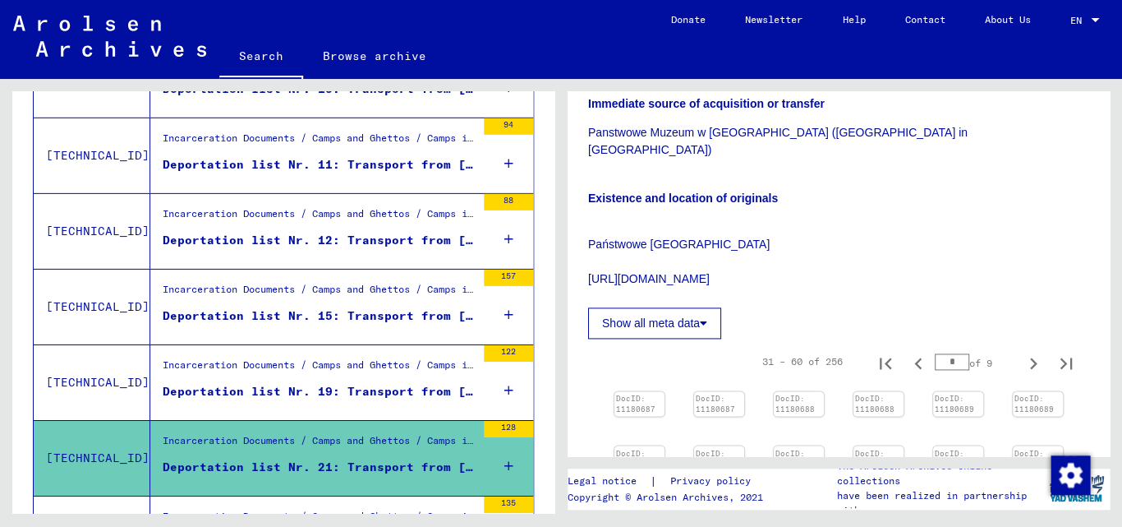
click at [909, 384] on div "DocID: 11180687 DocID: 11180687 DocID: 11180688 DocID: 11180688 DocID: 11180689…" at bounding box center [839, 512] width 462 height 256
click at [979, 299] on div "Show all meta data" at bounding box center [838, 318] width 501 height 39
